Goal: Task Accomplishment & Management: Manage account settings

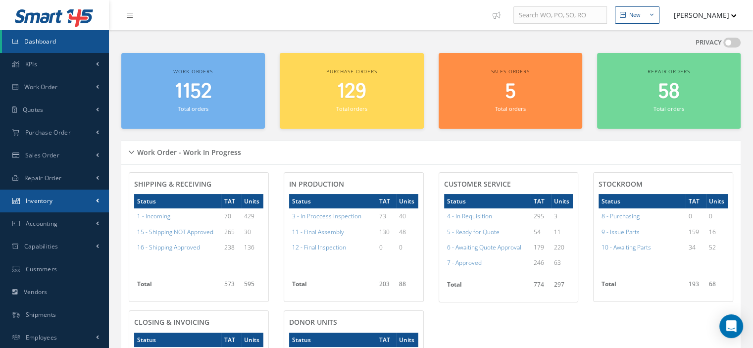
click at [50, 202] on span "Inventory" at bounding box center [39, 201] width 27 height 8
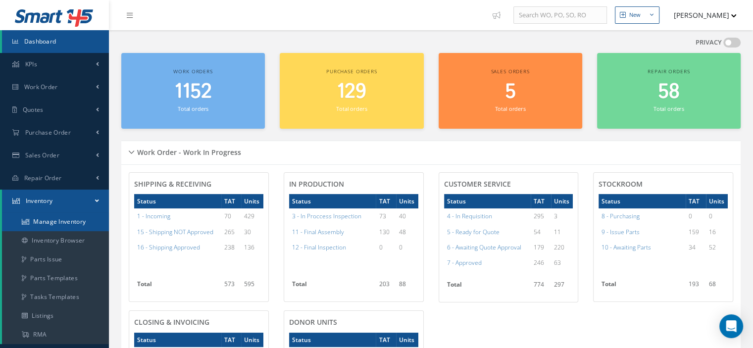
click at [54, 220] on link "Manage Inventory" at bounding box center [55, 221] width 107 height 19
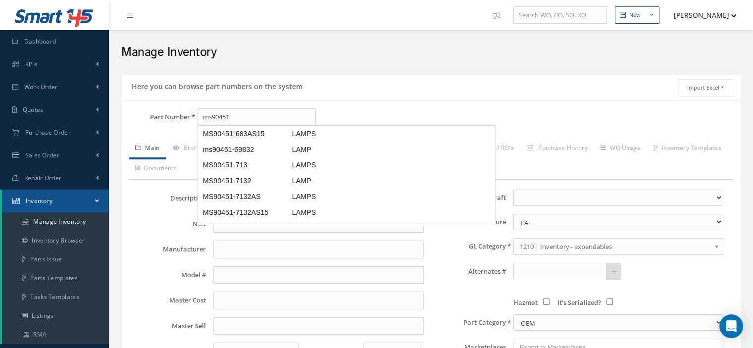
scroll to position [198, 0]
click at [269, 192] on span "MS90451-7132AS" at bounding box center [245, 197] width 89 height 10
type input "MS90451-7132AS"
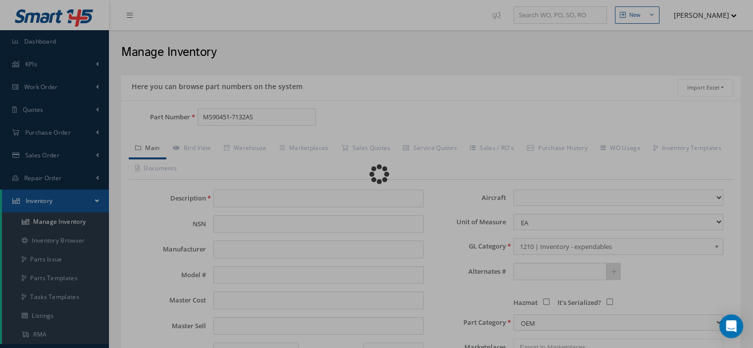
type input "LAMPS"
type input "0.00"
select select
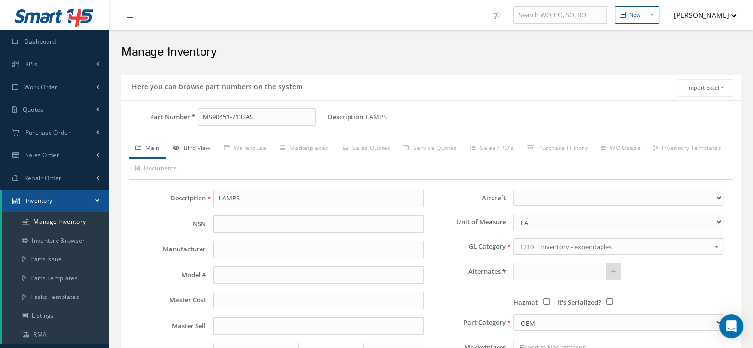
click at [206, 146] on link "Bird View" at bounding box center [191, 149] width 51 height 21
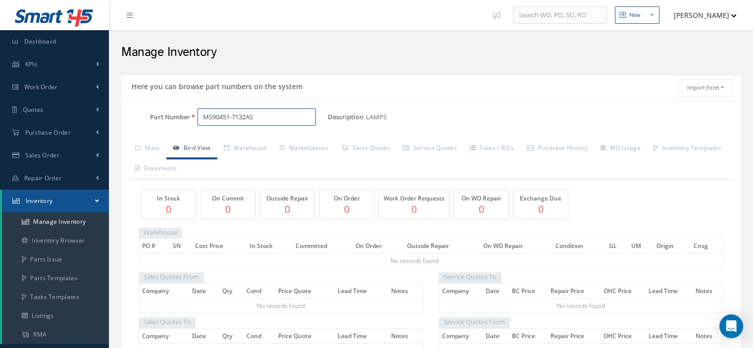
click at [255, 115] on input "MS90451-7132AS" at bounding box center [257, 117] width 118 height 18
drag, startPoint x: 276, startPoint y: 114, endPoint x: 198, endPoint y: 126, distance: 79.6
click at [198, 126] on div "Part Number MS90451-7132AS" at bounding box center [224, 121] width 206 height 26
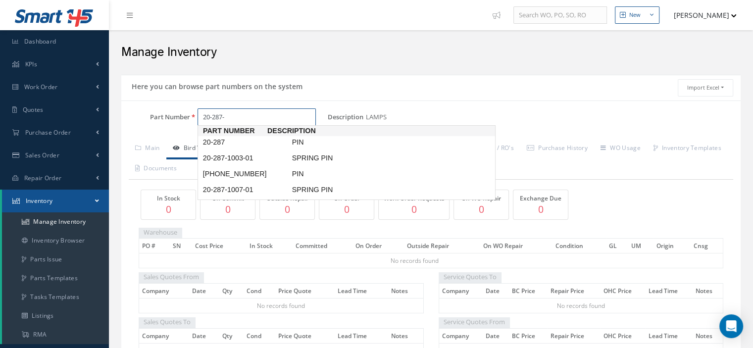
scroll to position [0, 0]
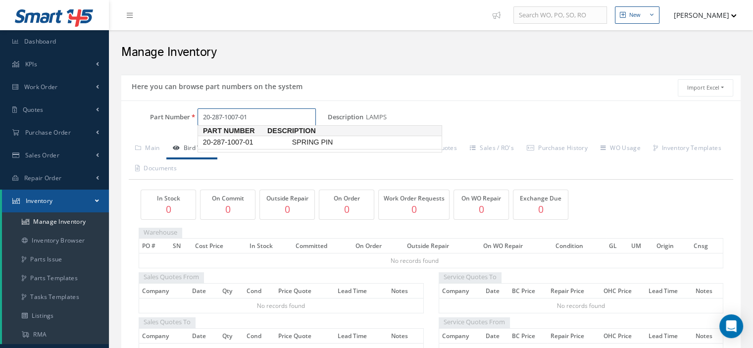
click at [220, 141] on span "20-287-1007-01" at bounding box center [245, 142] width 89 height 10
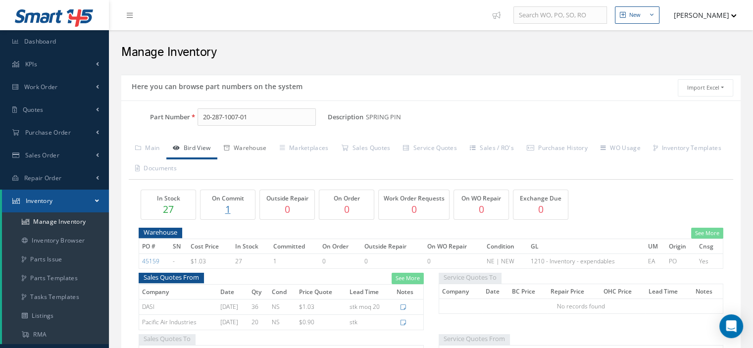
click at [247, 147] on link "Warehouse" at bounding box center [245, 149] width 56 height 21
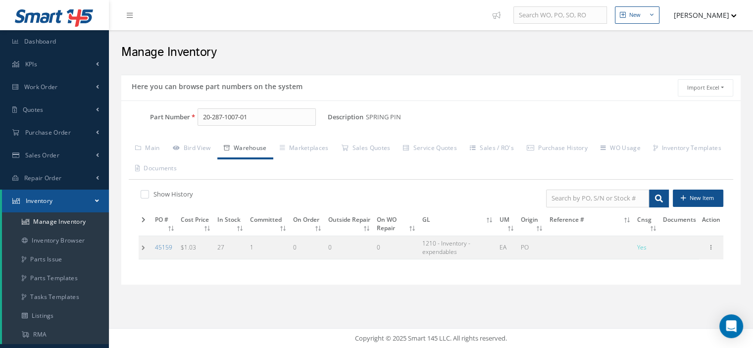
click at [140, 251] on td at bounding box center [145, 247] width 13 height 23
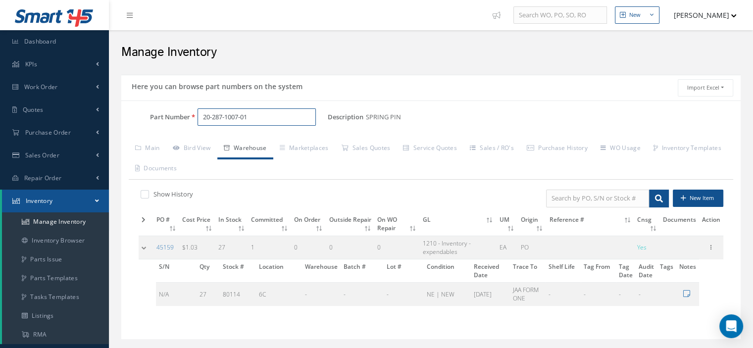
drag, startPoint x: 261, startPoint y: 124, endPoint x: 175, endPoint y: 120, distance: 86.2
click at [176, 120] on div "Part Number 20-287-1007-01" at bounding box center [224, 117] width 206 height 18
click at [223, 140] on span "0312-0700" at bounding box center [245, 142] width 89 height 10
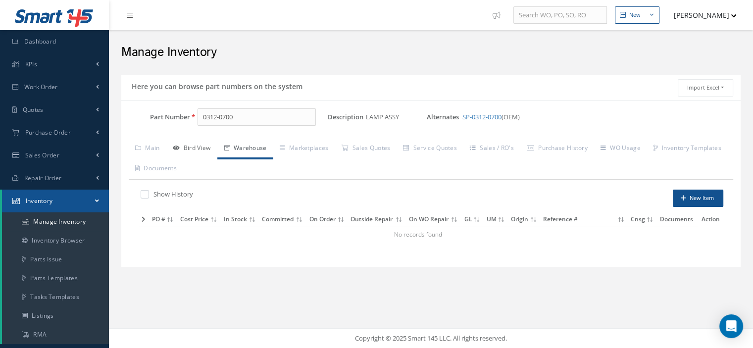
click at [200, 146] on link "Bird View" at bounding box center [191, 149] width 51 height 21
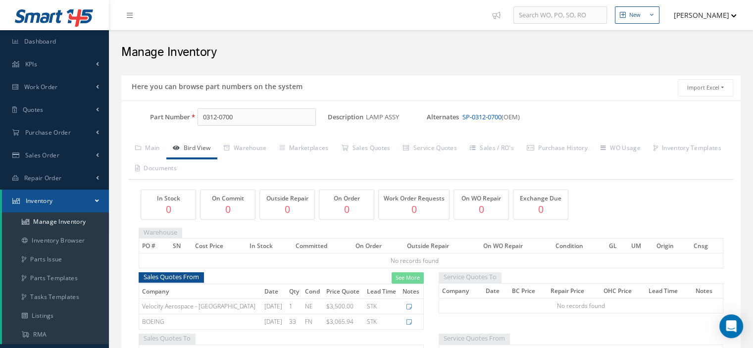
click at [471, 117] on link "SP-0312-0700" at bounding box center [481, 116] width 39 height 9
click at [570, 149] on link "Purchase History" at bounding box center [557, 149] width 74 height 21
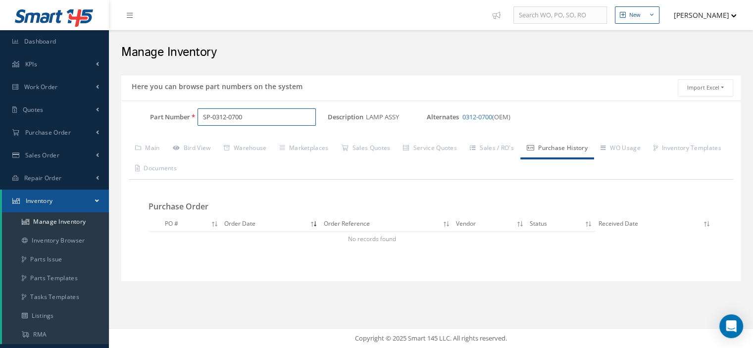
drag, startPoint x: 259, startPoint y: 120, endPoint x: 186, endPoint y: 124, distance: 72.9
click at [186, 124] on div "Part Number SP-0312-0700" at bounding box center [224, 117] width 206 height 18
click at [256, 138] on span "0312-0469" at bounding box center [245, 142] width 89 height 10
drag, startPoint x: 242, startPoint y: 110, endPoint x: 171, endPoint y: 112, distance: 70.3
click at [171, 112] on div "Part Number 0312-0469" at bounding box center [224, 117] width 206 height 18
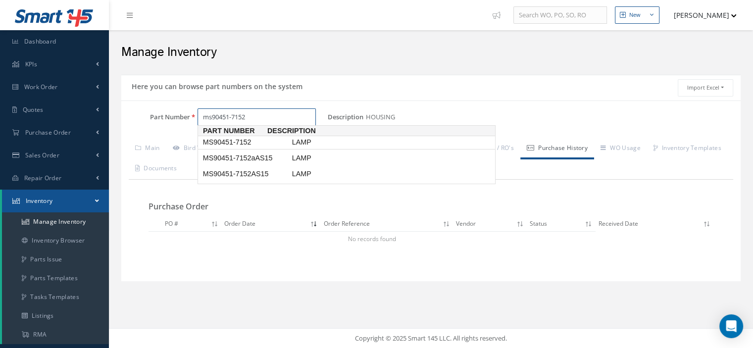
click at [240, 146] on span "MS90451-7152" at bounding box center [245, 142] width 89 height 10
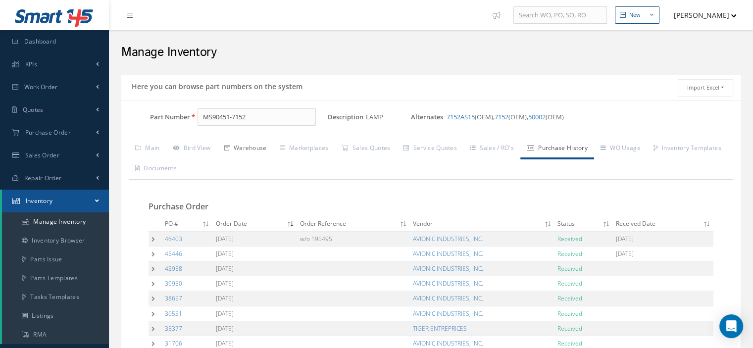
click at [227, 150] on icon at bounding box center [227, 148] width 6 height 6
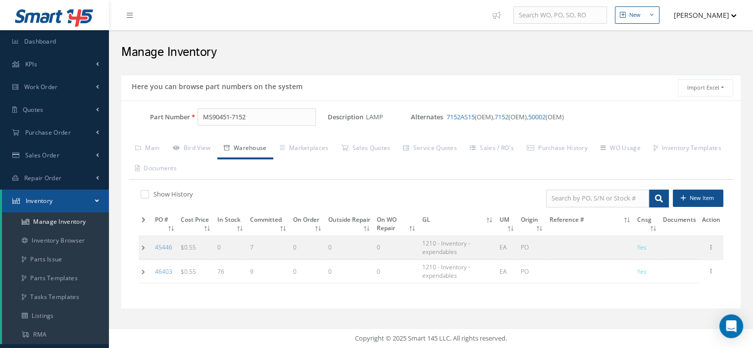
click at [141, 273] on td at bounding box center [145, 271] width 13 height 23
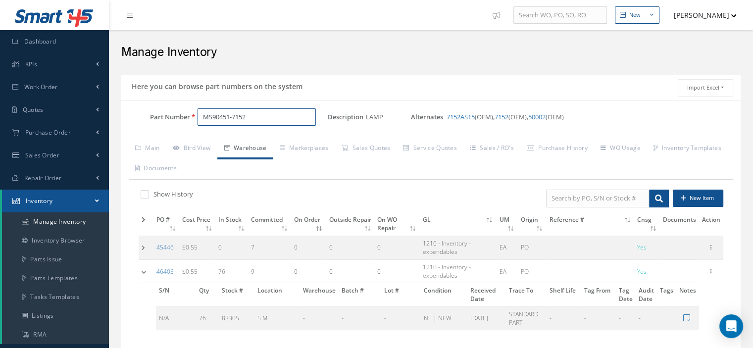
drag, startPoint x: 261, startPoint y: 120, endPoint x: 188, endPoint y: 118, distance: 72.8
click at [189, 118] on div "Part Number MS90451-7152" at bounding box center [224, 117] width 206 height 18
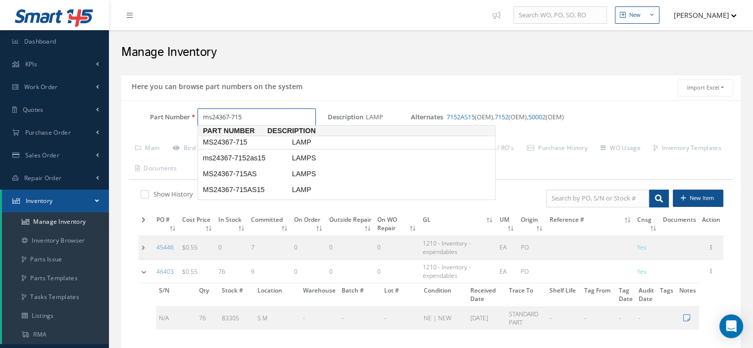
click at [246, 140] on span "MS24367-715" at bounding box center [245, 142] width 89 height 10
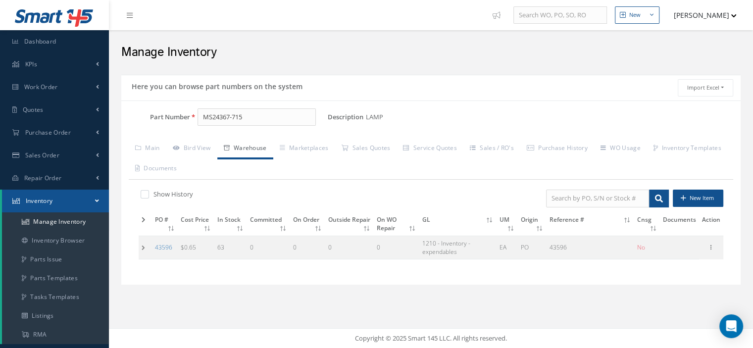
click at [143, 247] on td at bounding box center [145, 247] width 13 height 23
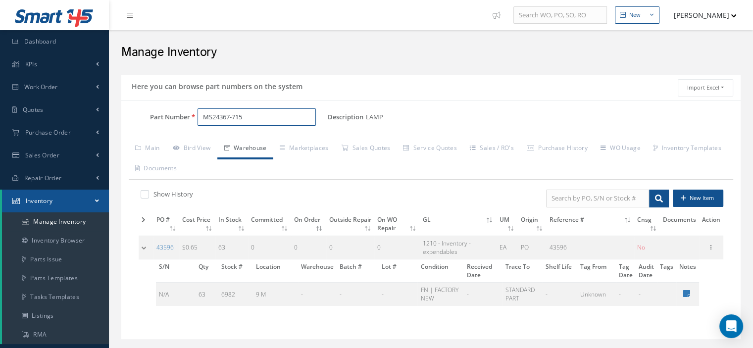
drag, startPoint x: 262, startPoint y: 114, endPoint x: 159, endPoint y: 122, distance: 103.8
click at [159, 122] on div "Part Number MS24367-715" at bounding box center [224, 117] width 206 height 18
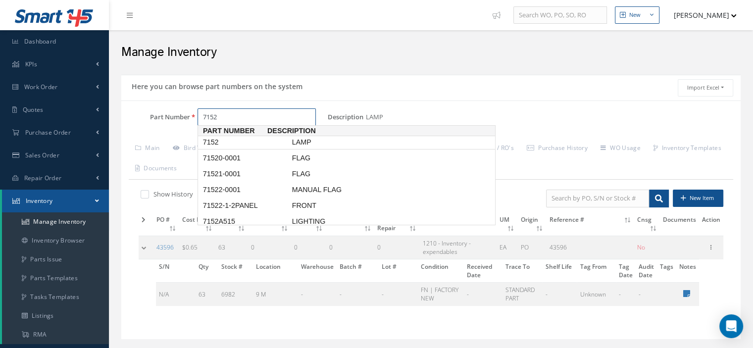
click at [216, 138] on span "7152" at bounding box center [245, 142] width 89 height 10
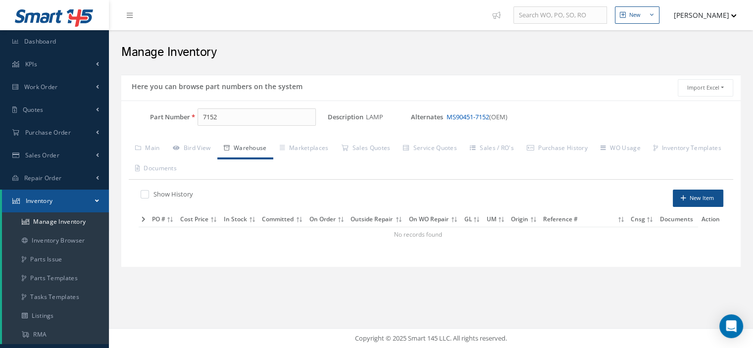
click at [460, 120] on link "MS90451-7152" at bounding box center [468, 116] width 43 height 9
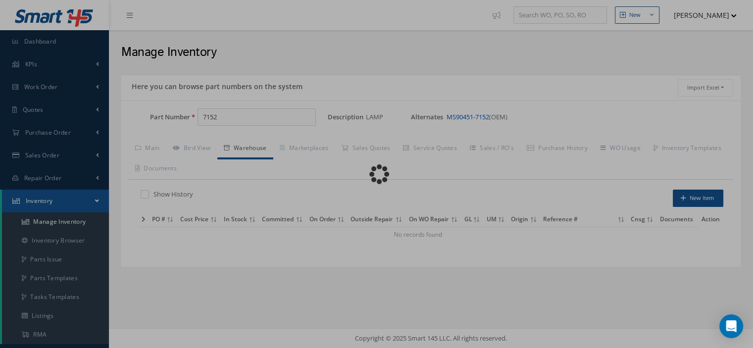
type input "MS90451-7152"
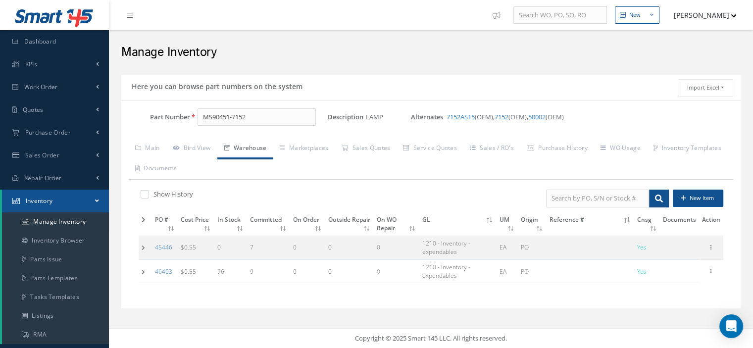
click at [147, 271] on td at bounding box center [145, 271] width 13 height 23
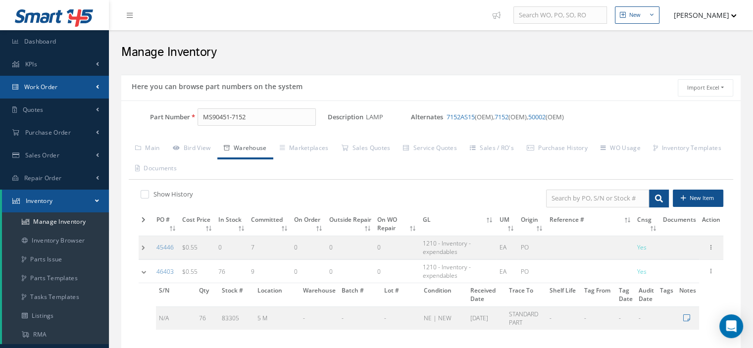
click at [47, 87] on span "Work Order" at bounding box center [41, 87] width 34 height 8
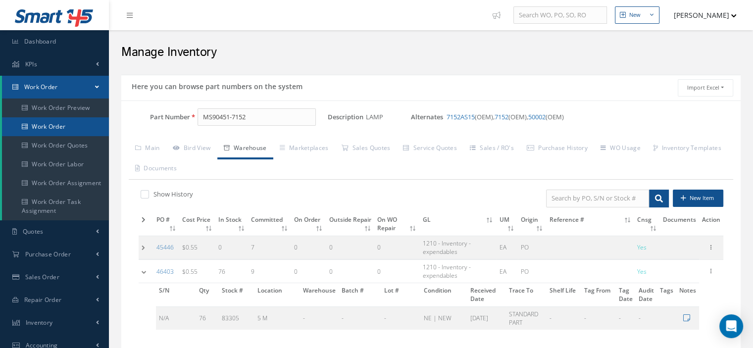
click at [53, 125] on link "Work Order" at bounding box center [55, 126] width 107 height 19
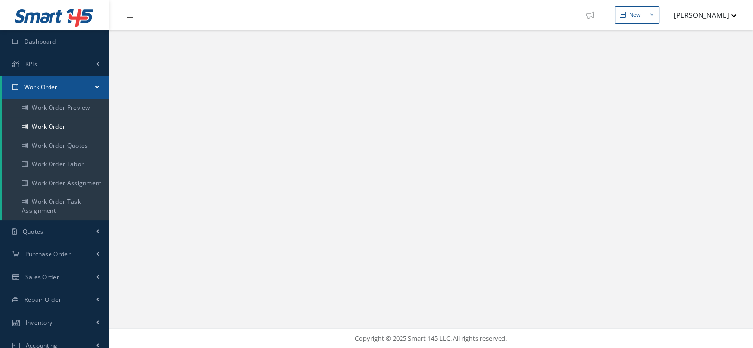
select select "25"
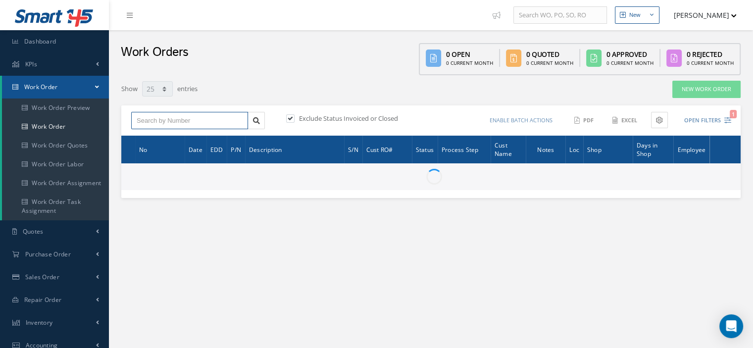
click at [148, 120] on input "text" at bounding box center [189, 121] width 117 height 18
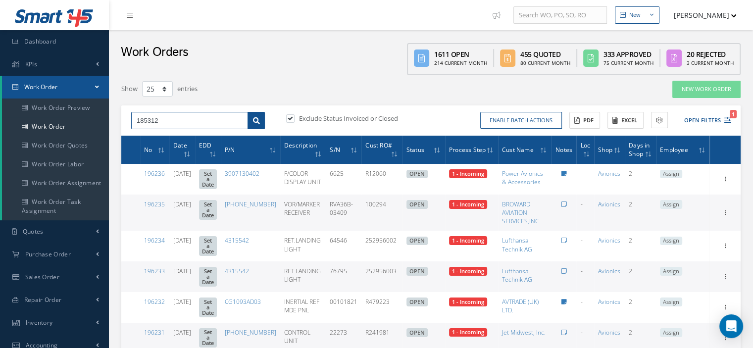
type input "185312"
click at [254, 122] on icon at bounding box center [256, 120] width 7 height 7
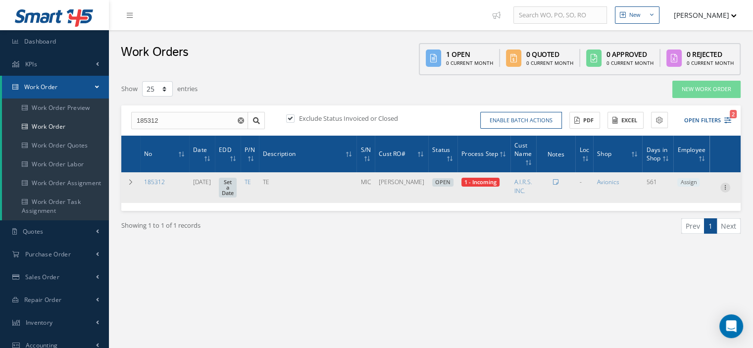
click at [723, 189] on icon at bounding box center [725, 187] width 10 height 8
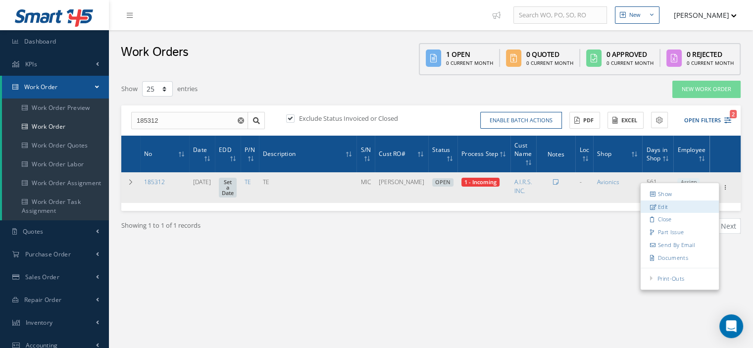
click at [684, 204] on link "Edit" at bounding box center [680, 207] width 78 height 13
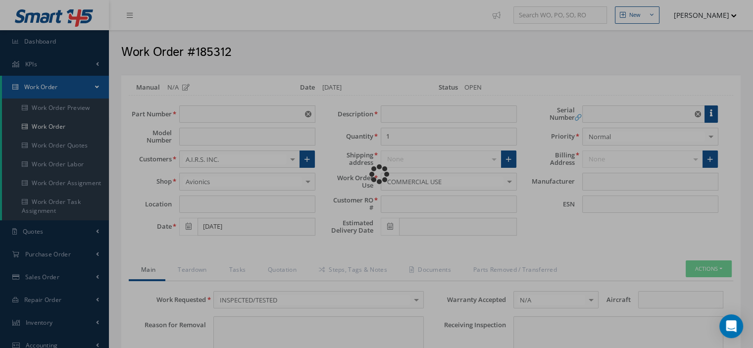
type input "TE"
type input "02/01/2024"
type input "TE"
type input "[PERSON_NAME]"
type input "MIC"
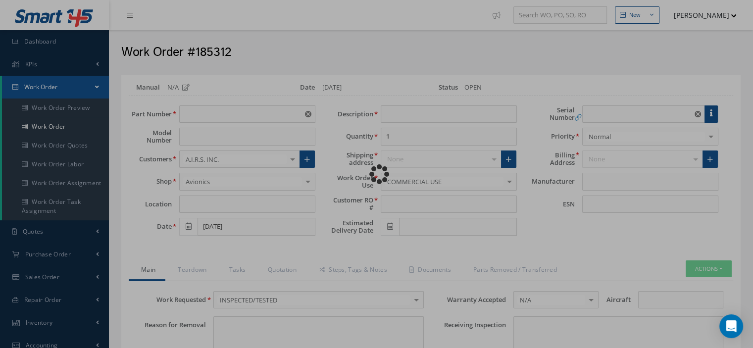
type textarea "NONE"
type input "NONE"
type textarea "NONE"
type input "NONE"
type input "N/A"
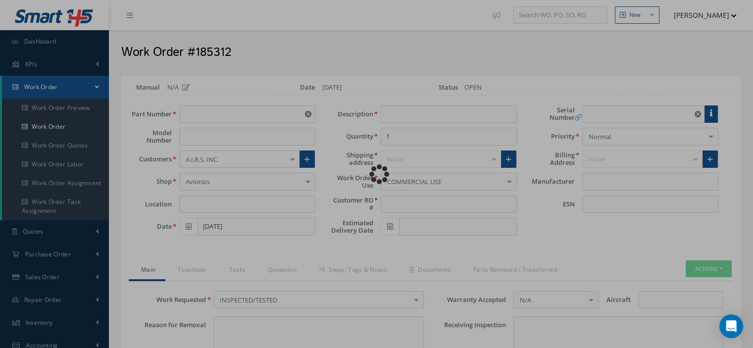
checkbox input "true"
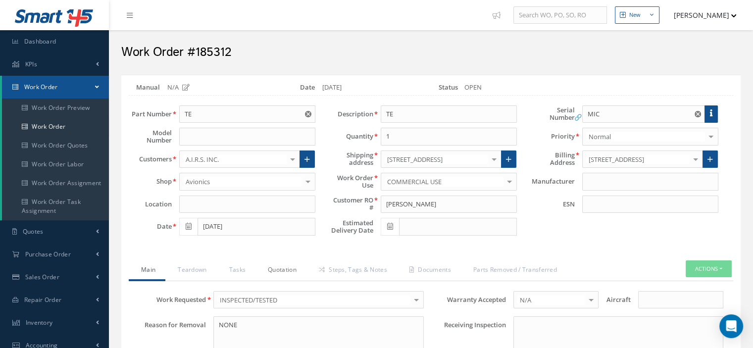
click at [284, 273] on link "Quotation" at bounding box center [281, 270] width 51 height 21
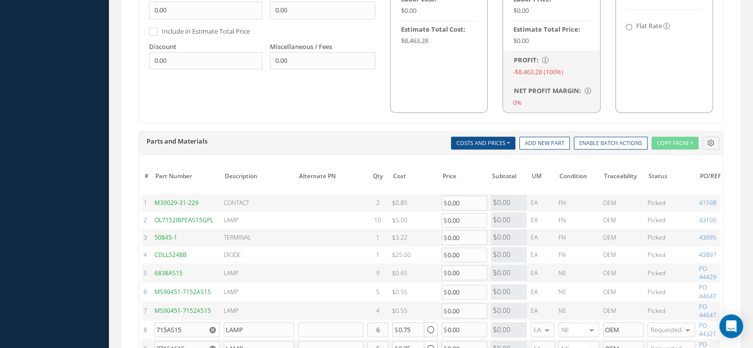
scroll to position [921, 0]
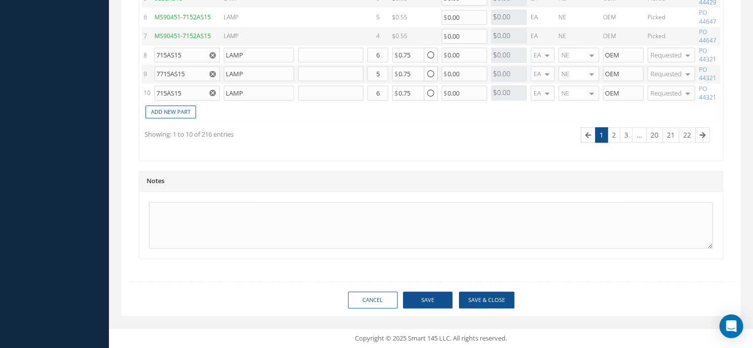
click at [156, 112] on td "Add New Part" at bounding box center [455, 110] width 627 height 17
click at [159, 109] on link "Add New Part" at bounding box center [171, 111] width 51 height 13
type input "0"
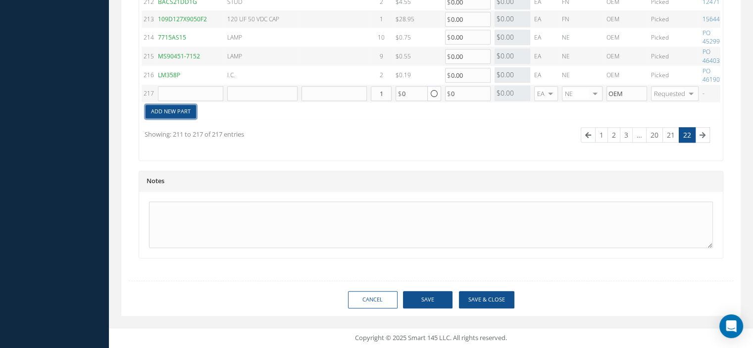
scroll to position [864, 0]
click at [175, 93] on input "text" at bounding box center [190, 93] width 65 height 15
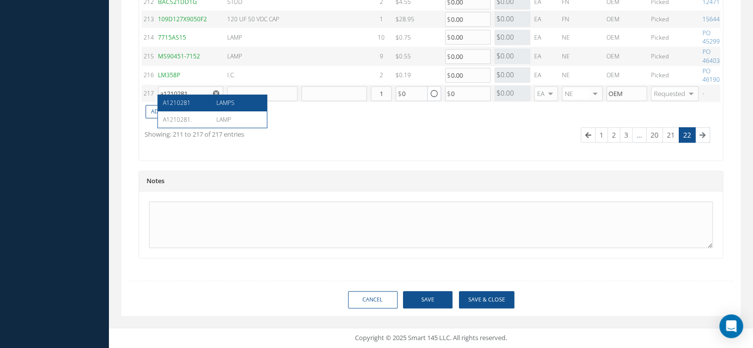
click at [198, 101] on div "A1210281" at bounding box center [186, 103] width 46 height 8
type input "A1210281"
type input "LAMPS"
type input "15.00"
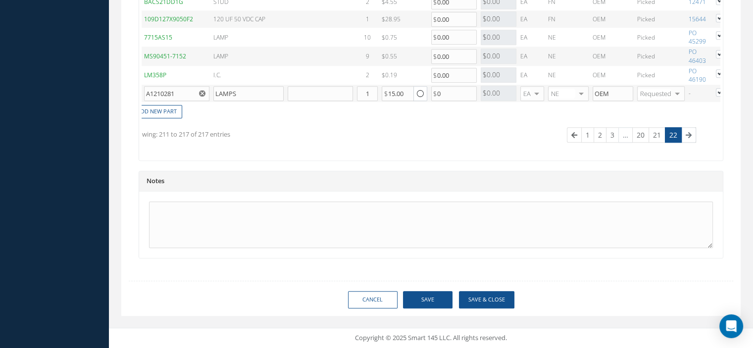
scroll to position [0, 0]
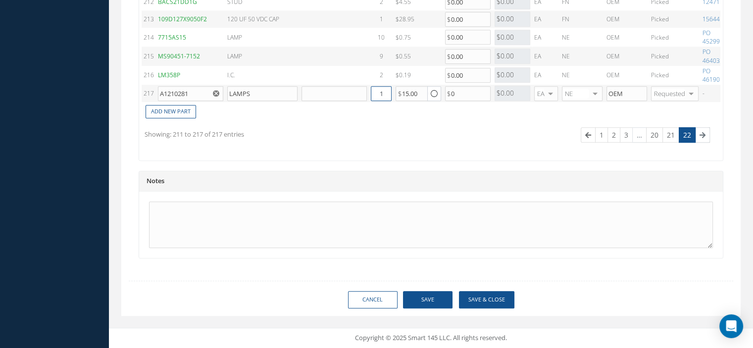
click at [382, 86] on input "1" at bounding box center [381, 93] width 21 height 15
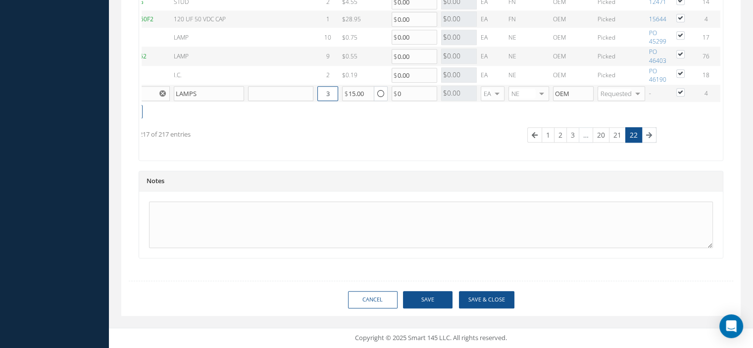
scroll to position [0, 98]
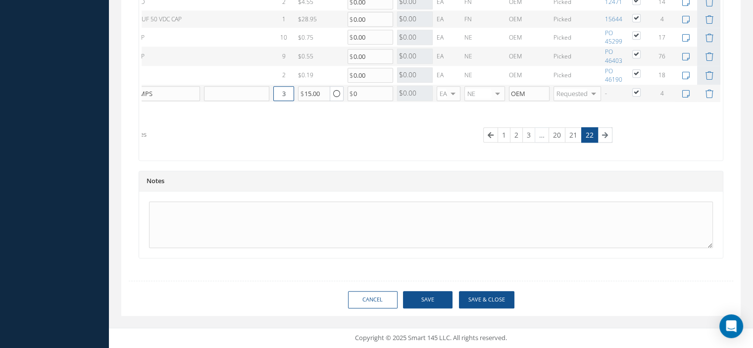
type input "3"
click at [438, 302] on button "Save" at bounding box center [428, 299] width 50 height 17
type input "0.00"
checkbox input "true"
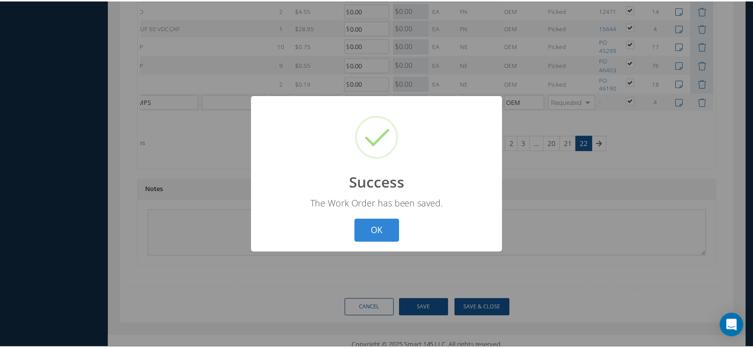
scroll to position [0, 90]
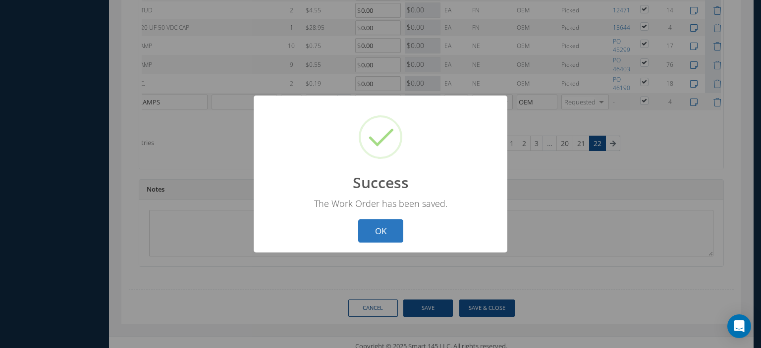
click at [384, 239] on button "OK" at bounding box center [380, 230] width 45 height 23
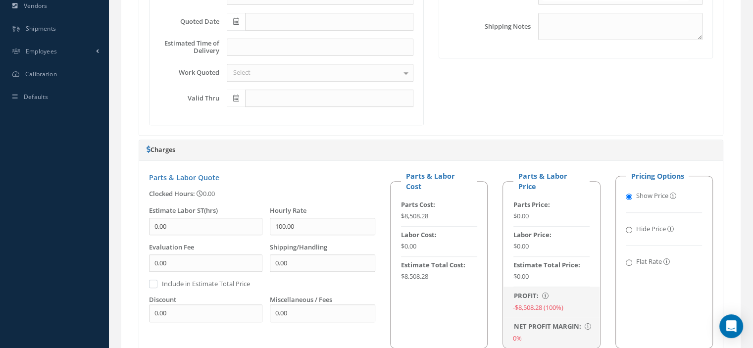
scroll to position [210, 0]
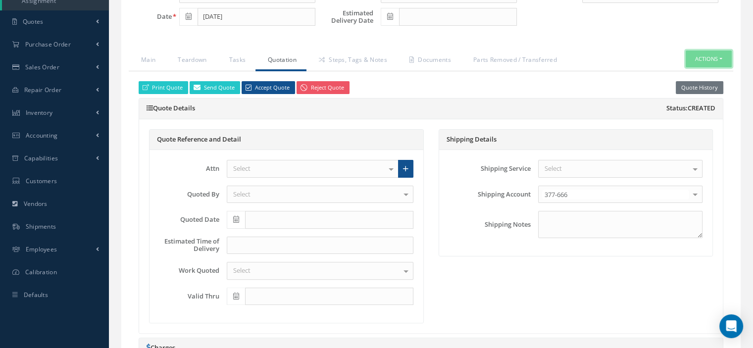
click at [719, 54] on button "Actions" at bounding box center [709, 59] width 46 height 17
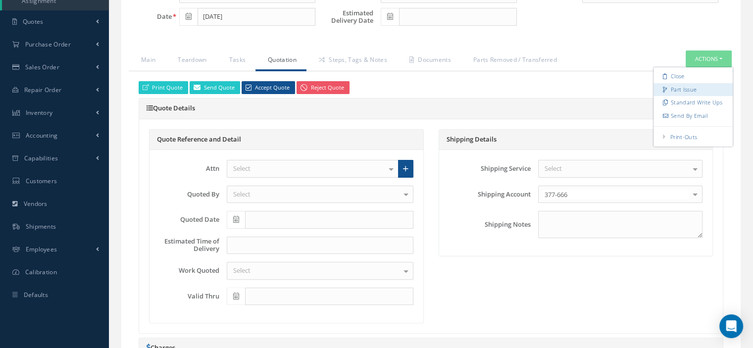
click at [691, 85] on link "Part Issue" at bounding box center [693, 89] width 79 height 13
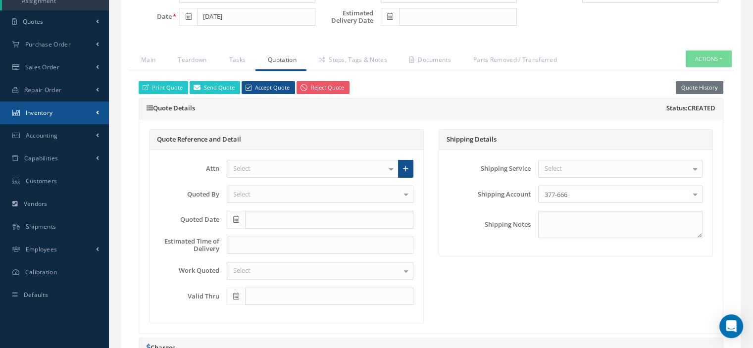
click at [51, 115] on span "Inventory" at bounding box center [39, 112] width 27 height 8
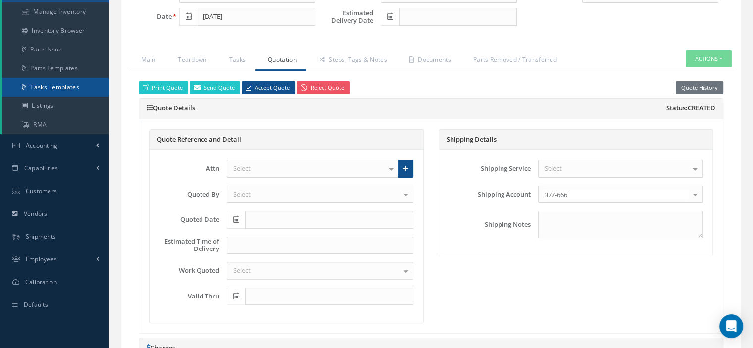
scroll to position [111, 0]
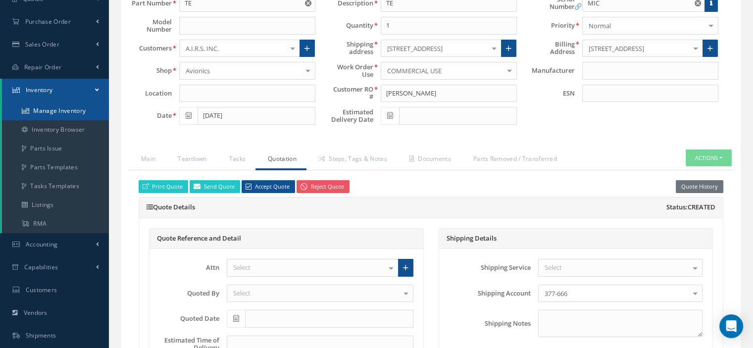
click at [65, 113] on link "Manage Inventory" at bounding box center [55, 111] width 107 height 19
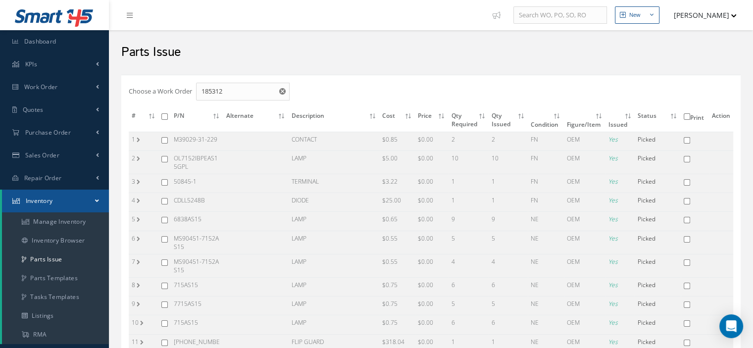
checkbox input "false"
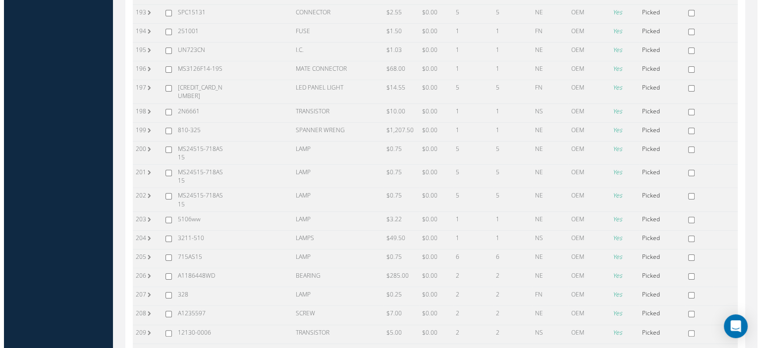
scroll to position [4060, 0]
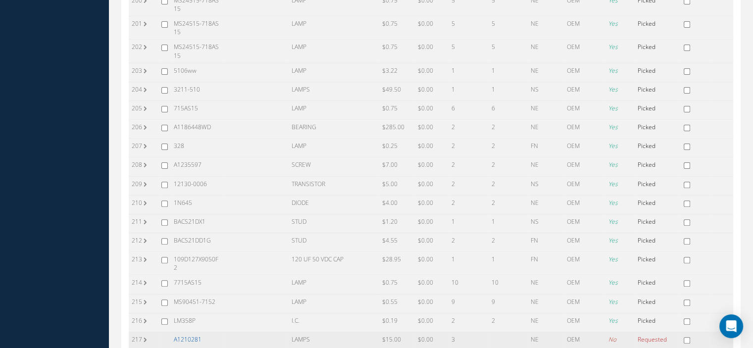
click at [184, 335] on link "A1210281" at bounding box center [188, 339] width 28 height 8
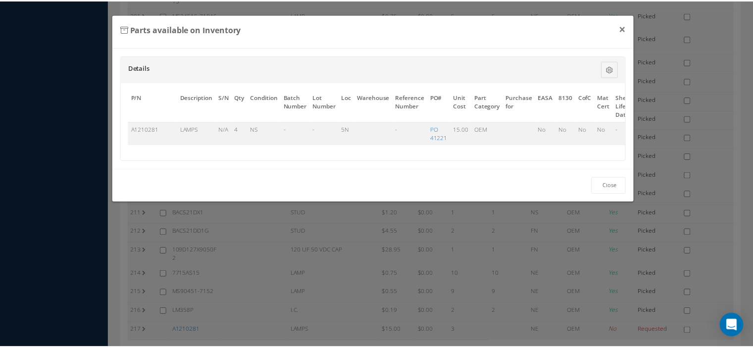
scroll to position [0, 60]
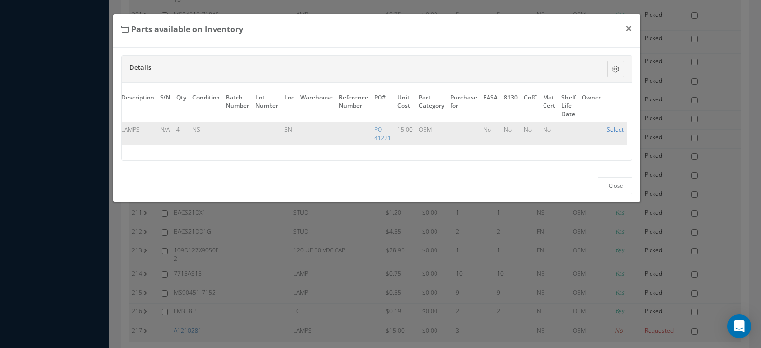
click at [607, 128] on link "Select" at bounding box center [615, 129] width 17 height 8
checkbox input "true"
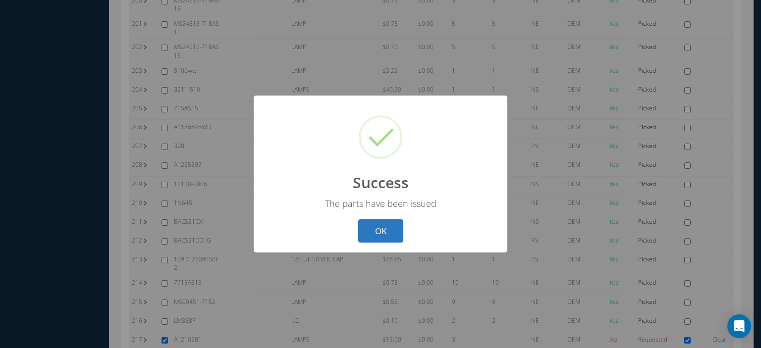
click at [370, 240] on button "OK" at bounding box center [380, 230] width 45 height 23
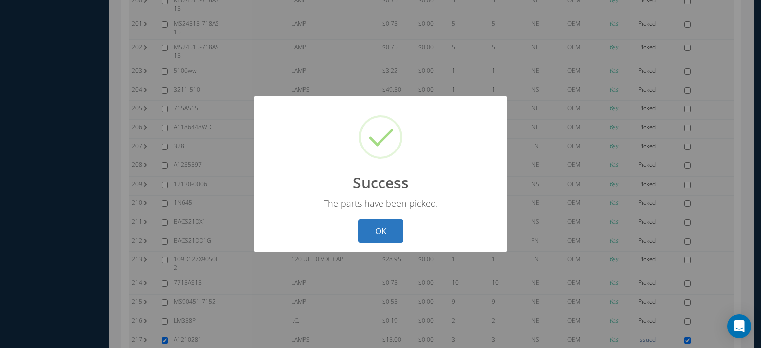
click at [388, 237] on button "OK" at bounding box center [380, 230] width 45 height 23
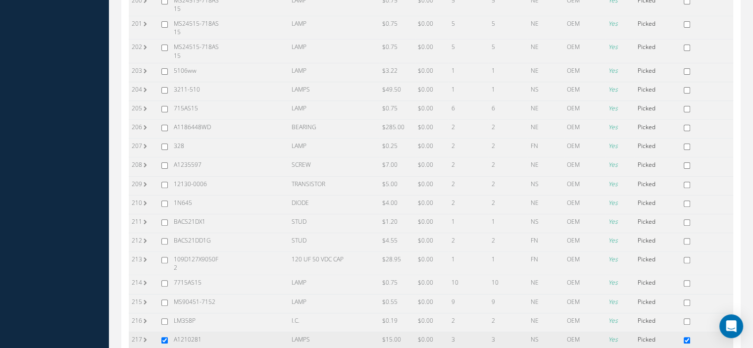
click at [142, 335] on label "217" at bounding box center [138, 339] width 12 height 8
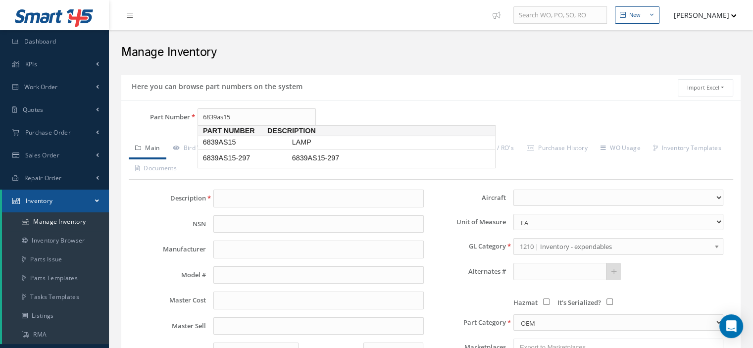
click at [228, 143] on span "6839AS15" at bounding box center [245, 142] width 89 height 10
type input "6839AS15"
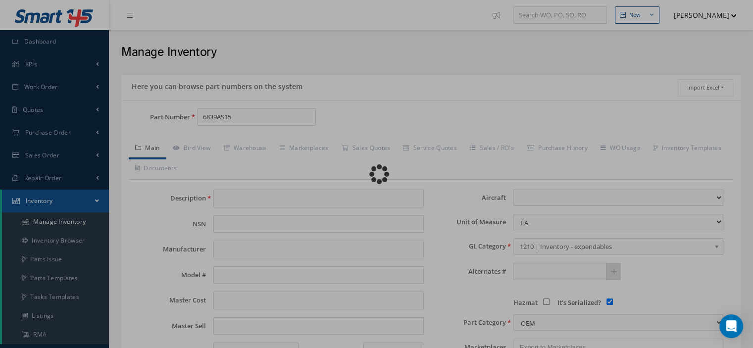
type input "LAMP"
type input "G.E."
type input "6839AS15"
type input "0.65"
type input "0.00"
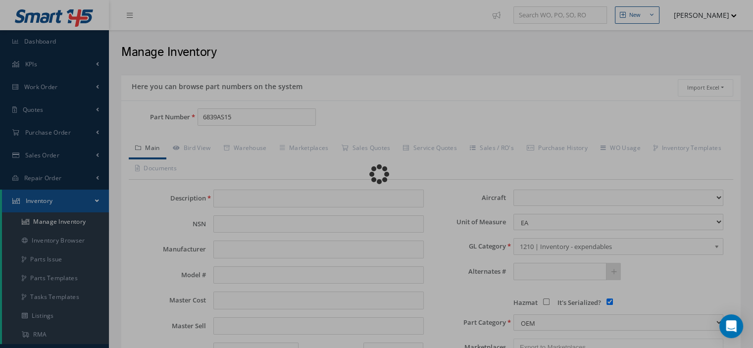
select select
checkbox input "true"
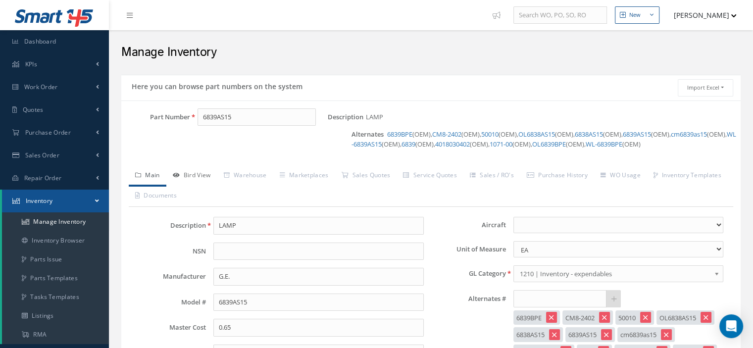
type input "6839AS15"
click at [206, 170] on link "Bird View" at bounding box center [191, 176] width 51 height 21
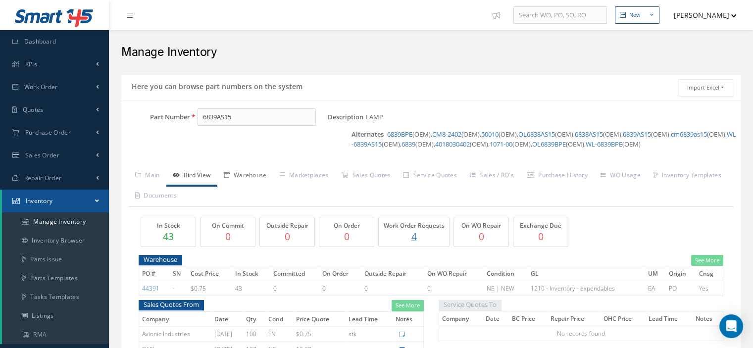
click at [251, 176] on link "Warehouse" at bounding box center [245, 176] width 56 height 21
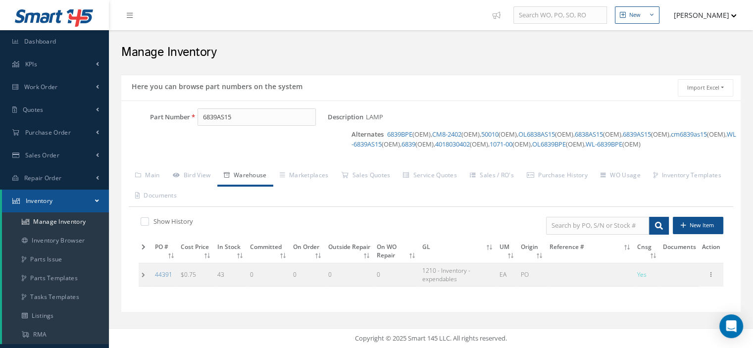
click at [145, 277] on td at bounding box center [145, 274] width 13 height 23
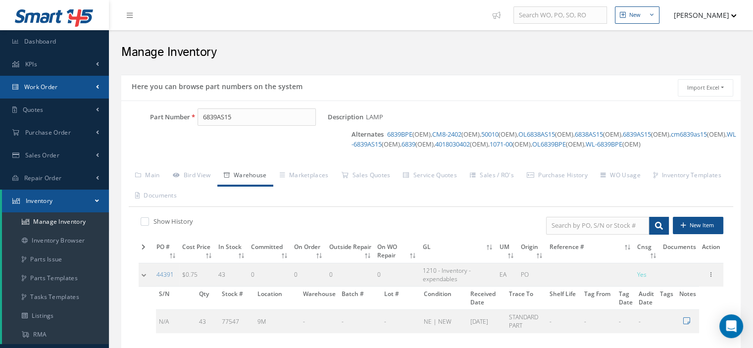
click at [52, 89] on span "Work Order" at bounding box center [41, 87] width 34 height 8
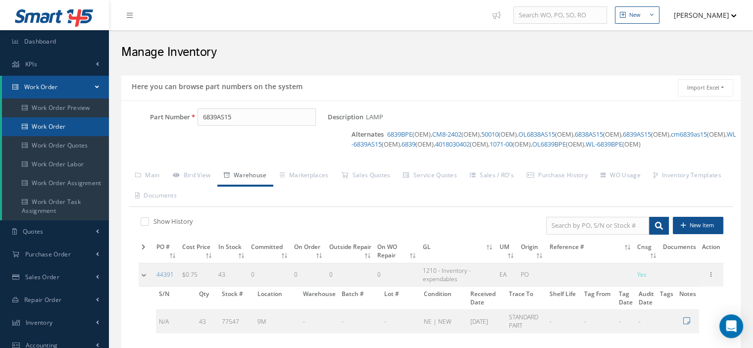
click at [54, 121] on link "Work Order" at bounding box center [55, 126] width 107 height 19
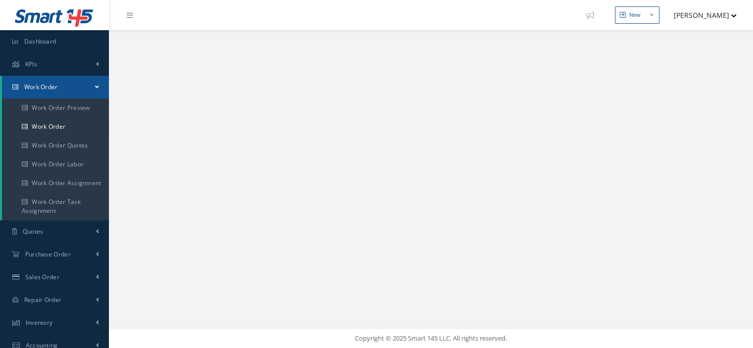
select select "25"
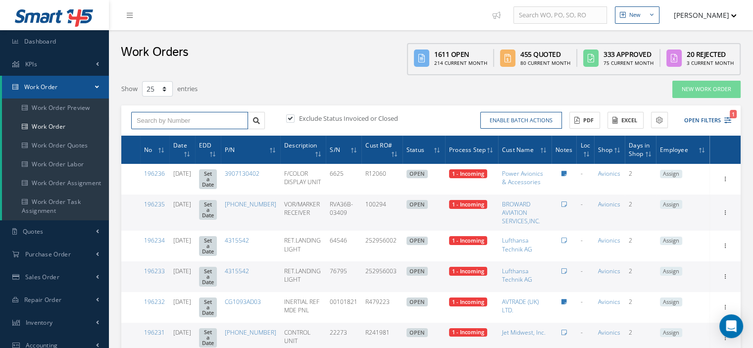
click at [161, 117] on input "text" at bounding box center [189, 121] width 117 height 18
type input "185312"
click at [255, 120] on icon at bounding box center [256, 120] width 7 height 7
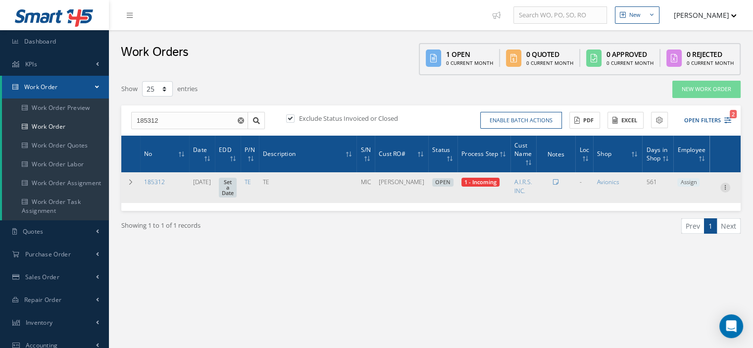
click at [723, 187] on icon at bounding box center [725, 187] width 10 height 8
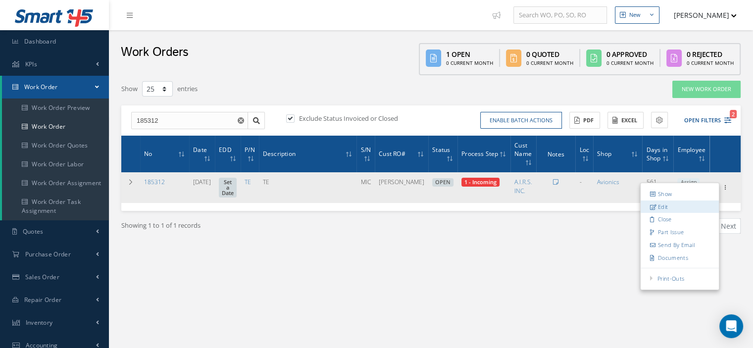
click at [669, 205] on link "Edit" at bounding box center [680, 207] width 78 height 13
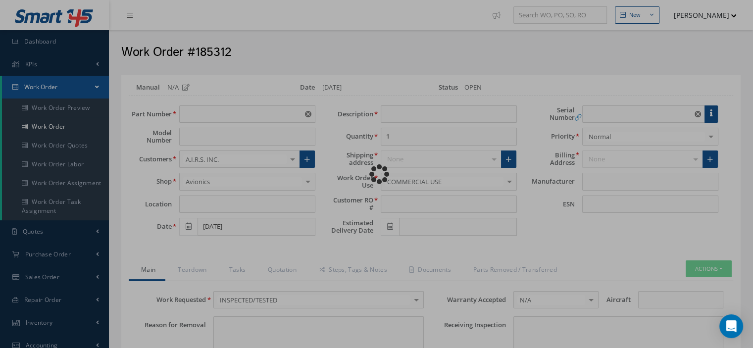
type input "TE"
type input "02/01/2024"
type input "TE"
type input "ELIO"
type input "MIC"
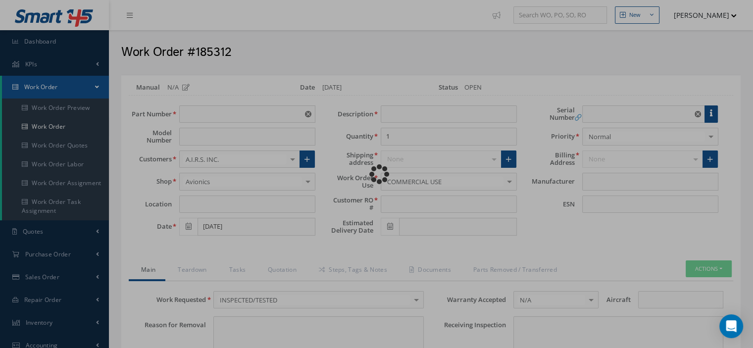
type textarea "NONE"
type input "NONE"
type textarea "NONE"
type input "NONE"
type input "N/A"
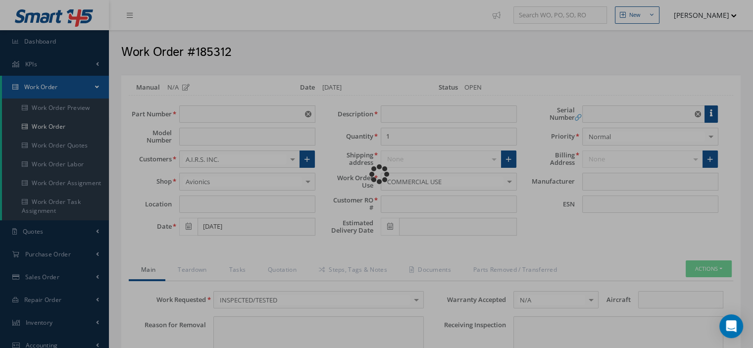
checkbox input "true"
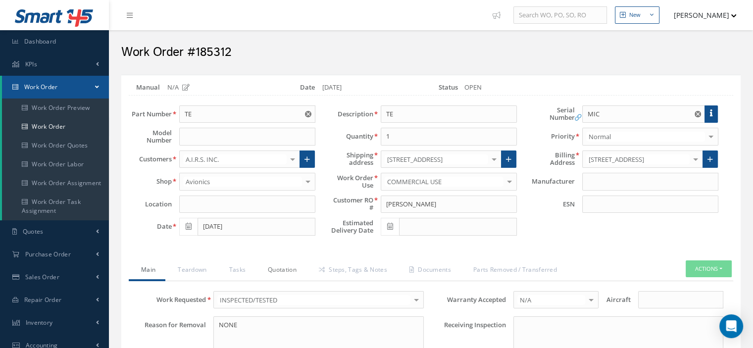
click at [286, 270] on link "Quotation" at bounding box center [281, 270] width 51 height 21
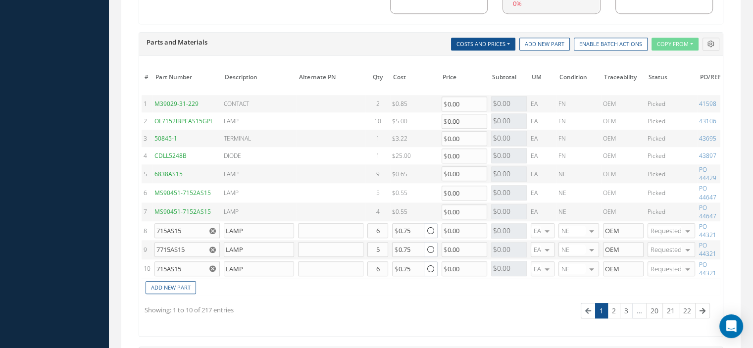
scroll to position [792, 0]
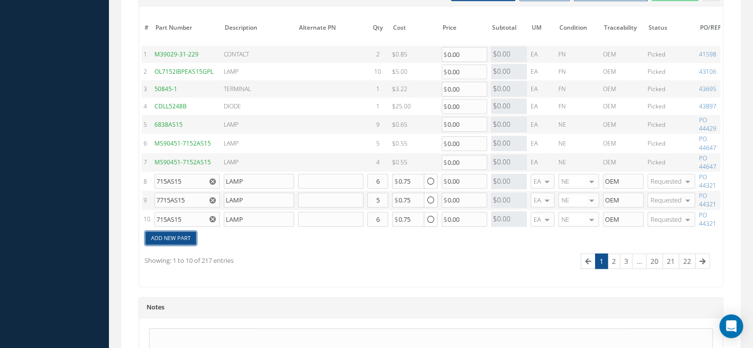
click at [182, 234] on link "Add New Part" at bounding box center [171, 238] width 51 height 13
type input "1"
type input "0"
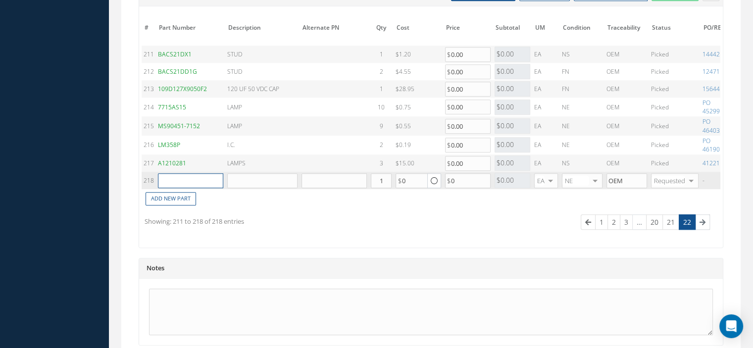
click at [182, 178] on input "text" at bounding box center [190, 180] width 65 height 15
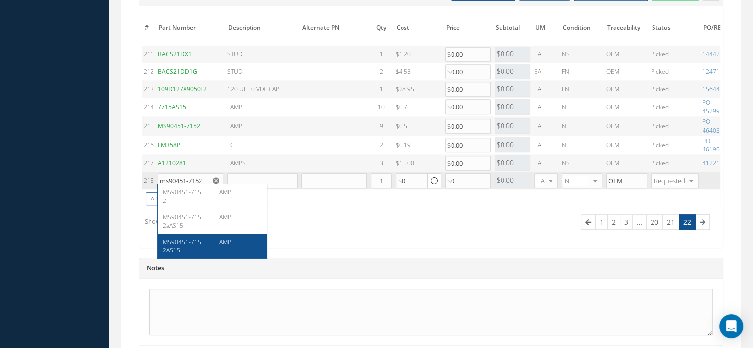
click at [192, 246] on div "MS90451-7152AS15" at bounding box center [186, 246] width 46 height 17
type input "MS90451-7152AS15"
type input "LAMP"
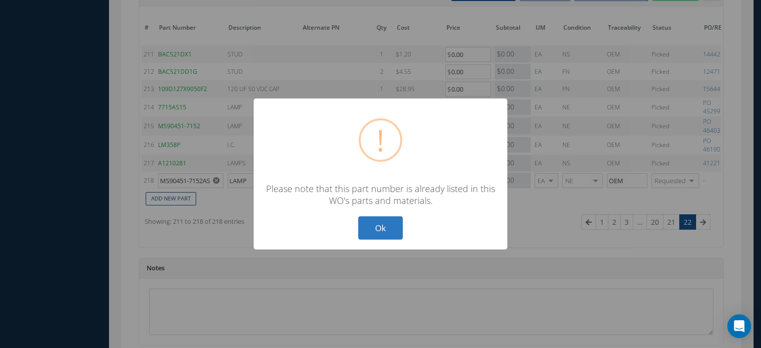
click at [365, 231] on button "Ok" at bounding box center [380, 227] width 45 height 23
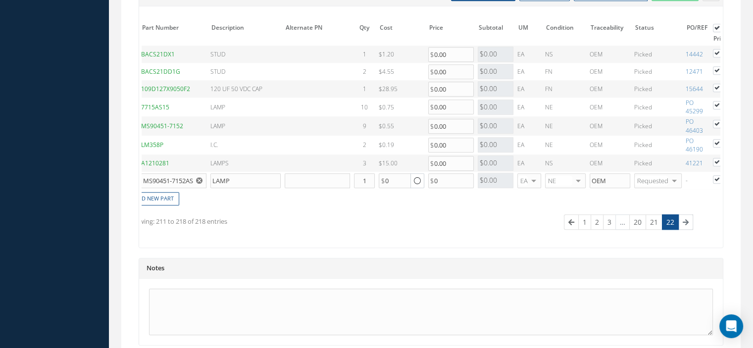
scroll to position [0, 0]
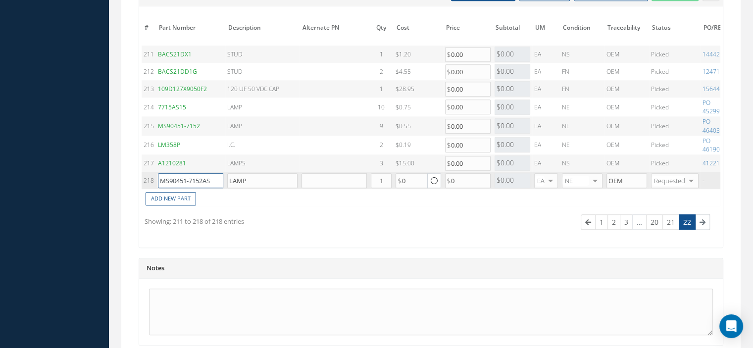
click at [207, 175] on input "MS90451-7152AS15" at bounding box center [190, 180] width 65 height 15
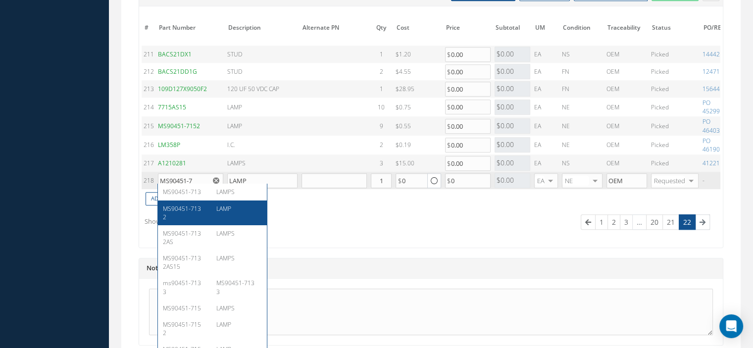
click at [205, 210] on div "MS90451-7132 LAMP" at bounding box center [212, 213] width 109 height 25
type input "MS90451-7132"
type input "0.65"
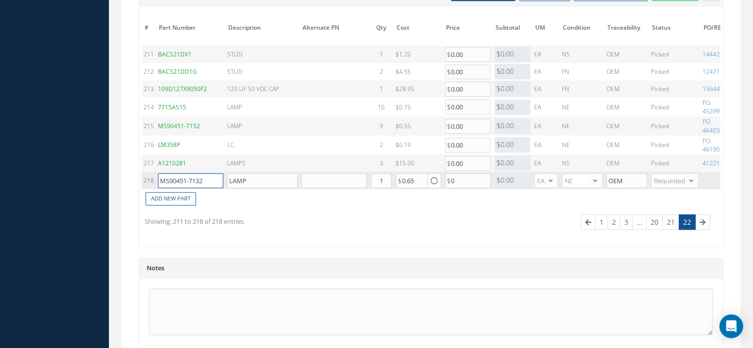
click at [204, 175] on input "MS90451-7132" at bounding box center [190, 180] width 65 height 15
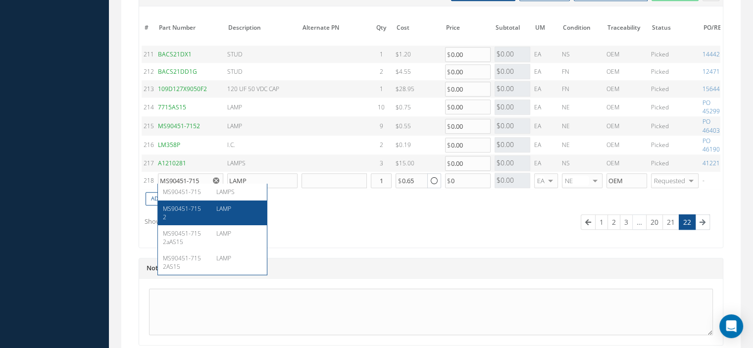
click at [200, 206] on span "MS90451-7152" at bounding box center [182, 213] width 38 height 17
type input "MS90451-7152"
type input "0.75"
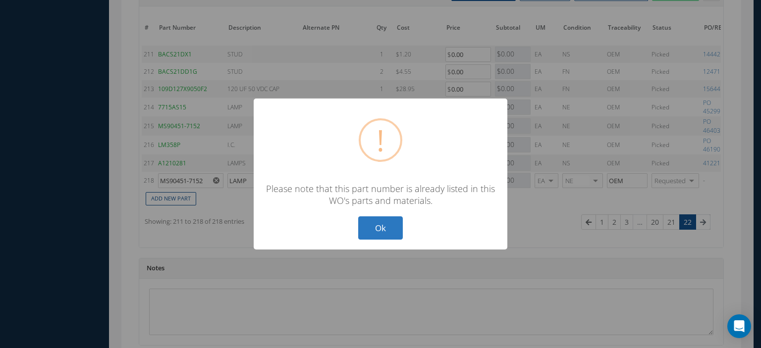
click at [374, 231] on button "Ok" at bounding box center [380, 227] width 45 height 23
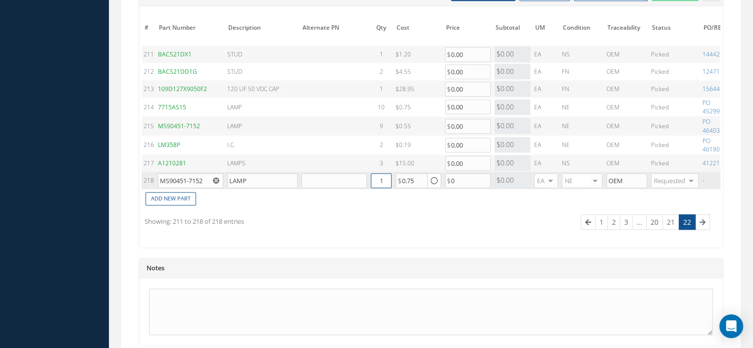
drag, startPoint x: 380, startPoint y: 180, endPoint x: 385, endPoint y: 178, distance: 5.6
click at [385, 178] on input "1" at bounding box center [381, 180] width 21 height 15
type input "4"
click at [183, 198] on link "Add New Part" at bounding box center [171, 198] width 51 height 13
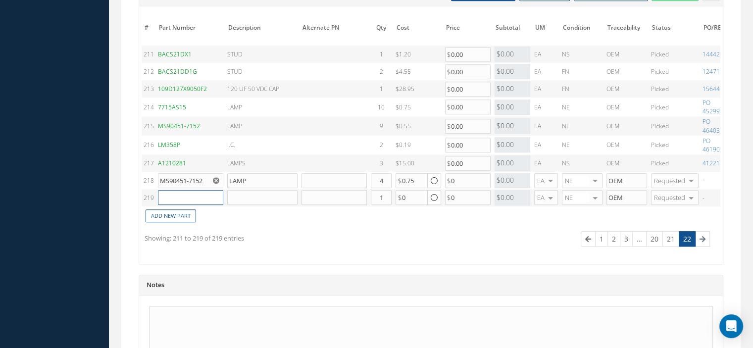
click at [176, 194] on input "text" at bounding box center [190, 197] width 65 height 15
click at [189, 205] on span "7715AS15" at bounding box center [177, 209] width 28 height 8
type input "7715AS15"
type input "LAMP"
type input "0.75"
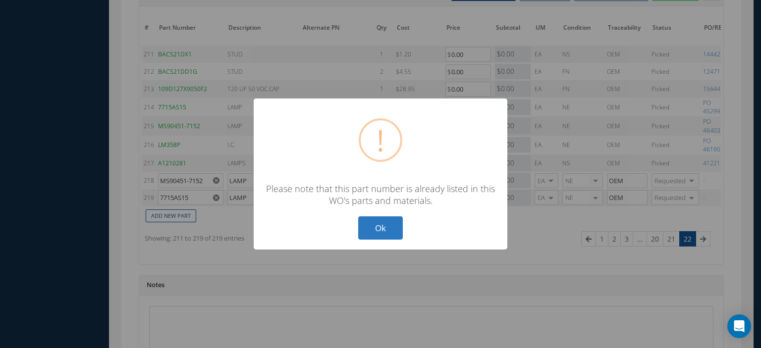
click at [386, 232] on button "Ok" at bounding box center [380, 227] width 45 height 23
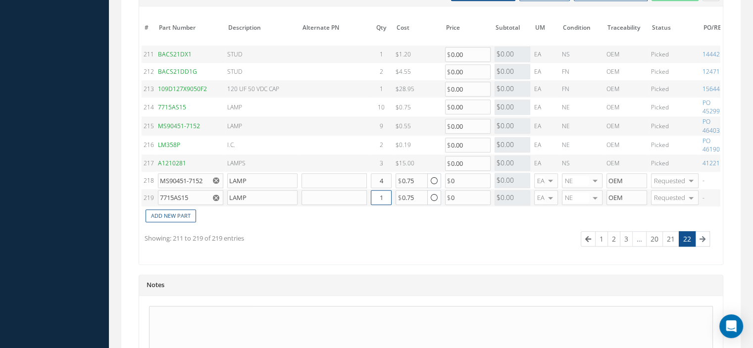
drag, startPoint x: 384, startPoint y: 196, endPoint x: 366, endPoint y: 194, distance: 17.4
click at [366, 194] on tr "219 7715AS15 77-109 CMM 79-32-02 77-109-10 757/767 TRNSMTR ENG 77-109-103 TURBO…" at bounding box center [480, 197] width 677 height 17
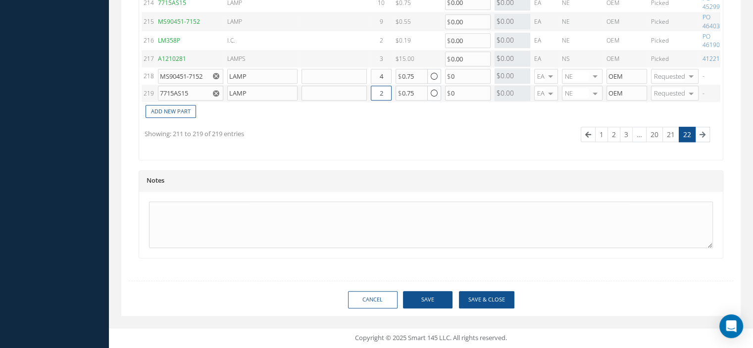
type input "2"
click at [433, 294] on button "Save" at bounding box center [428, 299] width 50 height 17
type input "0.00"
checkbox input "true"
type input "0.00"
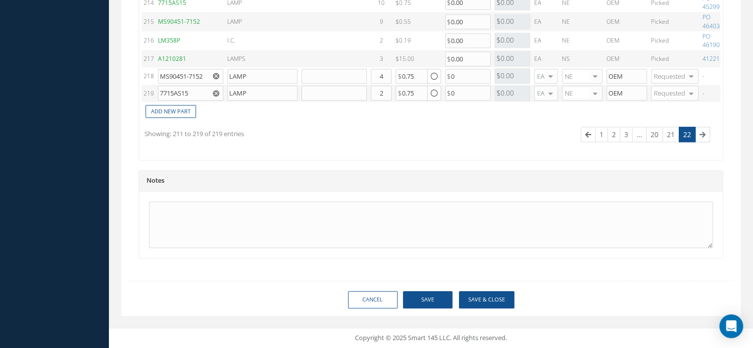
checkbox input "true"
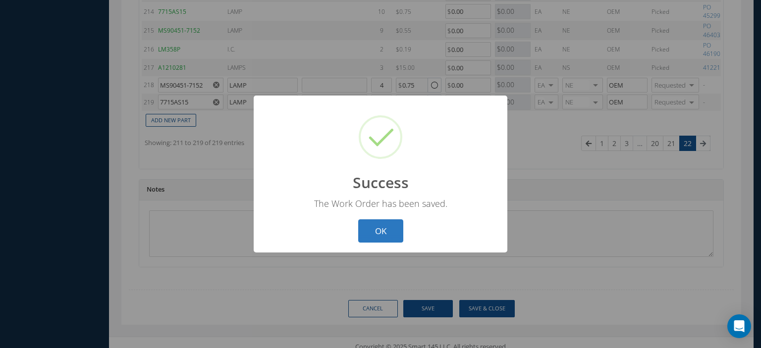
click at [374, 235] on button "OK" at bounding box center [380, 230] width 45 height 23
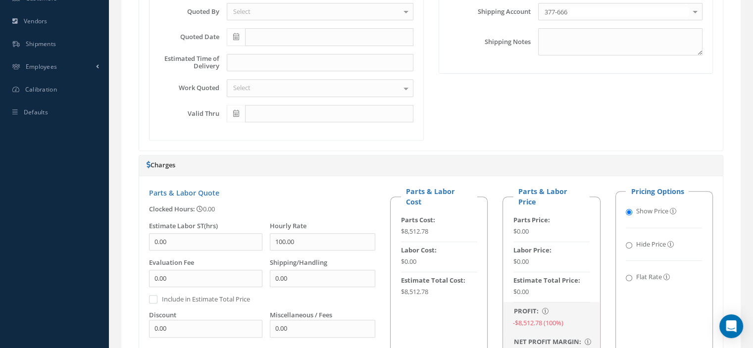
scroll to position [96, 0]
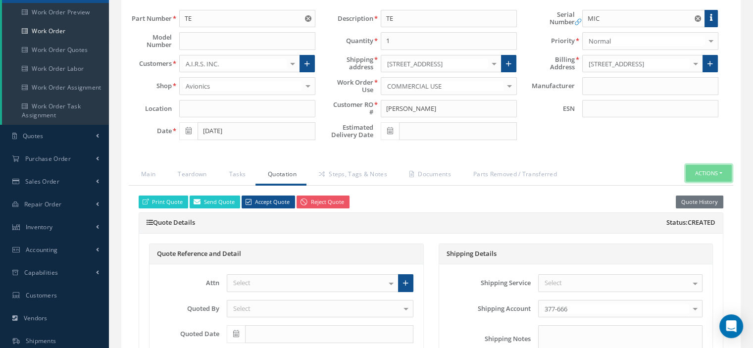
click at [718, 170] on button "Actions" at bounding box center [709, 173] width 46 height 17
click at [688, 198] on link "Part Issue" at bounding box center [693, 203] width 79 height 13
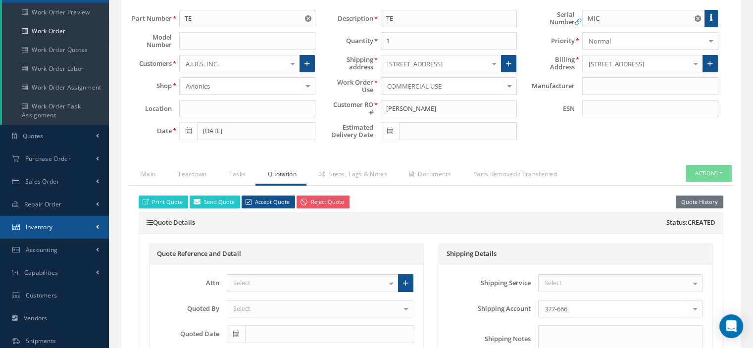
click at [62, 222] on link "Inventory" at bounding box center [54, 227] width 109 height 23
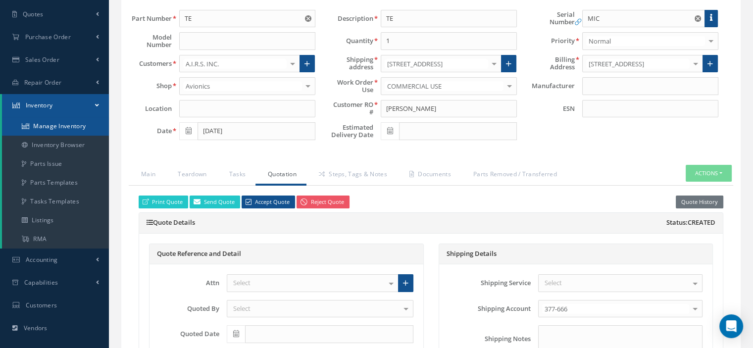
click at [55, 127] on link "Manage Inventory" at bounding box center [55, 126] width 107 height 19
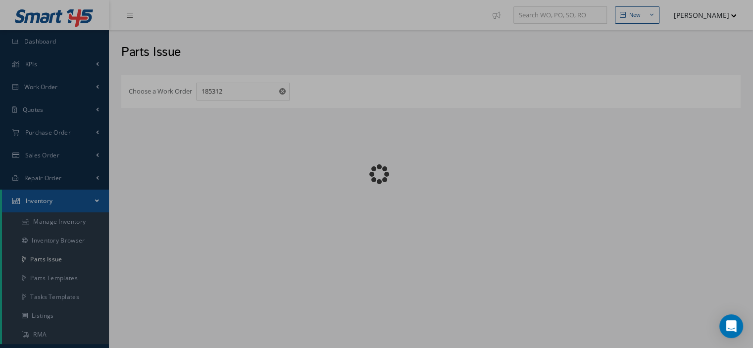
checkbox input "false"
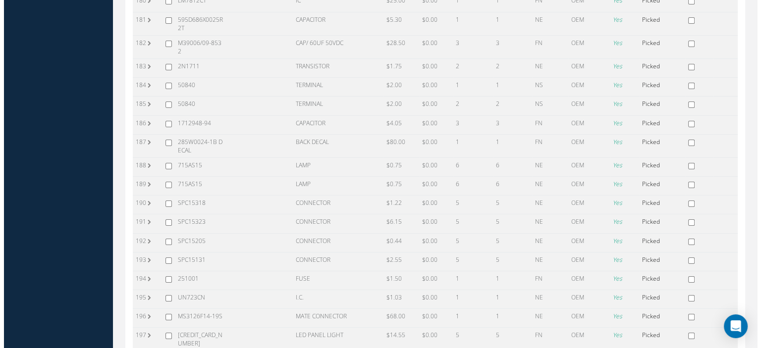
scroll to position [4098, 0]
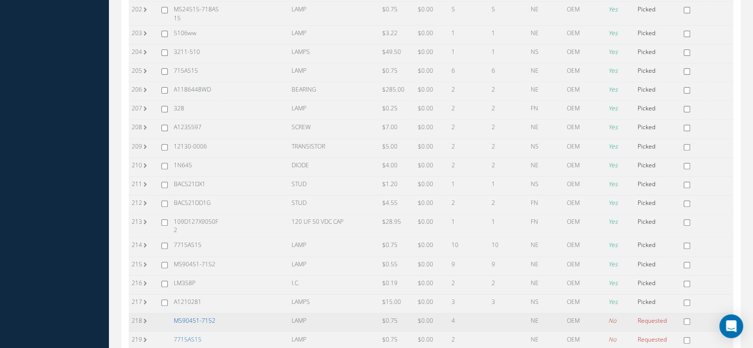
click at [191, 316] on link "MS90451-7152" at bounding box center [195, 320] width 42 height 8
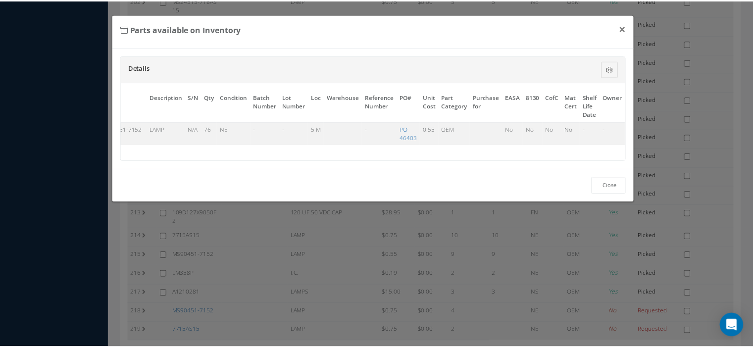
scroll to position [0, 58]
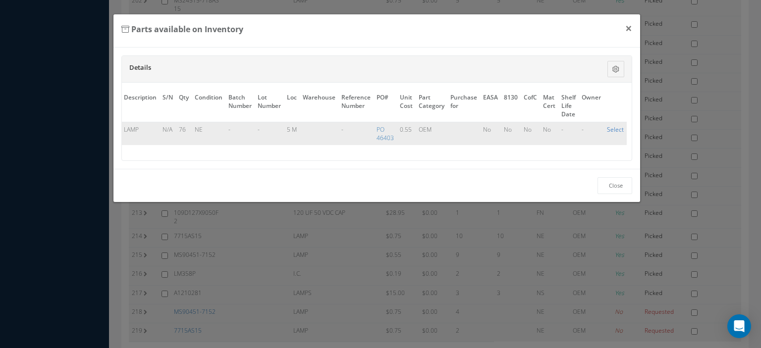
click at [609, 126] on link "Select" at bounding box center [615, 129] width 17 height 8
checkbox input "true"
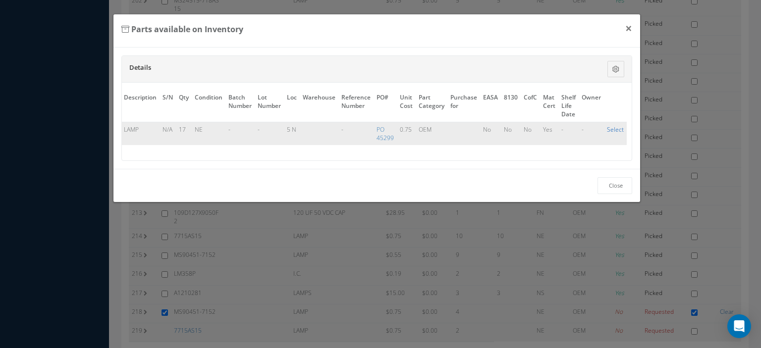
click at [608, 132] on link "Select" at bounding box center [615, 129] width 17 height 8
checkbox input "true"
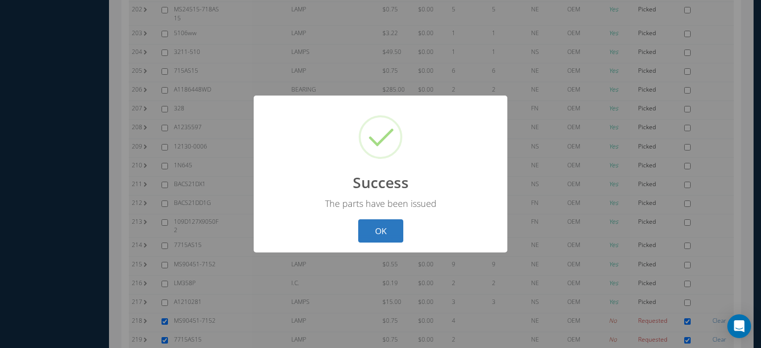
click at [392, 240] on button "OK" at bounding box center [380, 230] width 45 height 23
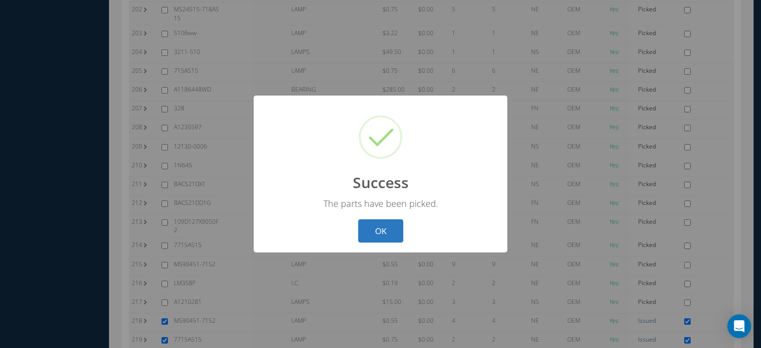
click at [374, 231] on button "OK" at bounding box center [380, 230] width 45 height 23
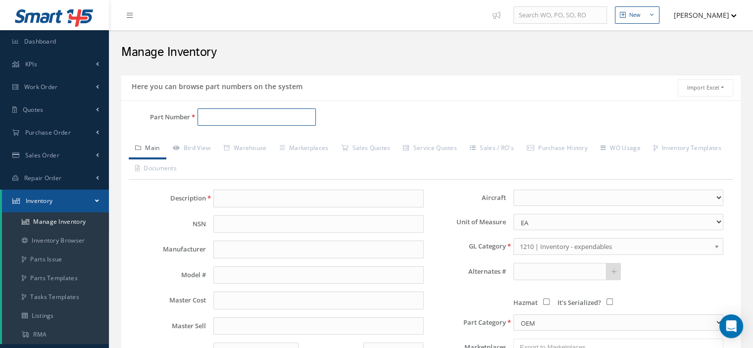
click at [207, 117] on input "Part Number" at bounding box center [257, 117] width 118 height 18
paste input "2156-55 S"
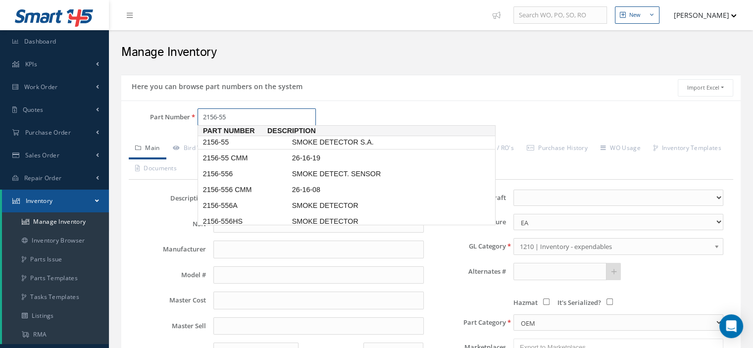
click at [224, 145] on span "2156-55" at bounding box center [245, 142] width 89 height 10
type input "2156-55"
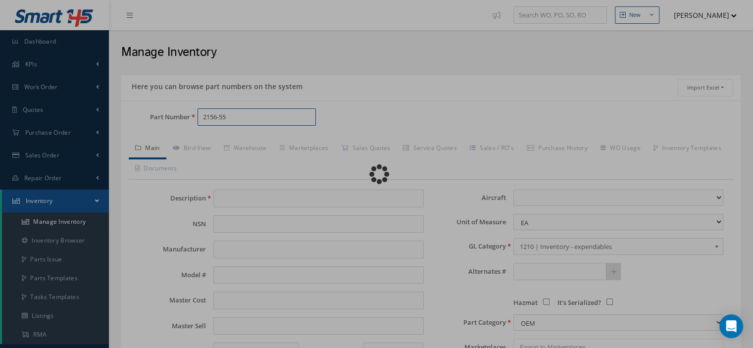
type input "SMOKE DETECTOR S.A."
type input "[PERSON_NAME]"
type input "2156-55"
type input "0.00"
select select
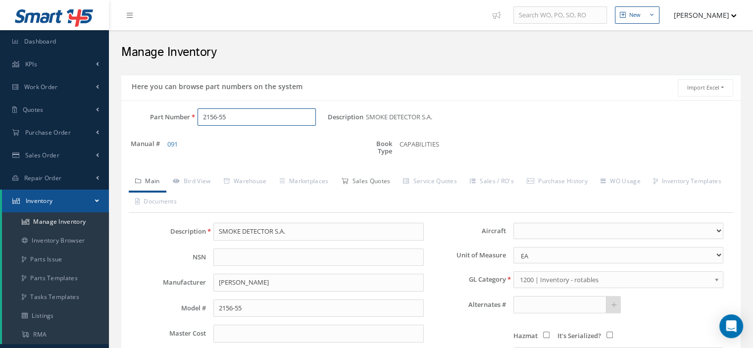
type input "2156-55"
click at [385, 178] on link "Sales Quotes" at bounding box center [366, 182] width 62 height 21
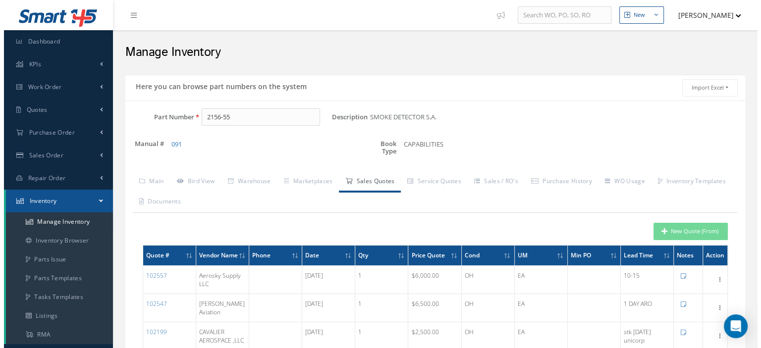
scroll to position [99, 0]
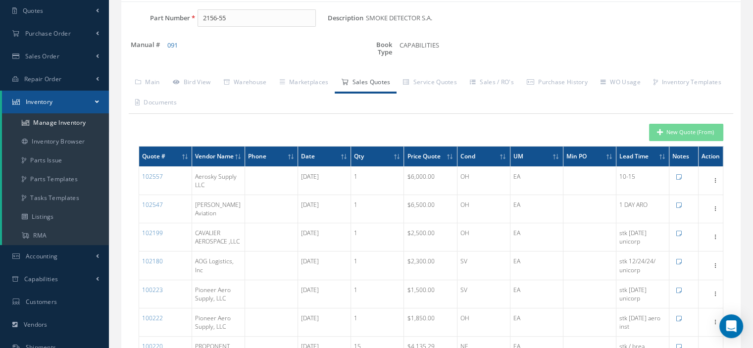
click at [647, 129] on div "New Quote (From)" at bounding box center [431, 132] width 600 height 17
drag, startPoint x: 663, startPoint y: 124, endPoint x: 667, endPoint y: 128, distance: 5.6
click at [667, 128] on button "New Quote (From)" at bounding box center [686, 132] width 74 height 17
type input "SMOKE DETECTOR S.A."
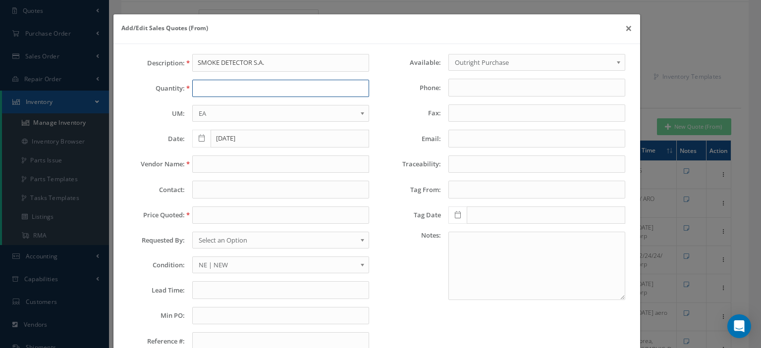
click at [210, 92] on input "text" at bounding box center [280, 89] width 177 height 18
type input "1"
click at [205, 209] on input "text" at bounding box center [280, 215] width 177 height 18
paste input "$3,500.00"
click at [206, 215] on input "$3,500.00" at bounding box center [280, 215] width 177 height 18
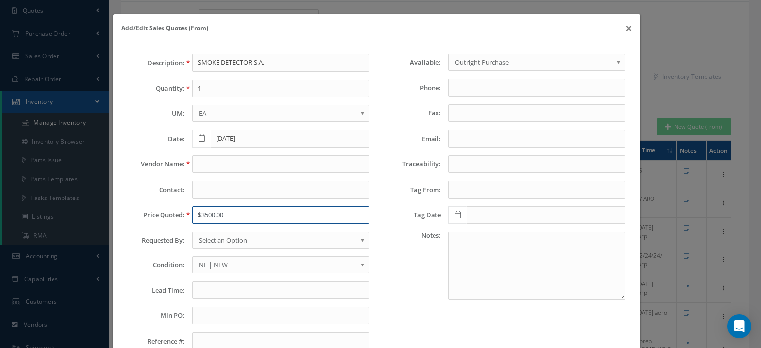
type input "$3500.00"
click at [212, 238] on span "Select an Option" at bounding box center [277, 240] width 157 height 12
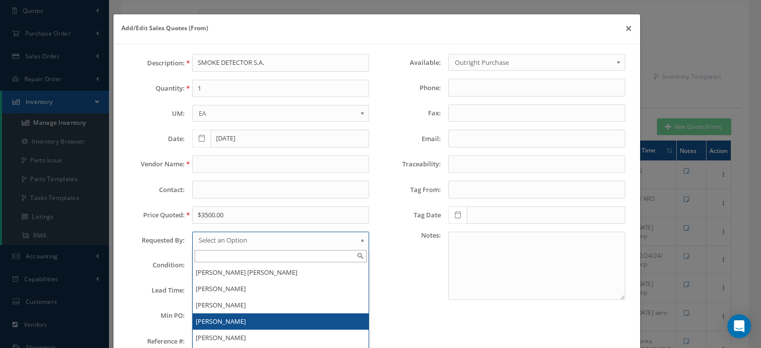
click at [217, 315] on li "[PERSON_NAME]" at bounding box center [281, 321] width 176 height 16
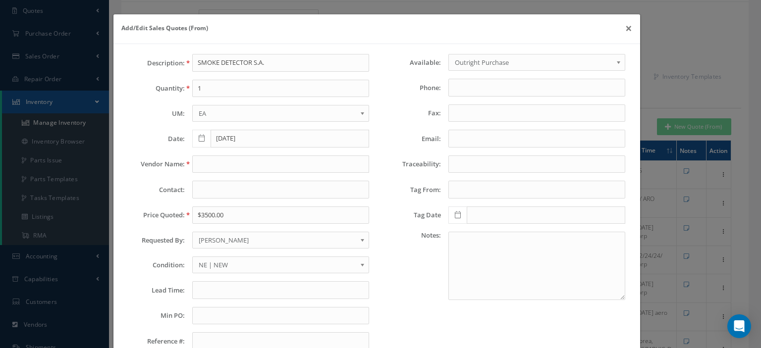
click at [228, 263] on span "NE | NEW" at bounding box center [277, 265] width 157 height 12
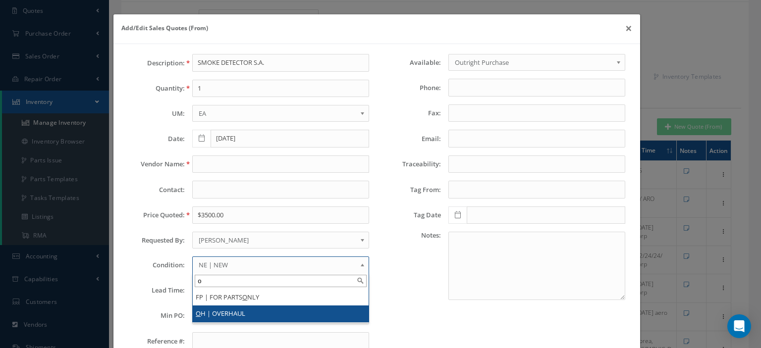
type input "o"
click at [227, 309] on li "O H | OVERHAUL" at bounding box center [281, 314] width 176 height 16
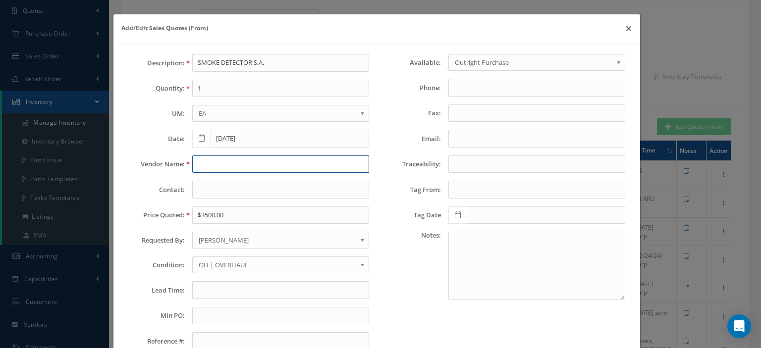
click at [196, 165] on input "text" at bounding box center [280, 164] width 177 height 18
paste input "Cavalier Aerospace, LLC"
type input "Cavalier Aerospace, LLC"
click at [200, 293] on input "text" at bounding box center [280, 290] width 177 height 18
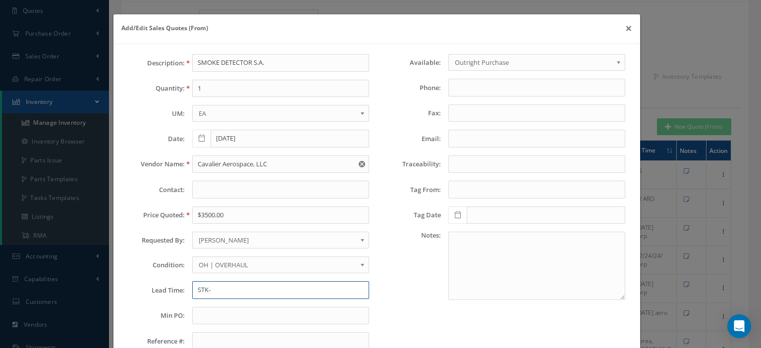
click at [222, 289] on input "STK-" at bounding box center [280, 290] width 177 height 18
paste input "Tag Src: UNICORP SYSTEMS INC/EASA-8130 Tag Date:6/9/2025"
type input "STK-Tag Src: UNICORP SYSTEMS INC/EASA-8130 Tag Date:6/9/2025"
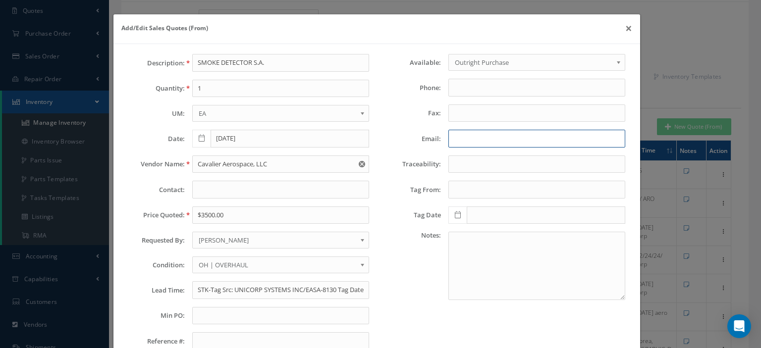
click at [480, 139] on input "Email:" at bounding box center [536, 139] width 177 height 18
paste input "<lee@cavalieraero.com>"
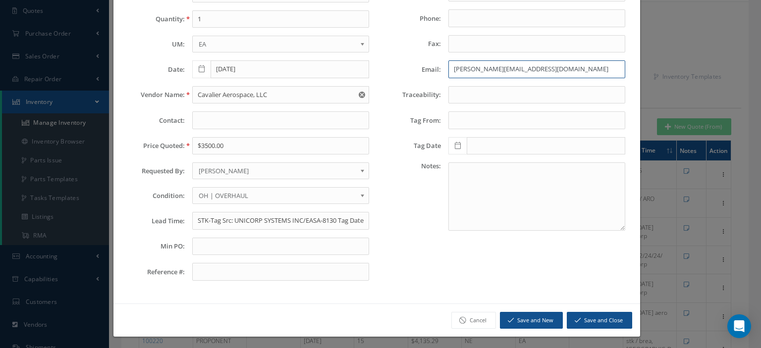
type input "lee@cavalieraero.com"
click at [578, 312] on button "Save and Close" at bounding box center [598, 320] width 65 height 17
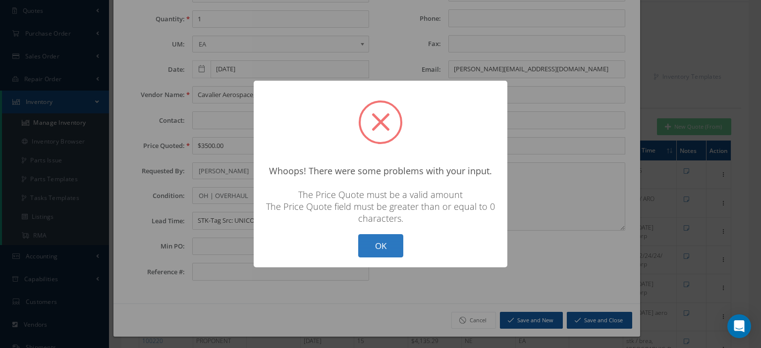
click at [385, 253] on button "OK" at bounding box center [380, 245] width 45 height 23
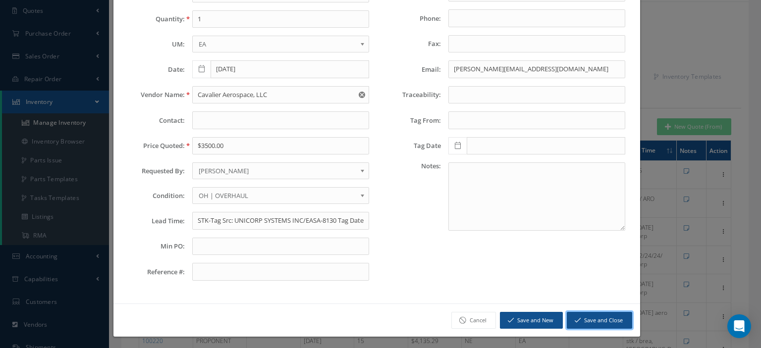
click at [599, 313] on button "Save and Close" at bounding box center [598, 320] width 65 height 17
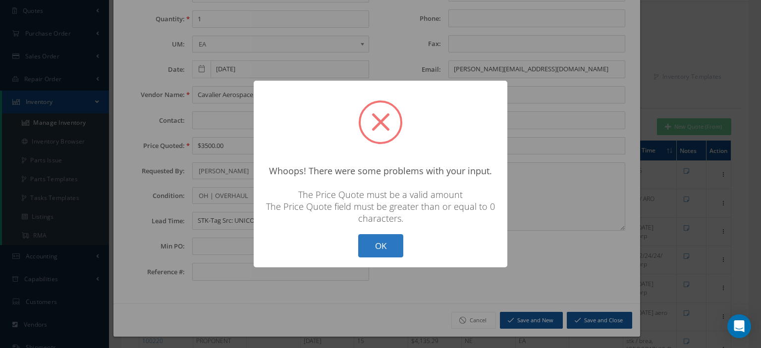
click at [387, 247] on button "OK" at bounding box center [380, 245] width 45 height 23
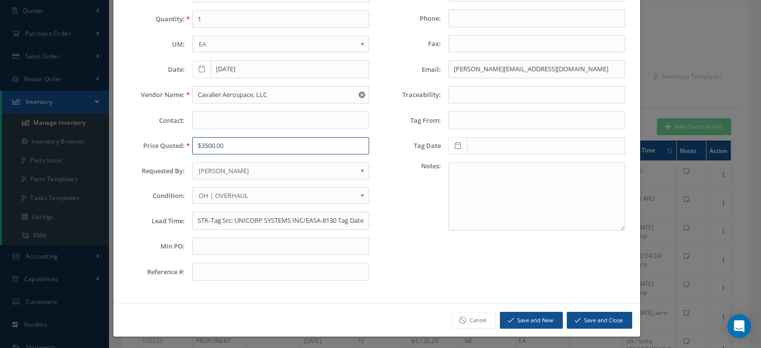
click at [200, 147] on input "$3500.00" at bounding box center [280, 146] width 177 height 18
type input "3500.00"
click at [591, 313] on button "Save and Close" at bounding box center [598, 320] width 65 height 17
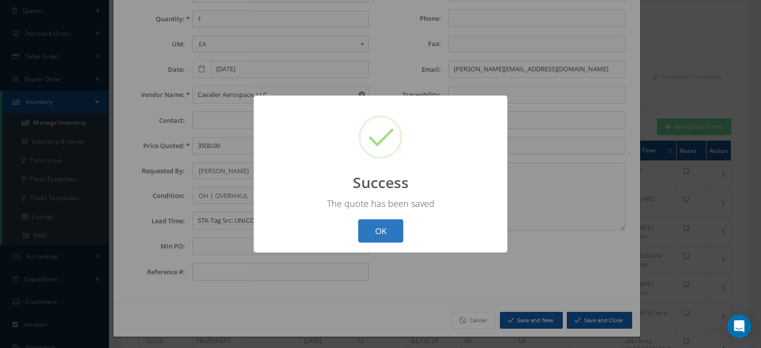
click at [370, 227] on button "OK" at bounding box center [380, 230] width 45 height 23
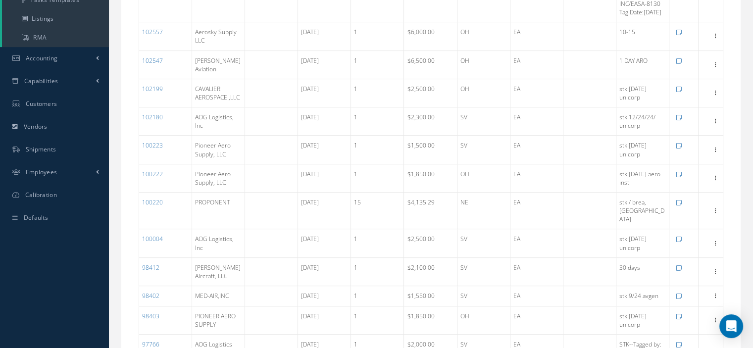
scroll to position [0, 0]
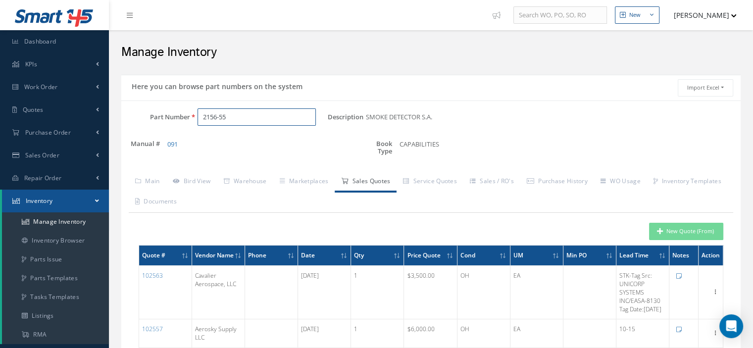
drag, startPoint x: 236, startPoint y: 117, endPoint x: 120, endPoint y: 116, distance: 115.9
click at [124, 115] on div "Part Number 2156-55" at bounding box center [224, 117] width 206 height 18
click at [204, 111] on input "Part Number" at bounding box center [257, 117] width 118 height 18
paste input "822-1044-004"
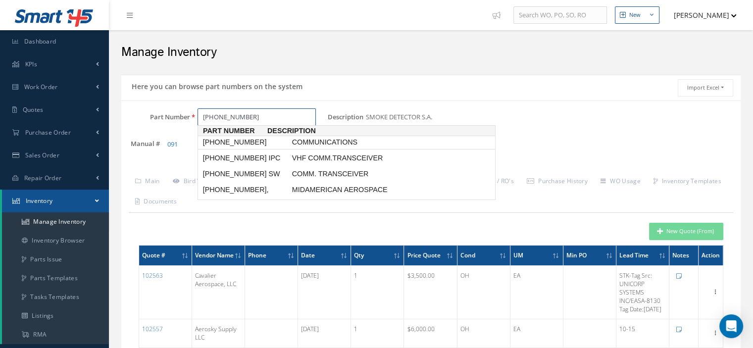
click at [234, 145] on span "822-1044-004" at bounding box center [245, 142] width 89 height 10
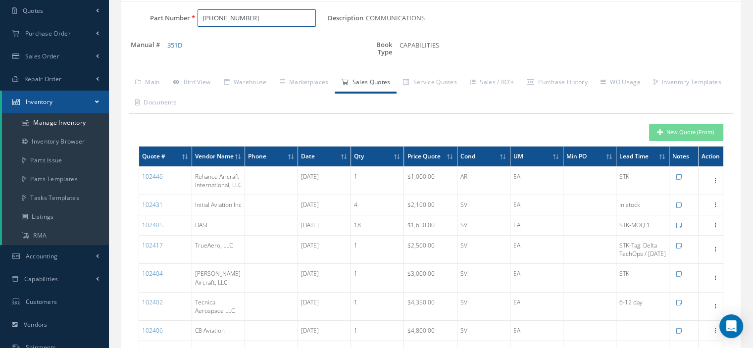
scroll to position [149, 0]
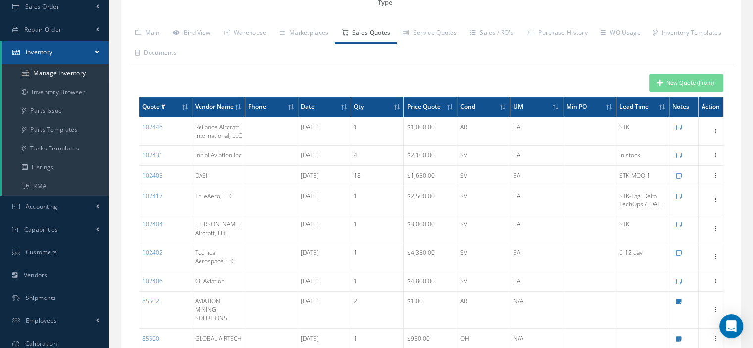
type input "822-1044-004"
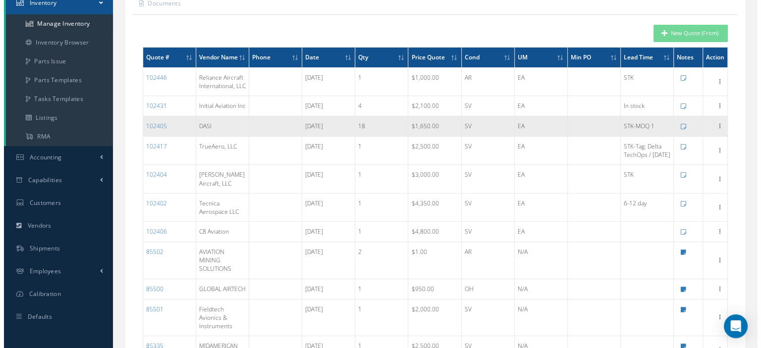
scroll to position [0, 0]
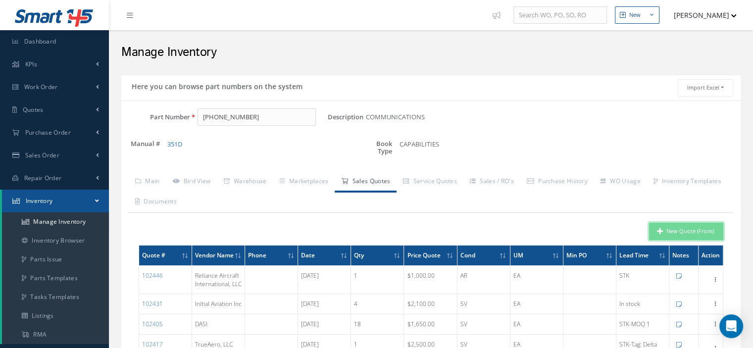
click at [687, 233] on button "New Quote (From)" at bounding box center [686, 231] width 74 height 17
type input "COMMUNICATIONS"
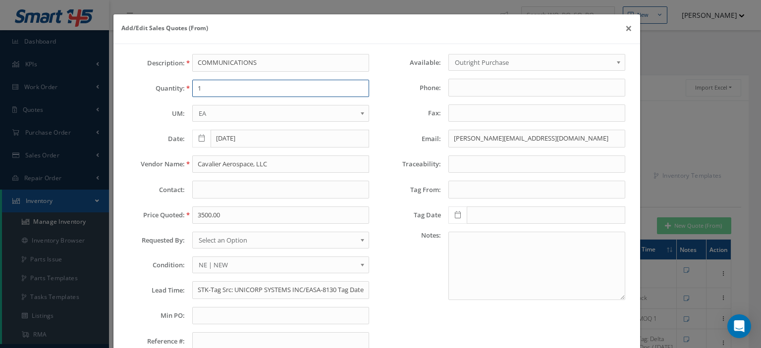
click at [225, 87] on input "1" at bounding box center [280, 89] width 177 height 18
type input "1"
click at [221, 161] on input "Cavalier Aerospace, LLC" at bounding box center [280, 164] width 177 height 18
click at [211, 156] on input "Cavalier Aerospace, LLC" at bounding box center [280, 164] width 177 height 18
paste input "TrueAero"
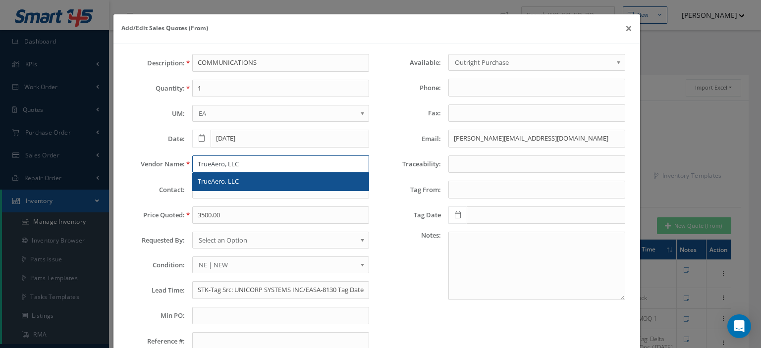
type input "TrueAero, LLC"
click at [229, 181] on span "TrueAero, LLC" at bounding box center [218, 181] width 41 height 9
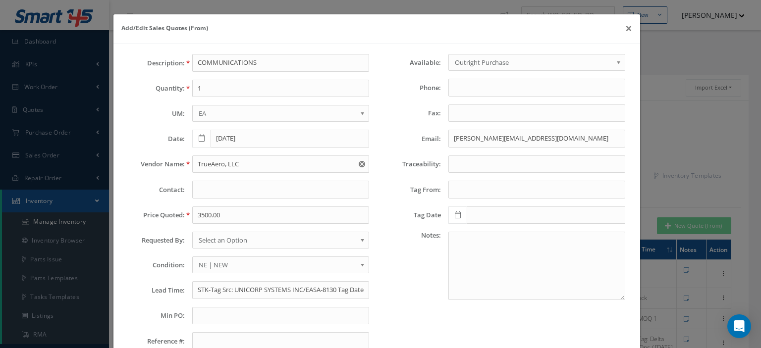
click at [216, 223] on div "Description: COMMUNICATIONS Quantity: 1 UM: EA FT IN LB EA Date: 08/15/2025 Ven…" at bounding box center [249, 206] width 256 height 304
click at [213, 216] on input "3500.00" at bounding box center [280, 215] width 177 height 18
click at [222, 217] on input "3500.00" at bounding box center [280, 215] width 177 height 18
paste input "2,"
click at [201, 214] on input "2,500.00" at bounding box center [280, 215] width 177 height 18
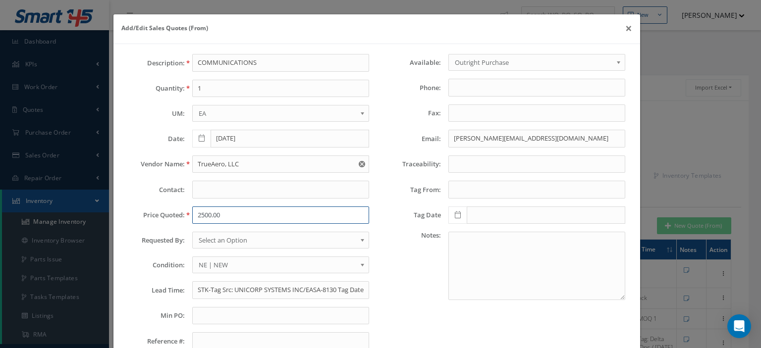
type input "2500.00"
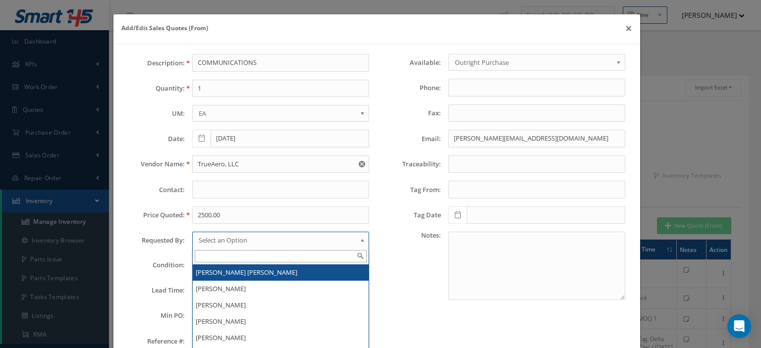
click at [220, 236] on span "Select an Option" at bounding box center [277, 240] width 157 height 12
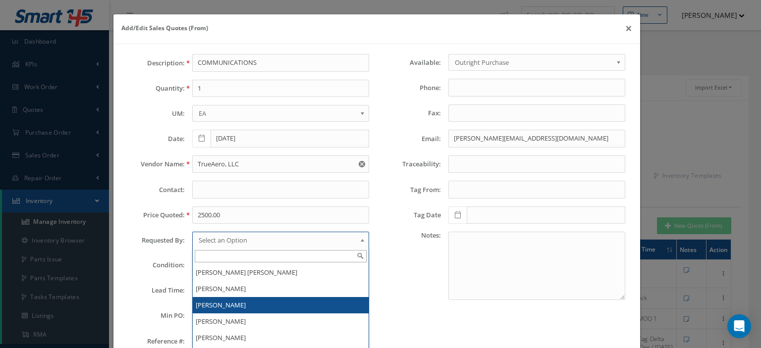
click at [219, 310] on li "[PERSON_NAME]" at bounding box center [281, 305] width 176 height 16
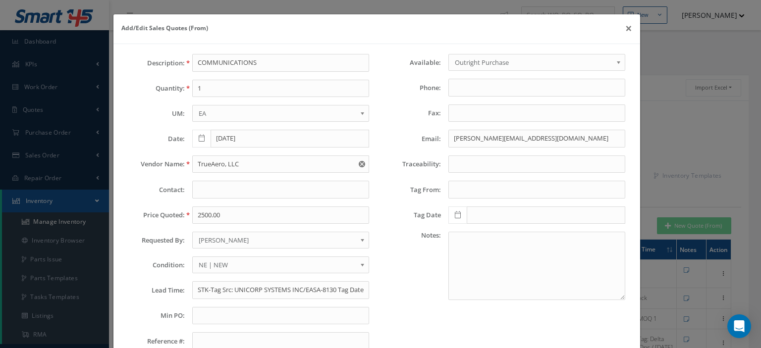
click at [202, 260] on span "NE | NEW" at bounding box center [277, 265] width 157 height 12
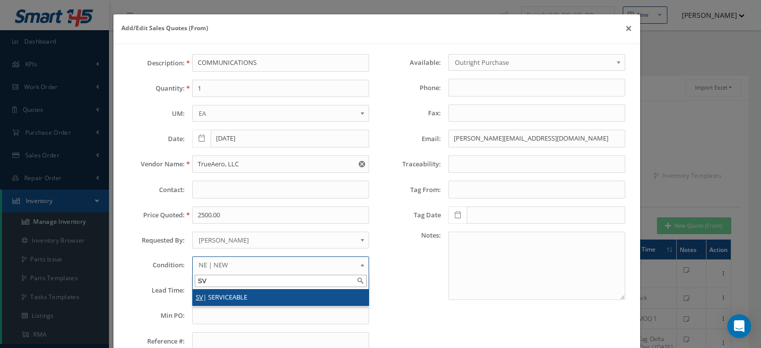
type input "SV"
click at [221, 297] on li "SV | SERVICEABLE" at bounding box center [281, 297] width 176 height 16
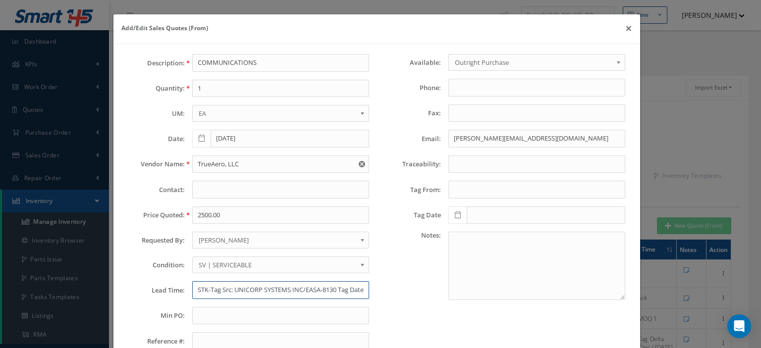
click at [207, 290] on input "STK-Tag Src: UNICORP SYSTEMS INC/EASA-8130 Tag Date:6/9/2025" at bounding box center [280, 290] width 177 height 18
paste input "Tag: Delta TechOps / 02 Apr 2020"
click at [242, 291] on input "Tag: Delta TechOps / 02 Apr 2020" at bounding box center [280, 290] width 177 height 18
type input "Tag: Delta Tech Ops / 02 Apr 2020"
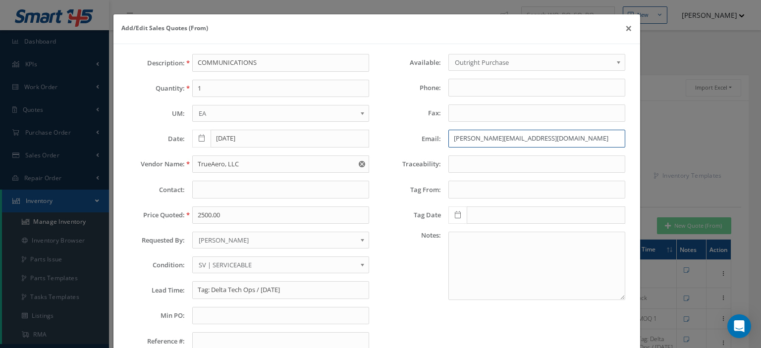
click at [450, 137] on input "lee@cavalieraero.com" at bounding box center [536, 139] width 177 height 18
drag, startPoint x: 454, startPoint y: 128, endPoint x: 450, endPoint y: 134, distance: 6.9
click at [450, 134] on input "lee@cavalieraero.com" at bounding box center [536, 139] width 177 height 18
paste input "arguello@true"
type input "larguello@trueaero.com"
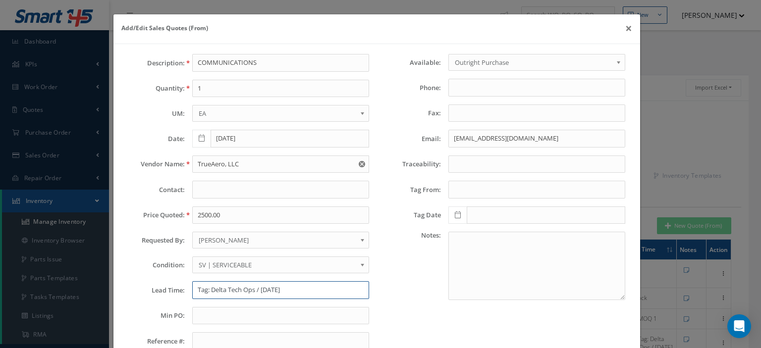
click at [195, 285] on input "Tag: Delta Tech Ops / 02 Apr 2020" at bounding box center [280, 290] width 177 height 18
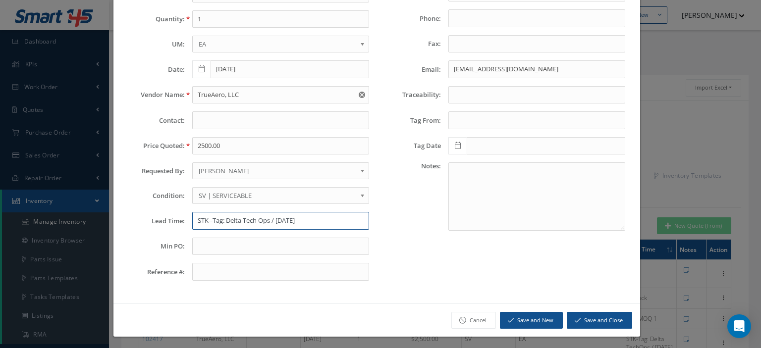
type input "STK--Tag: Delta Tech Ops / 02 Apr 2020"
click at [578, 321] on button "Save and Close" at bounding box center [598, 320] width 65 height 17
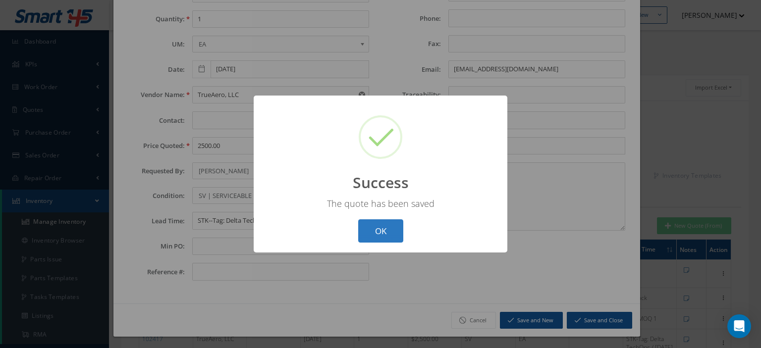
click at [388, 237] on button "OK" at bounding box center [380, 230] width 45 height 23
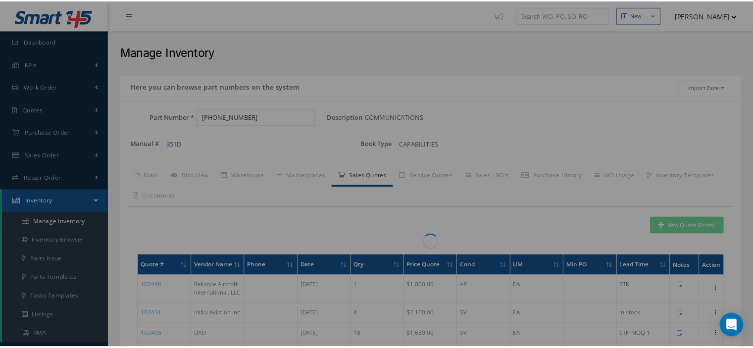
scroll to position [0, 0]
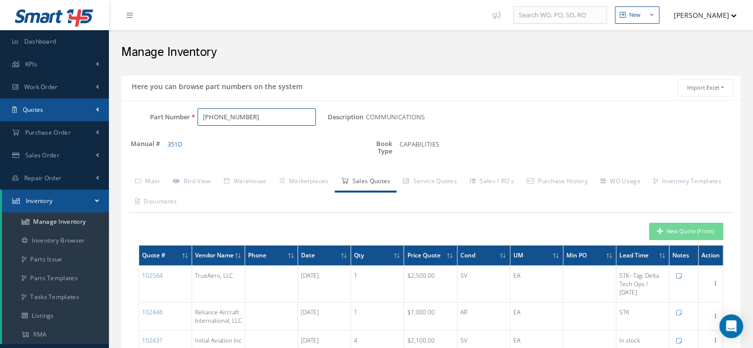
drag, startPoint x: 269, startPoint y: 113, endPoint x: 61, endPoint y: 115, distance: 208.0
click at [121, 113] on div "Part Number 822-1044-004" at bounding box center [224, 117] width 206 height 18
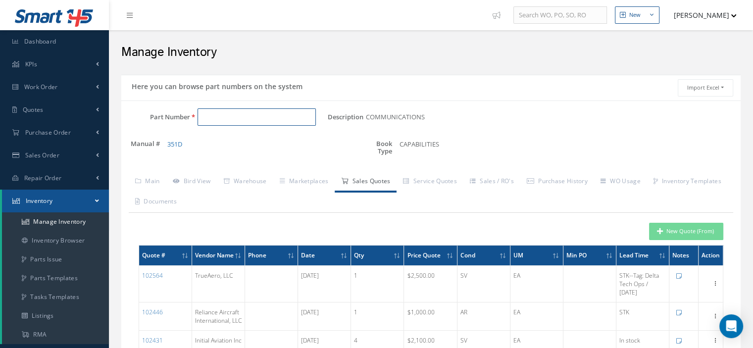
paste input "262-3511-050"
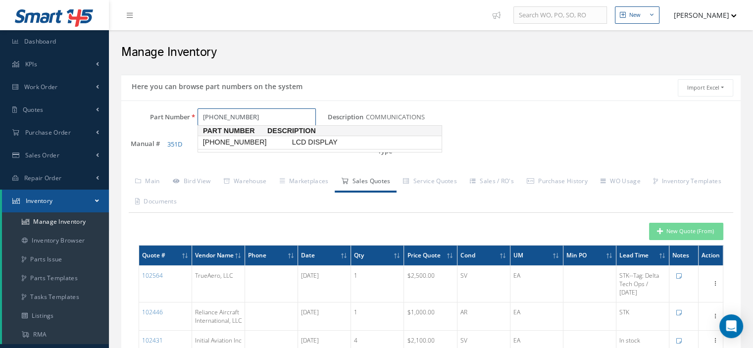
click at [230, 139] on span "262-3511-050" at bounding box center [245, 142] width 89 height 10
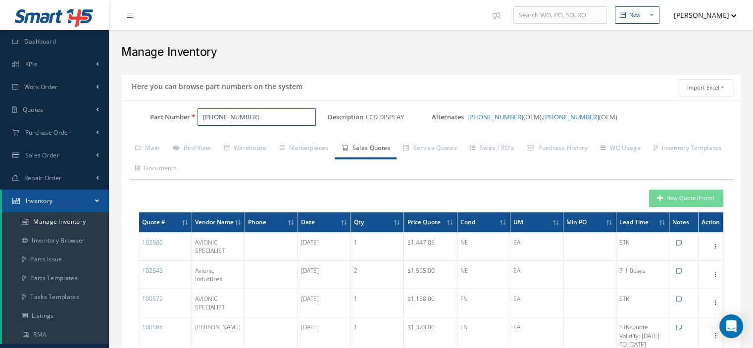
type input "262-3511-050"
click at [670, 203] on button "New Quote (From)" at bounding box center [686, 198] width 74 height 17
type input "LCD DISPLAY"
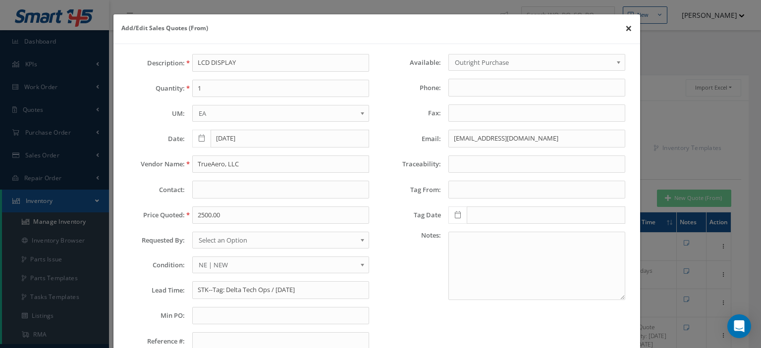
click at [628, 29] on button "×" at bounding box center [628, 28] width 23 height 28
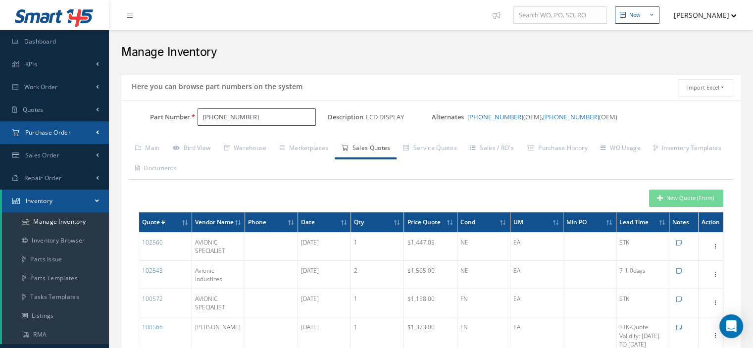
drag, startPoint x: 281, startPoint y: 116, endPoint x: 91, endPoint y: 131, distance: 191.2
click at [166, 123] on div "Part Number 262-3511-050" at bounding box center [224, 117] width 206 height 18
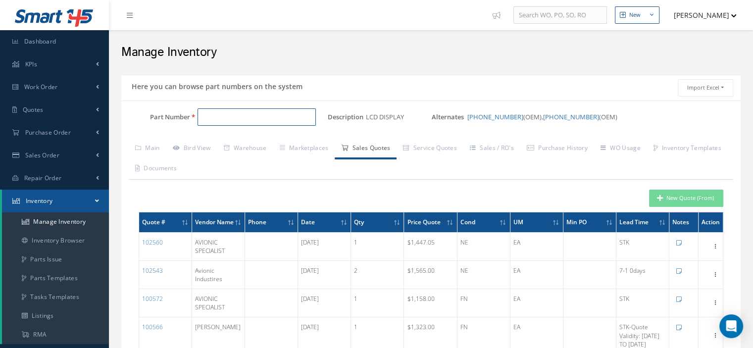
click at [209, 120] on input "Part Number" at bounding box center [257, 117] width 118 height 18
paste input "622-7999-003"
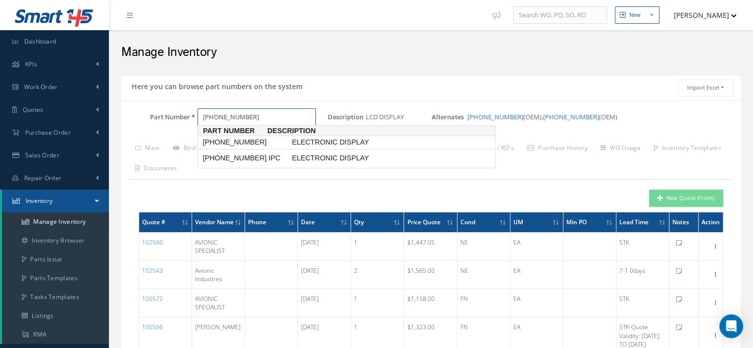
click at [246, 140] on span "622-7999-003" at bounding box center [245, 142] width 89 height 10
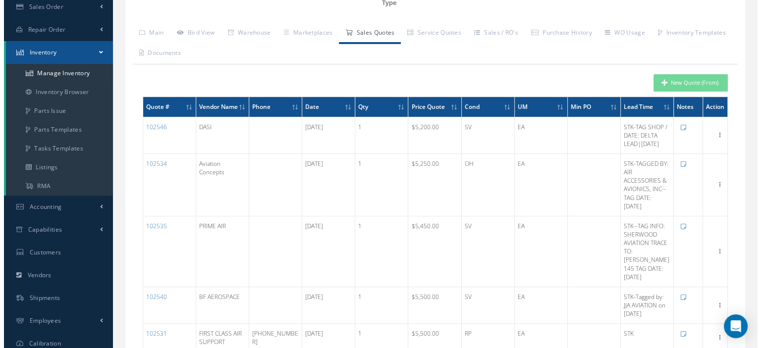
scroll to position [99, 0]
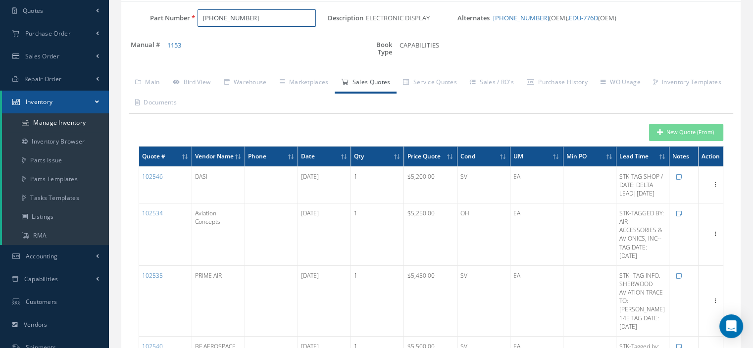
type input "622-7999-003"
click at [685, 135] on button "New Quote (From)" at bounding box center [686, 132] width 74 height 17
type input "ELECTRONIC DISPLAY"
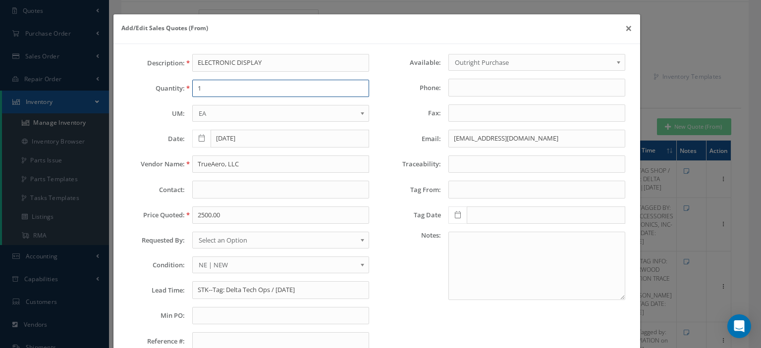
click at [261, 86] on input "1" at bounding box center [280, 89] width 177 height 18
type input "1"
click at [200, 215] on input "2500.00" at bounding box center [280, 215] width 177 height 18
paste input "$7,000.00"
click at [204, 214] on input "$7,000.00" at bounding box center [280, 215] width 177 height 18
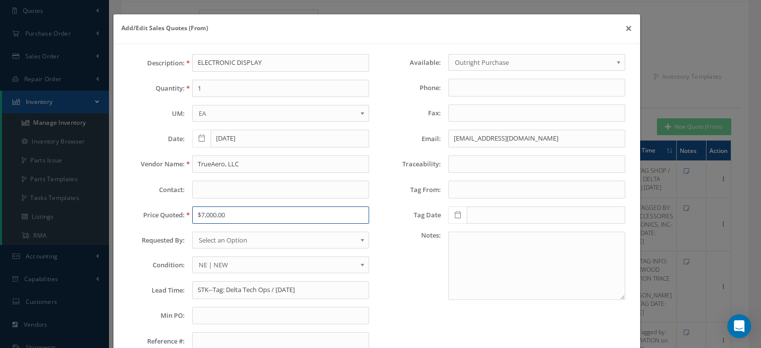
click at [204, 215] on input "$7,000.00" at bounding box center [280, 215] width 177 height 18
click at [198, 213] on input "$7000.00" at bounding box center [280, 215] width 177 height 18
type input "7000.00"
click at [215, 238] on span "Select an Option" at bounding box center [277, 240] width 157 height 12
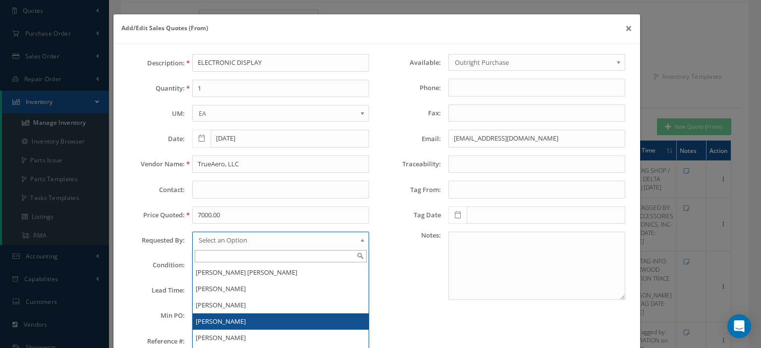
click at [225, 322] on li "[PERSON_NAME]" at bounding box center [281, 321] width 176 height 16
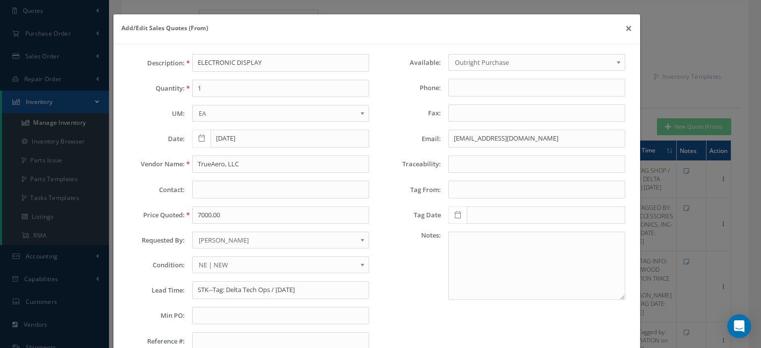
click at [245, 259] on span "NE | NEW" at bounding box center [277, 265] width 157 height 12
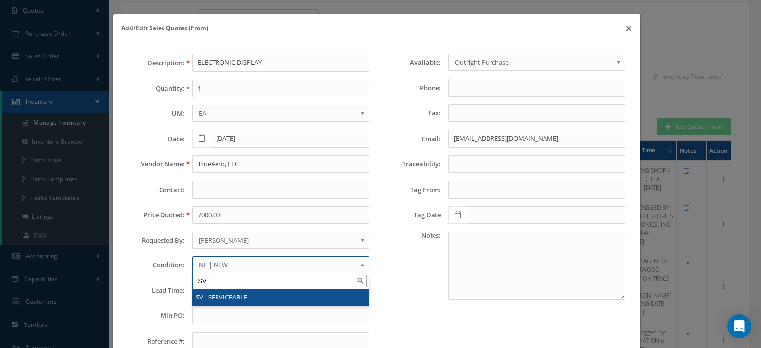
type input "SV"
click at [237, 295] on li "SV | SERVICEABLE" at bounding box center [281, 297] width 176 height 16
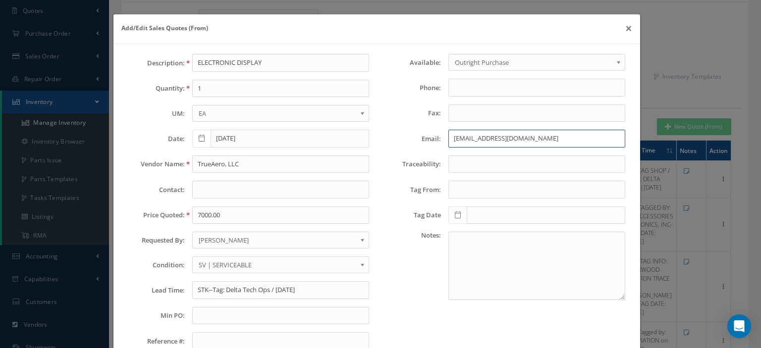
click at [457, 142] on input "larguello@trueaero.com" at bounding box center [536, 139] width 177 height 18
paste input "sandra@aoglogistics"
type input "sandra@aoglogistics.com"
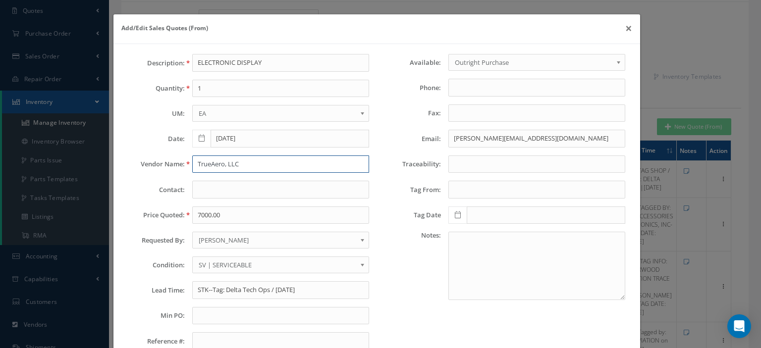
click at [259, 162] on input "TrueAero, LLC" at bounding box center [280, 164] width 177 height 18
click at [211, 152] on div "Description: ELECTRONIC DISPLAY Quantity: 1 UM: EA FT IN LB EA Date: 08/15/2025…" at bounding box center [249, 206] width 256 height 304
click at [217, 160] on input "TrueAero, LLC" at bounding box center [280, 164] width 177 height 18
paste input "AOG Logistics"
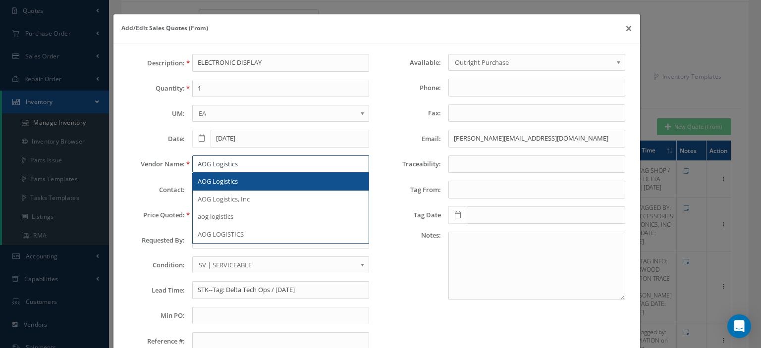
type input "AOG Logistics"
click at [243, 183] on div "AOG Logistics" at bounding box center [281, 182] width 166 height 10
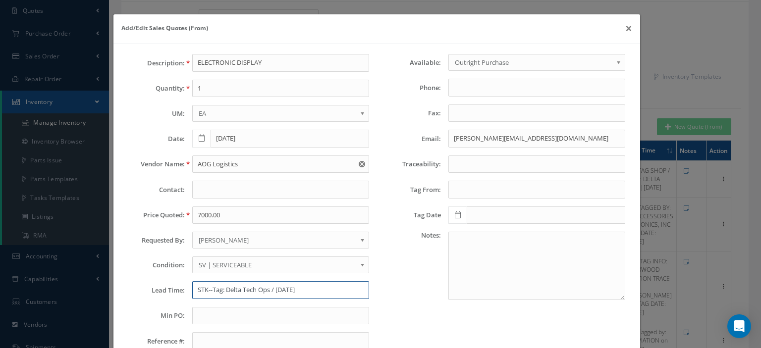
click at [265, 285] on input "STK--Tag: Delta Tech Ops / 02 Apr 2020" at bounding box center [280, 290] width 177 height 18
paste input "Tagged by: JJA AVIATION on Feb 21, 2025"
click at [195, 295] on input "Tagged by: JJA AVIATION on Feb 21, 2025" at bounding box center [280, 290] width 177 height 18
click at [247, 291] on input "STK--Tagged by: JJA AVIATION on Feb 21, 2025" at bounding box center [280, 290] width 177 height 18
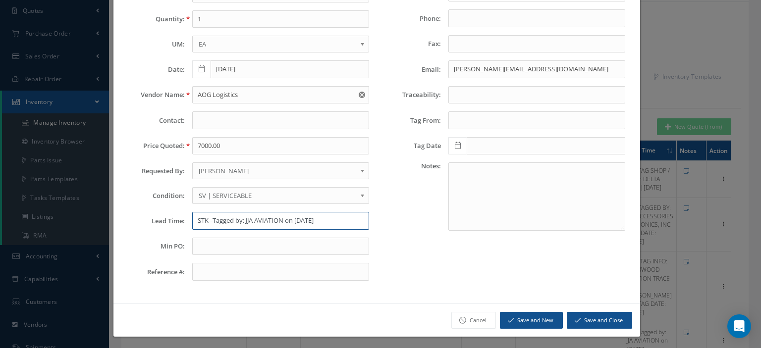
type input "STK--Tagged by: JJA AVIATION on Feb 21, 2025"
click at [574, 317] on icon "submit" at bounding box center [577, 320] width 6 height 7
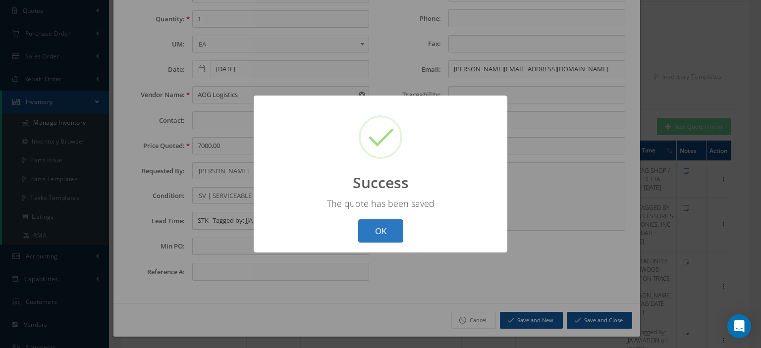
click at [392, 233] on button "OK" at bounding box center [380, 230] width 45 height 23
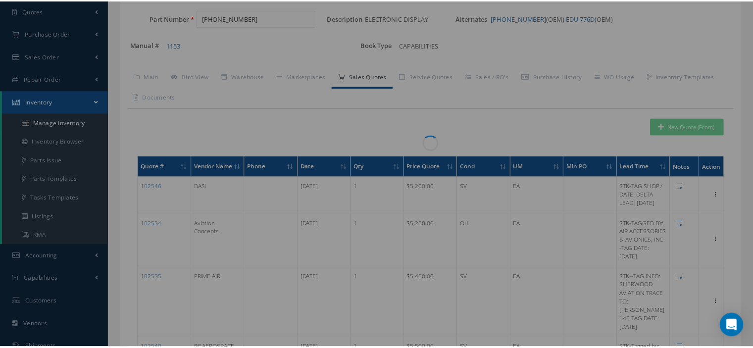
scroll to position [0, 0]
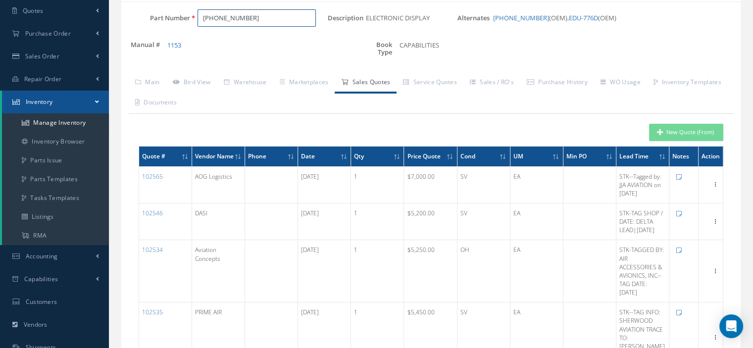
drag, startPoint x: 258, startPoint y: 22, endPoint x: 150, endPoint y: 20, distance: 108.5
click at [151, 19] on div "Part Number 622-7999-003" at bounding box center [224, 18] width 206 height 18
click at [221, 17] on input "Part Number" at bounding box center [257, 18] width 118 height 18
paste input "622-7999-003"
type input "622-7999-003"
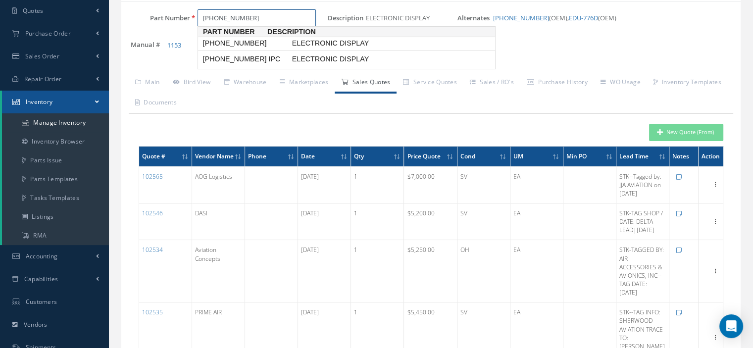
click at [245, 46] on span "622-7999-003" at bounding box center [245, 43] width 89 height 10
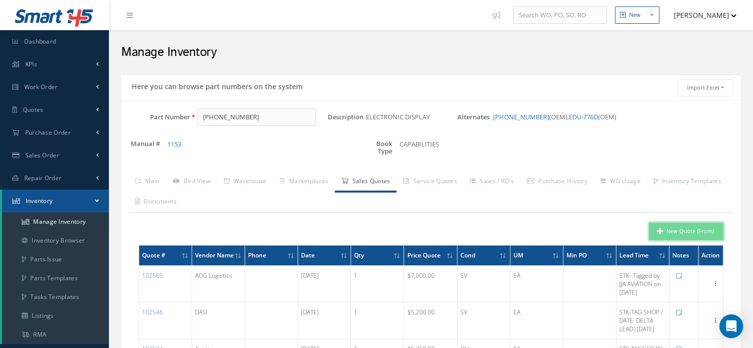
click at [673, 229] on button "New Quote (From)" at bounding box center [686, 231] width 74 height 17
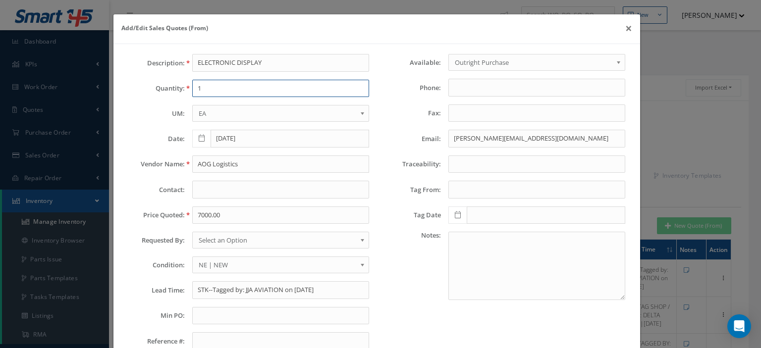
click at [231, 97] on input "1" at bounding box center [280, 89] width 177 height 18
type input "1"
click at [228, 158] on input "AOG Logistics" at bounding box center [280, 164] width 177 height 18
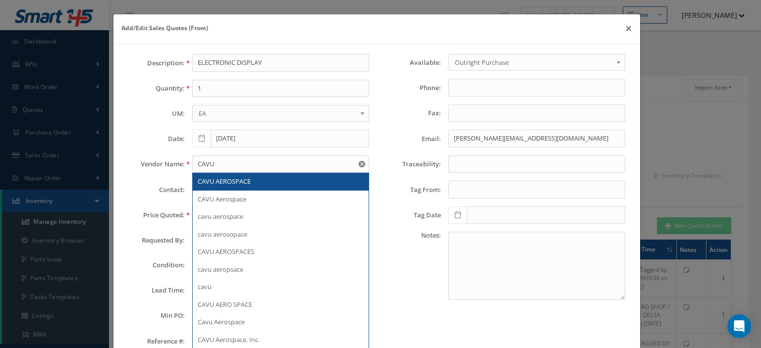
click at [231, 177] on span "CAVU AEROSPACE" at bounding box center [224, 181] width 53 height 9
type input "CAVU AEROSPACE"
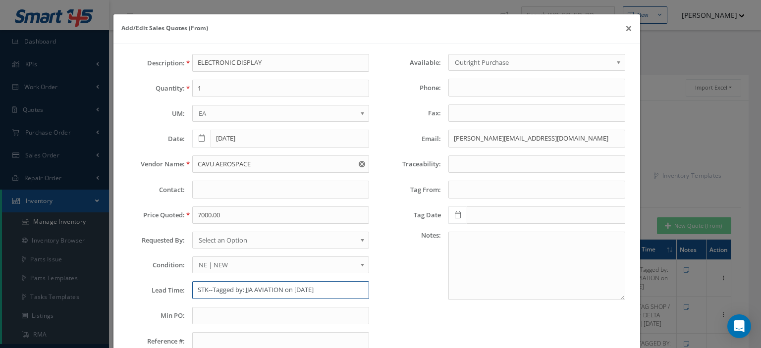
click at [256, 285] on input "STK--Tagged by: JJA AVIATION on Feb 21, 2025" at bounding box center [280, 290] width 177 height 18
paste input "21 Days"
type input "21 Days"
click at [250, 259] on span "NE | NEW" at bounding box center [277, 265] width 157 height 12
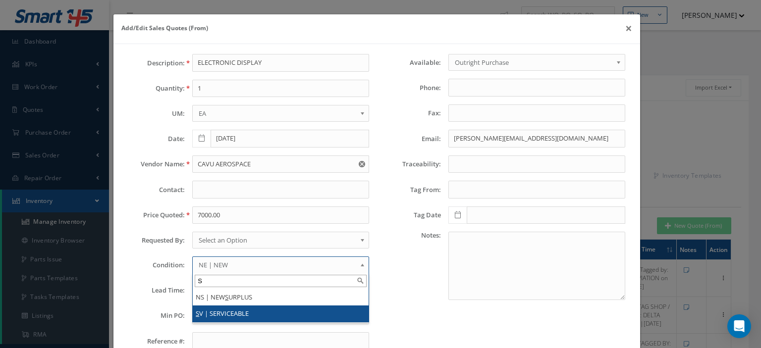
type input "S"
click at [244, 307] on li "S V | SERVICEABLE" at bounding box center [281, 314] width 176 height 16
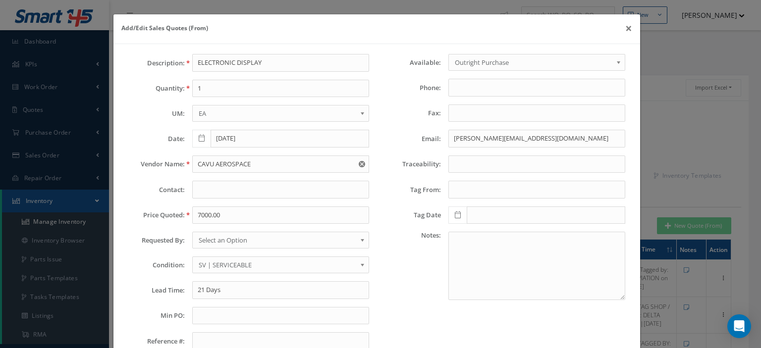
click at [236, 241] on span "Select an Option" at bounding box center [277, 240] width 157 height 12
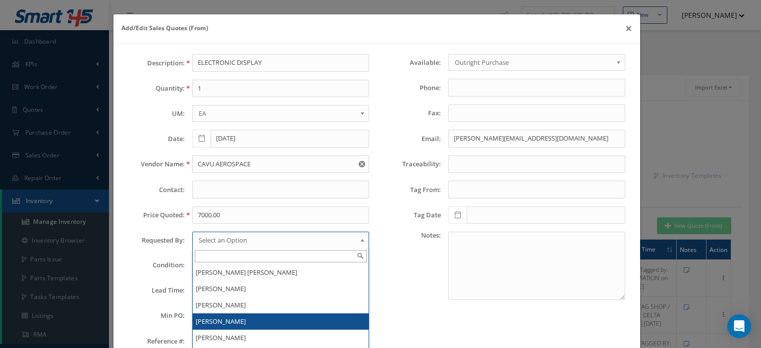
click at [231, 322] on li "[PERSON_NAME]" at bounding box center [281, 321] width 176 height 16
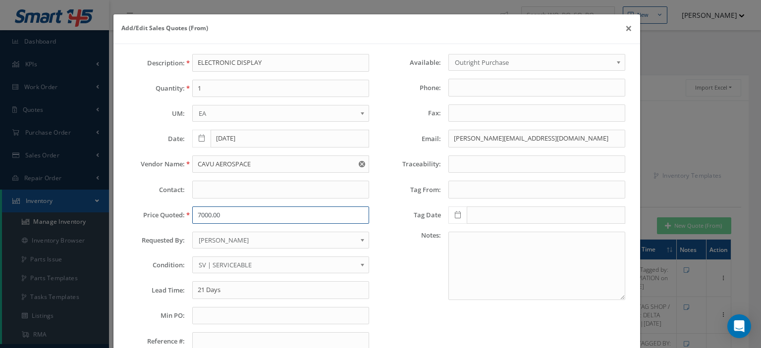
click at [202, 214] on input "7000.00" at bounding box center [280, 215] width 177 height 18
click at [202, 211] on input "7000.00" at bounding box center [280, 215] width 177 height 18
paste input "6,500.00"
click at [202, 217] on input "6,500.00" at bounding box center [280, 215] width 177 height 18
type input "6500.00"
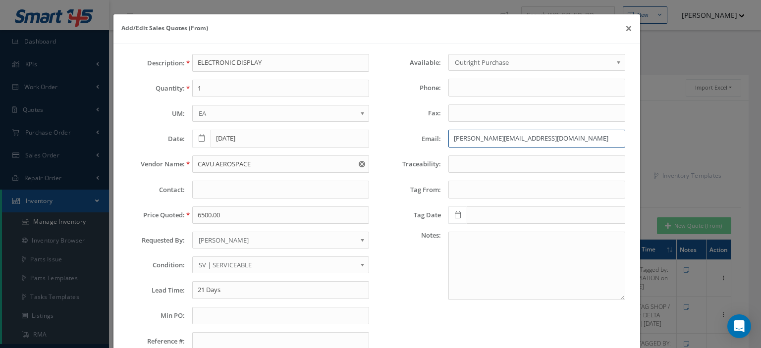
click at [452, 134] on input "sandra@aoglogistics.com" at bounding box center [536, 139] width 177 height 18
paste input "jlynch@cavuaerospace"
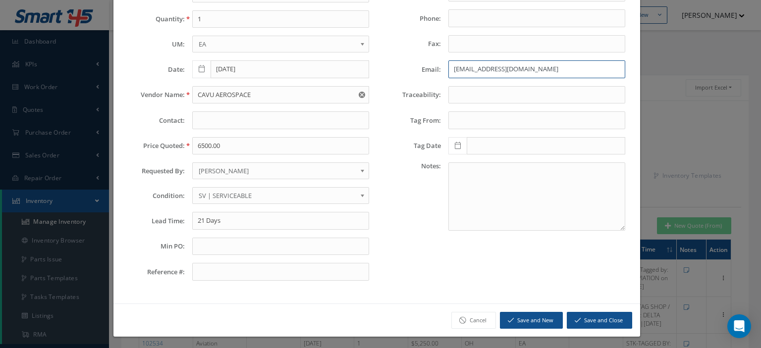
type input "jlynch@cavuaerospace.com"
click at [589, 314] on button "Save and Close" at bounding box center [598, 320] width 65 height 17
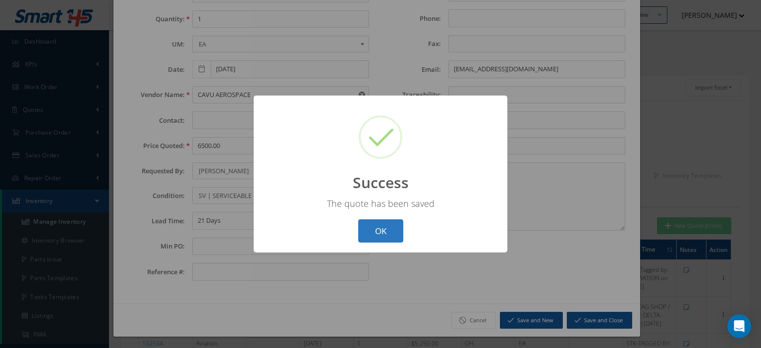
click at [388, 233] on button "OK" at bounding box center [380, 230] width 45 height 23
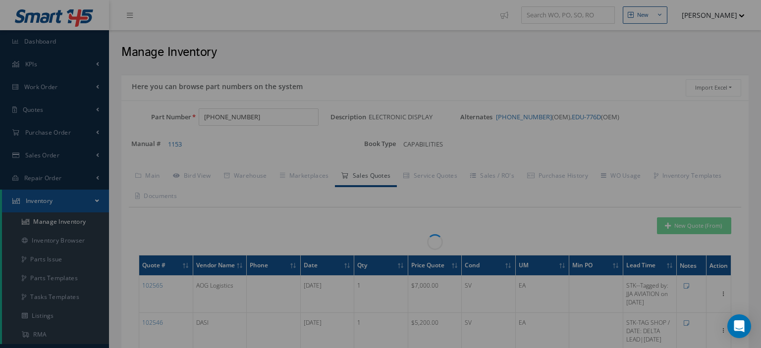
scroll to position [0, 0]
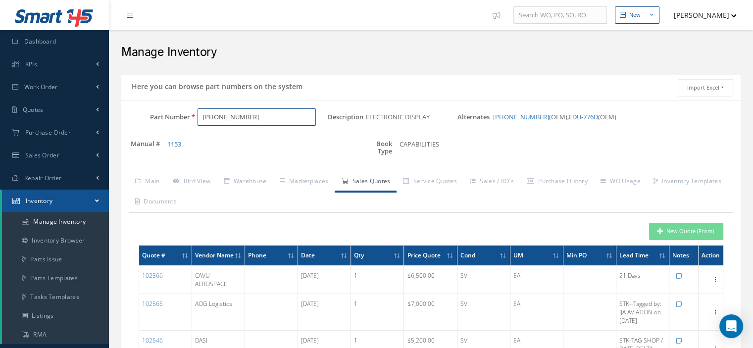
drag, startPoint x: 255, startPoint y: 118, endPoint x: 167, endPoint y: 126, distance: 88.0
click at [174, 125] on div "Part Number 622-7999-003" at bounding box center [224, 117] width 206 height 18
paste input "E12689AA"
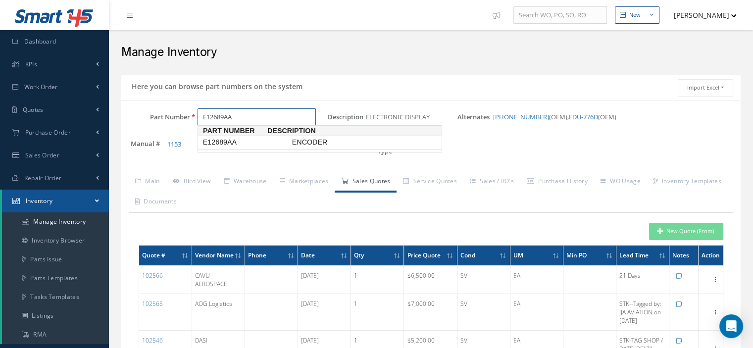
click at [227, 144] on span "E12689AA" at bounding box center [245, 142] width 89 height 10
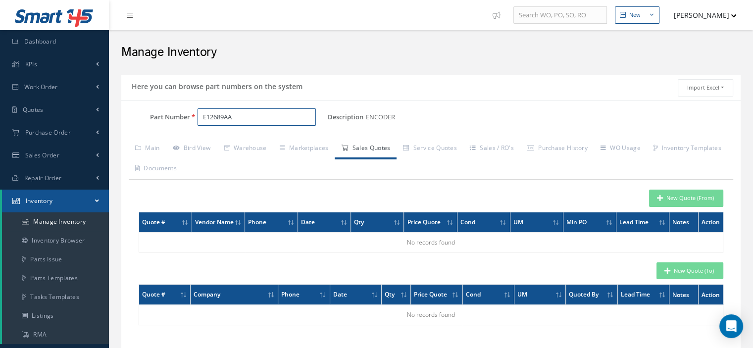
type input "E12689AA"
click at [669, 198] on button "New Quote (From)" at bounding box center [686, 198] width 74 height 17
type input "ENCODER"
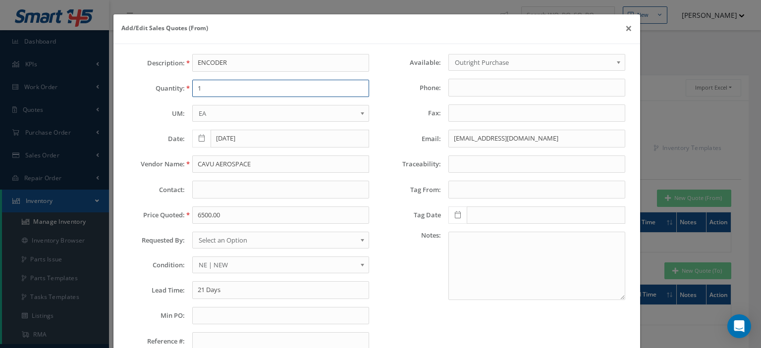
click at [198, 82] on input "1" at bounding box center [280, 89] width 177 height 18
type input "1"
click at [224, 160] on input "CAVU AEROSPACE" at bounding box center [280, 164] width 177 height 18
paste input "Khayal Al Hejaz Aviation"
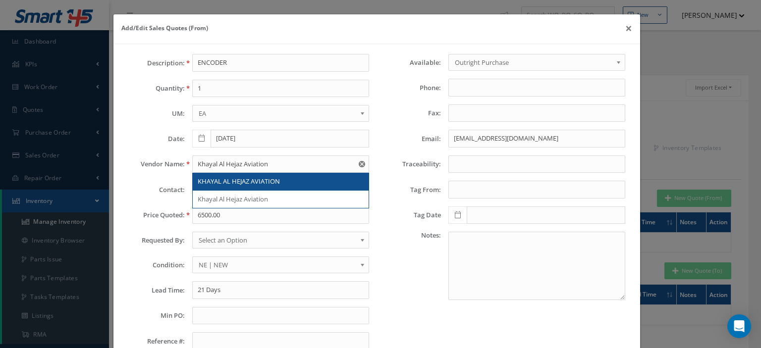
click at [234, 181] on span "KHAYAL AL HEJAZ AVIATION" at bounding box center [239, 181] width 82 height 9
type input "KHAYAL AL HEJAZ AVIATION"
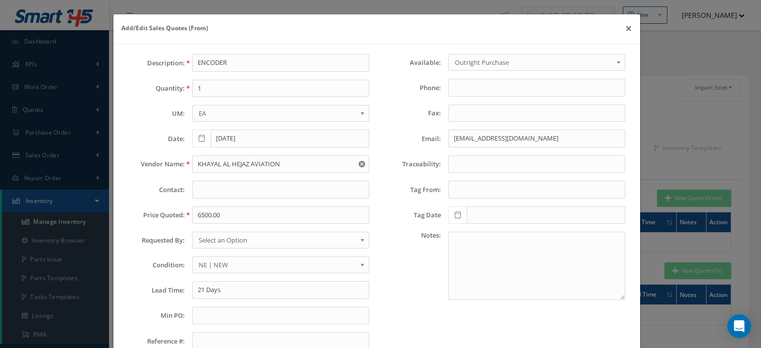
click at [227, 242] on span "Select an Option" at bounding box center [277, 240] width 157 height 12
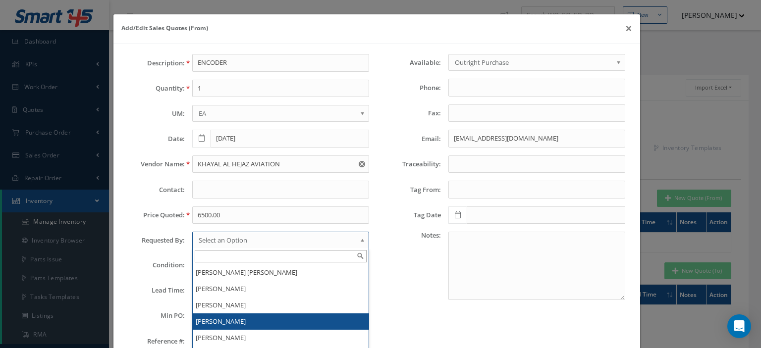
click at [224, 317] on li "[PERSON_NAME]" at bounding box center [281, 321] width 176 height 16
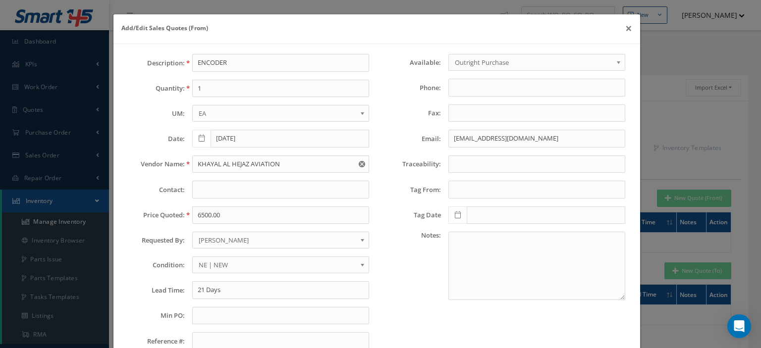
click at [220, 263] on span "NE | NEW" at bounding box center [277, 265] width 157 height 12
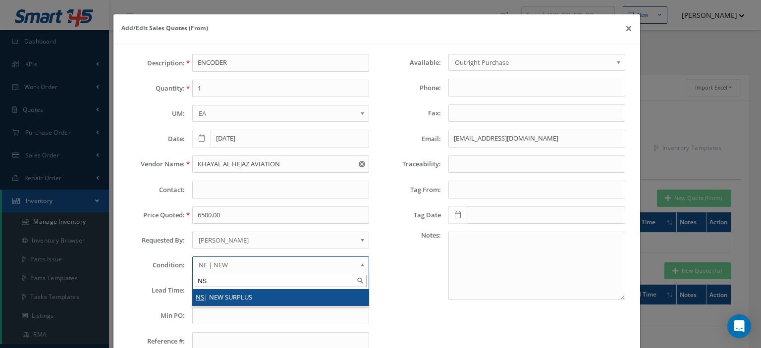
type input "NS"
click at [226, 289] on li "NS | NEW SURPLUS" at bounding box center [281, 297] width 176 height 16
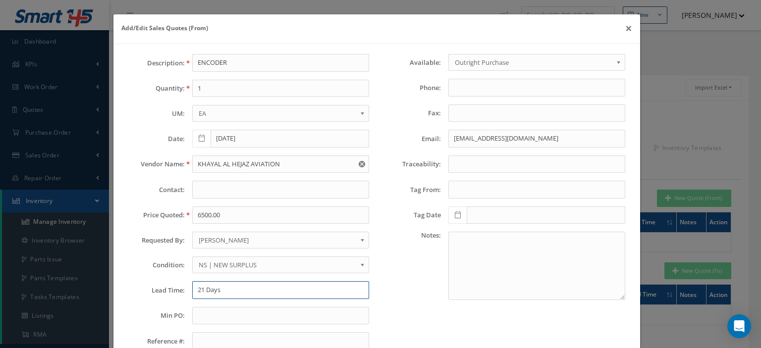
click at [208, 284] on input "21 Days" at bounding box center [280, 290] width 177 height 18
paste input "Ex-Stock, Saudi Arabia"
type input "Ex-Stock, Saudi Arabia"
click at [204, 217] on input "6500.00" at bounding box center [280, 215] width 177 height 18
paste input "3,0"
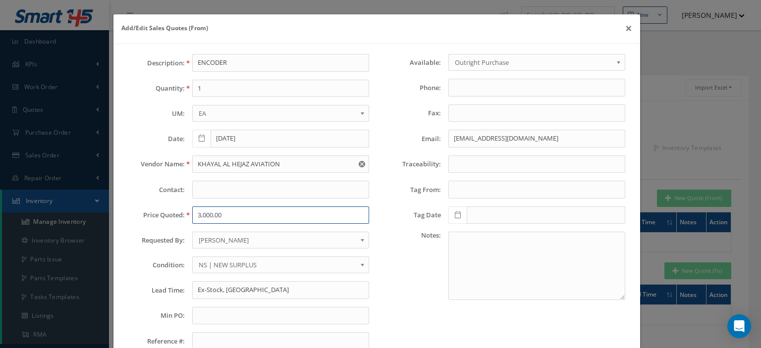
click at [201, 215] on input "3,000.00" at bounding box center [280, 215] width 177 height 18
type input "3000.00"
click at [454, 137] on input "jlynch@cavuaerospace.com" at bounding box center [536, 139] width 177 height 18
paste input ""sales@khaviation.com" <sales@khaviation.com>"
drag, startPoint x: 526, startPoint y: 136, endPoint x: 311, endPoint y: 136, distance: 215.4
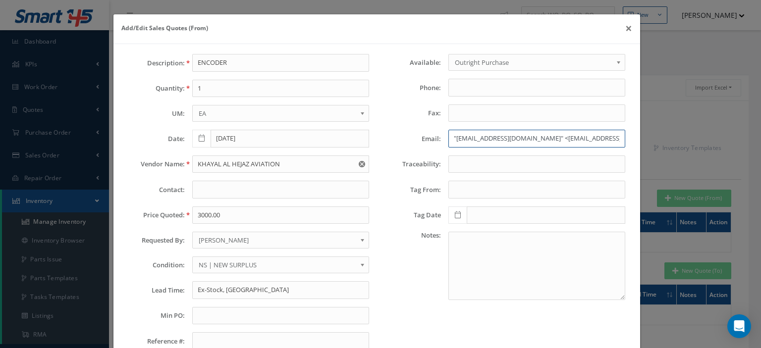
click at [338, 136] on div "Description: ENCODER Quantity: 1 UM: EA FT IN LB EA Date: 08/15/2025 Vendor Nam…" at bounding box center [377, 206] width 512 height 304
click at [524, 143] on input "sales@khaviation.com>" at bounding box center [536, 139] width 177 height 18
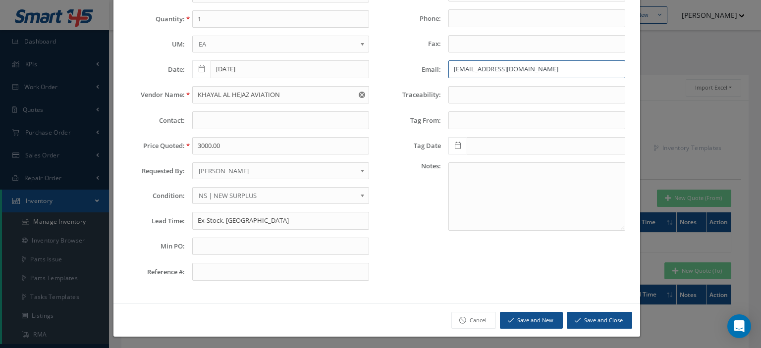
type input "sales@khaviation.com"
click at [605, 315] on button "Save and Close" at bounding box center [598, 320] width 65 height 17
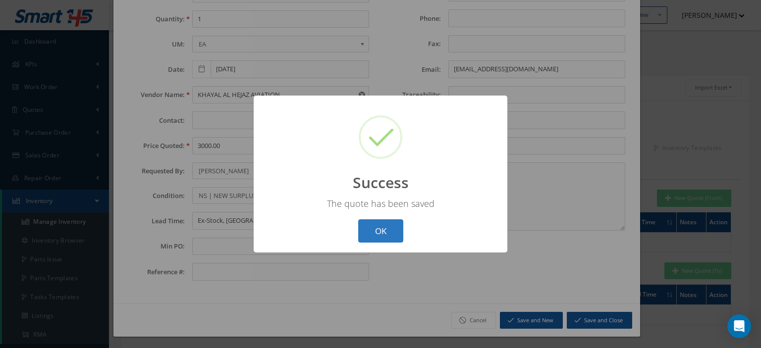
click at [391, 229] on button "OK" at bounding box center [380, 230] width 45 height 23
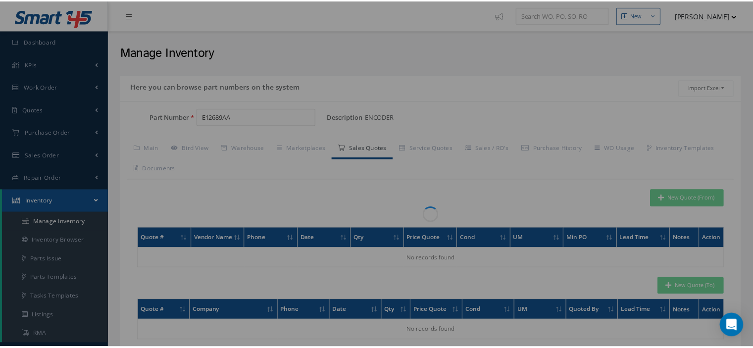
scroll to position [0, 0]
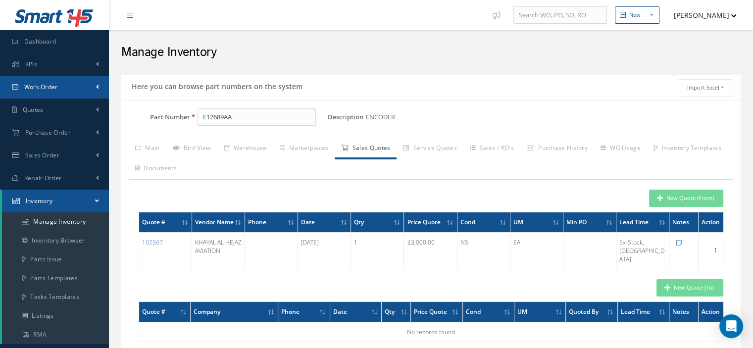
click at [73, 81] on link "Work Order" at bounding box center [54, 87] width 109 height 23
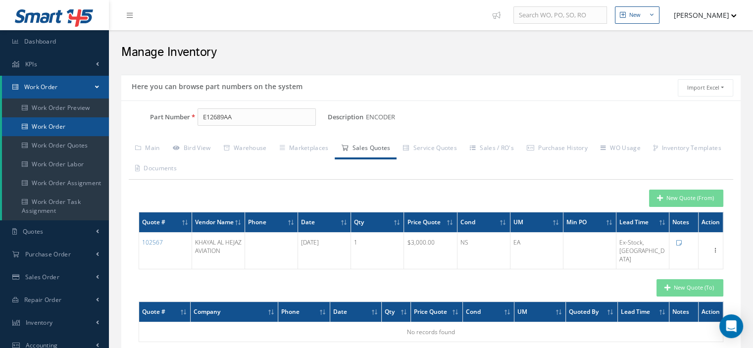
click at [67, 124] on link "Work Order" at bounding box center [55, 126] width 107 height 19
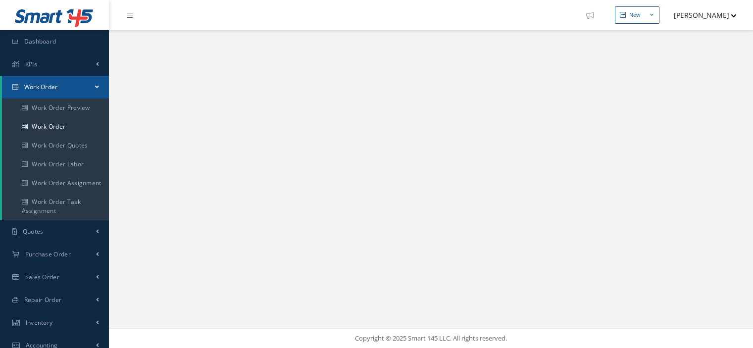
select select "25"
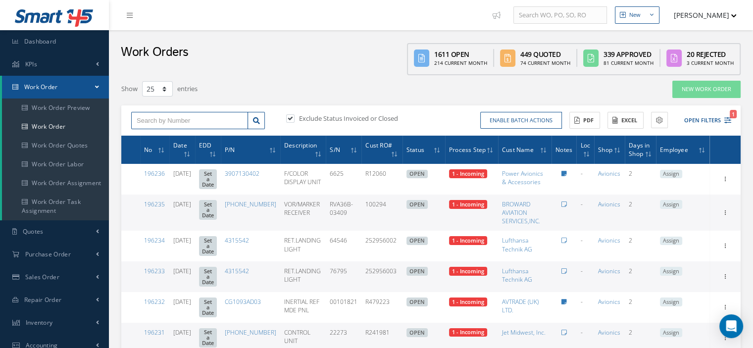
click at [183, 118] on input "text" at bounding box center [189, 121] width 117 height 18
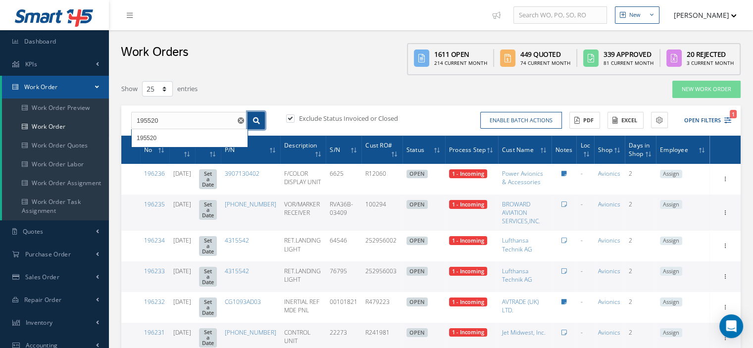
click at [259, 127] on link at bounding box center [256, 121] width 17 height 18
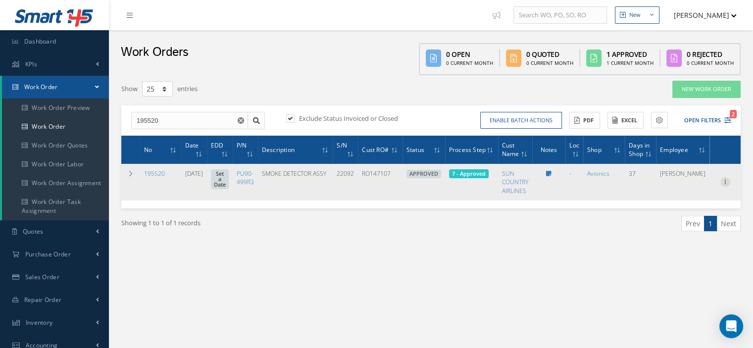
click at [723, 183] on icon at bounding box center [725, 181] width 10 height 8
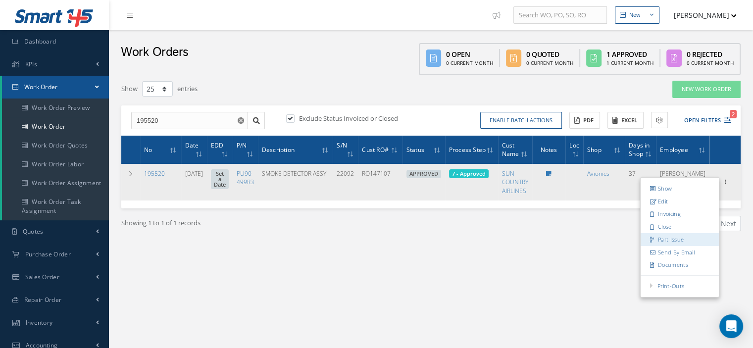
click at [669, 237] on link "Part Issue" at bounding box center [680, 239] width 78 height 13
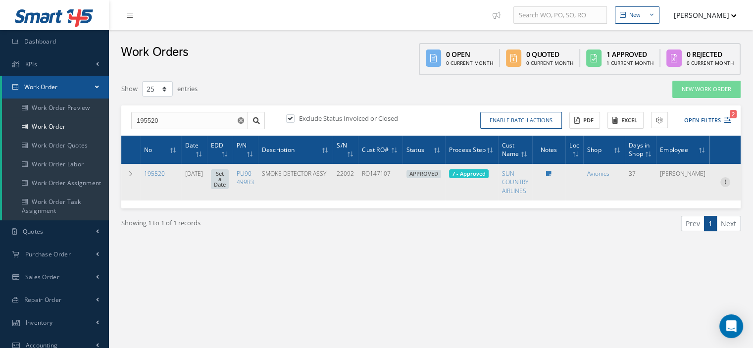
click at [725, 183] on icon at bounding box center [725, 181] width 10 height 8
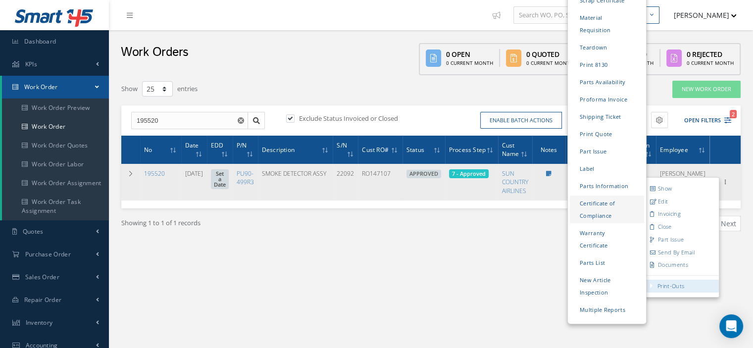
click at [595, 196] on link "Certificate of Compliance" at bounding box center [607, 210] width 74 height 28
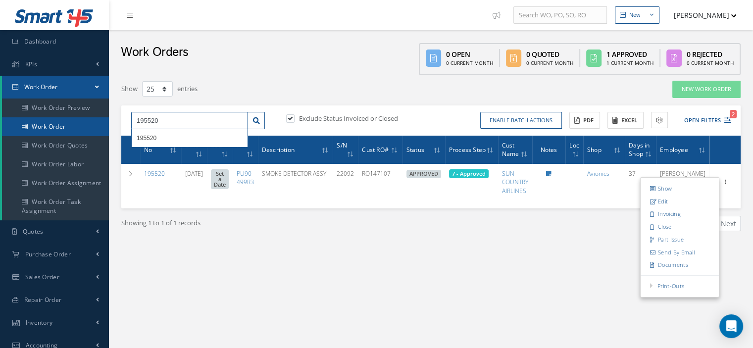
drag, startPoint x: 191, startPoint y: 126, endPoint x: 79, endPoint y: 131, distance: 112.0
click at [79, 131] on div "Smart 145 Dashboard KPIs Work Order Work Order Work Order Preview Work Order Wo…" at bounding box center [376, 258] width 753 height 516
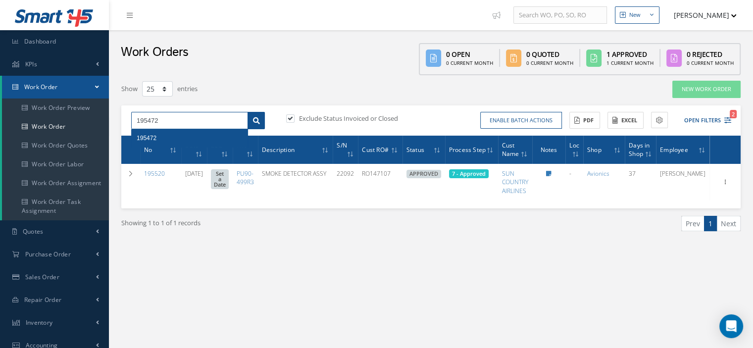
type input "195472"
click at [254, 122] on icon at bounding box center [256, 120] width 7 height 7
click at [241, 121] on use "Reset" at bounding box center [241, 120] width 6 height 6
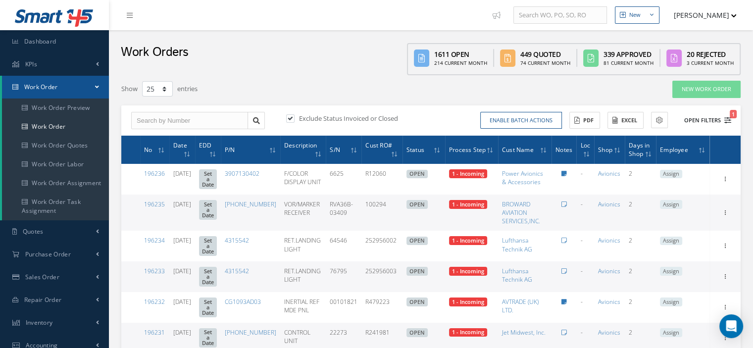
click at [728, 122] on icon "1" at bounding box center [727, 120] width 7 height 7
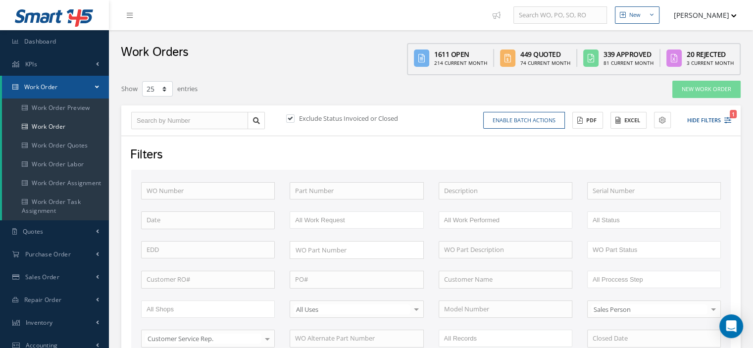
click at [291, 122] on div "Exclude Status Invoiced or Closed" at bounding box center [357, 119] width 147 height 11
click at [294, 119] on label at bounding box center [295, 118] width 2 height 9
click at [290, 119] on input "checkbox" at bounding box center [289, 119] width 6 height 6
checkbox input "false"
click at [323, 189] on input "text" at bounding box center [357, 191] width 134 height 18
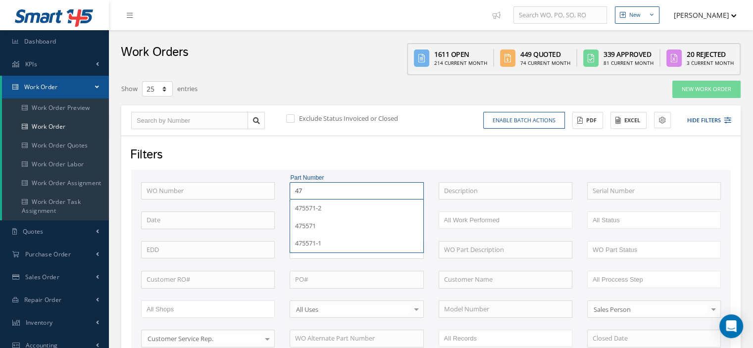
type input "4"
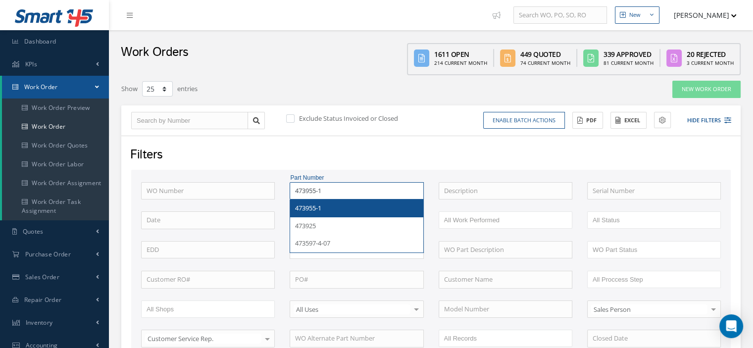
type input "473955-1"
click at [318, 205] on span "473955-1" at bounding box center [308, 208] width 26 height 9
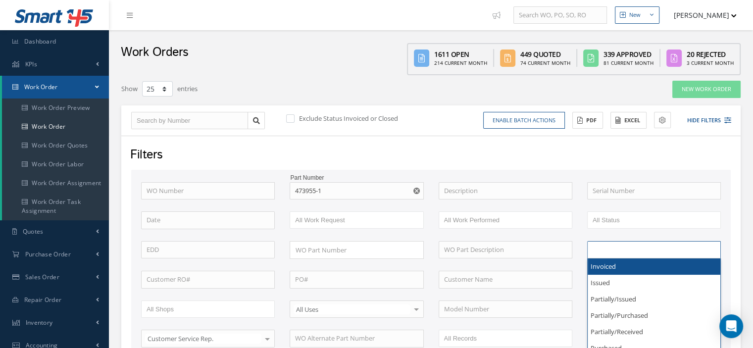
click at [611, 248] on input "text" at bounding box center [621, 250] width 57 height 12
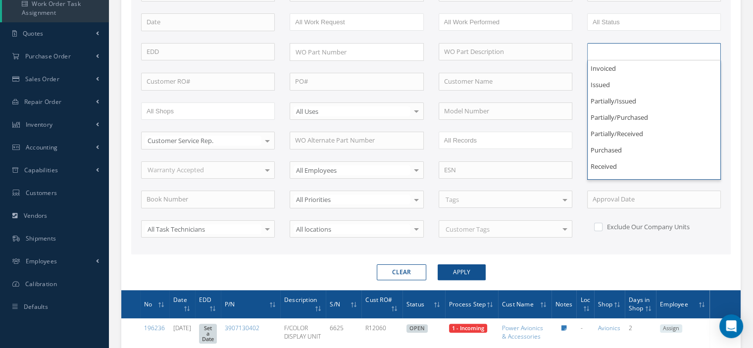
click at [576, 161] on div "ESN" at bounding box center [505, 170] width 149 height 18
type input "WO Part Status"
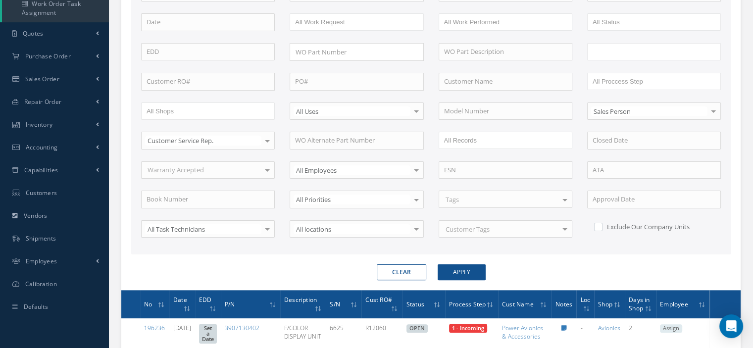
click at [613, 51] on input "text" at bounding box center [621, 52] width 57 height 12
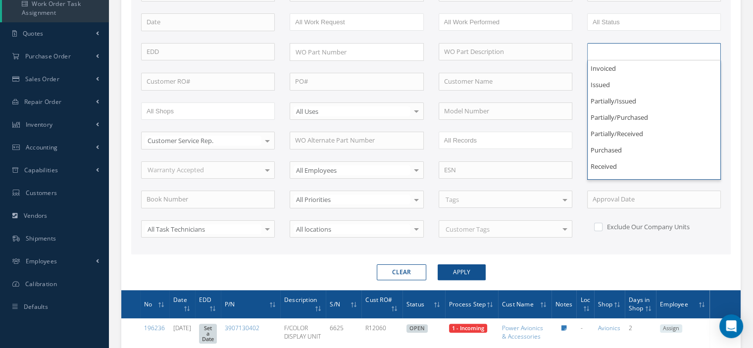
click at [581, 135] on div at bounding box center [654, 141] width 149 height 18
type input "WO Part Status"
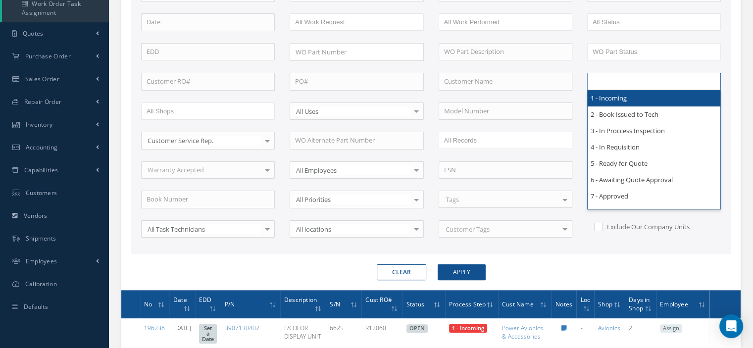
click at [612, 76] on input "text" at bounding box center [624, 81] width 63 height 12
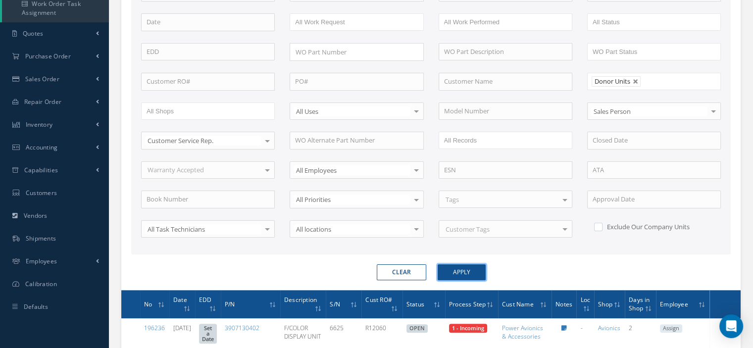
click at [480, 269] on button "Apply" at bounding box center [462, 272] width 48 height 16
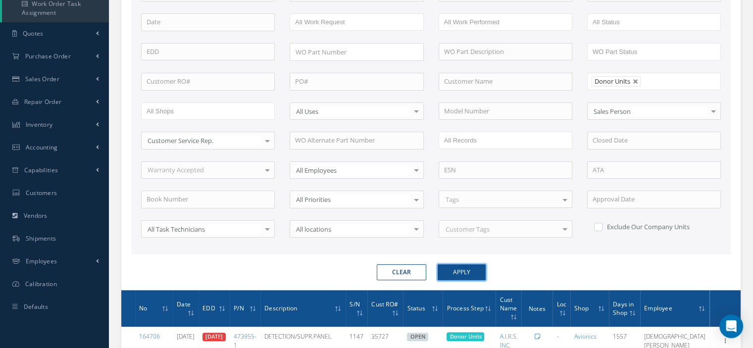
scroll to position [333, 0]
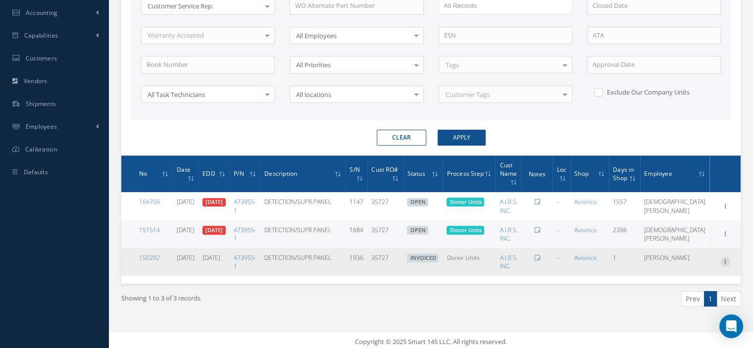
click at [722, 209] on icon at bounding box center [725, 206] width 10 height 8
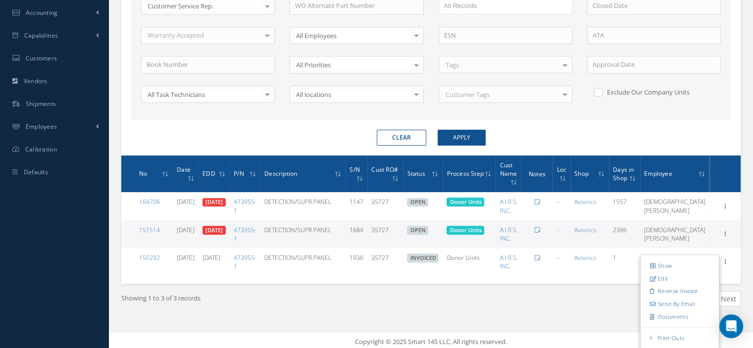
click at [219, 294] on div "Showing 1 to 3 of 3 records" at bounding box center [272, 302] width 317 height 23
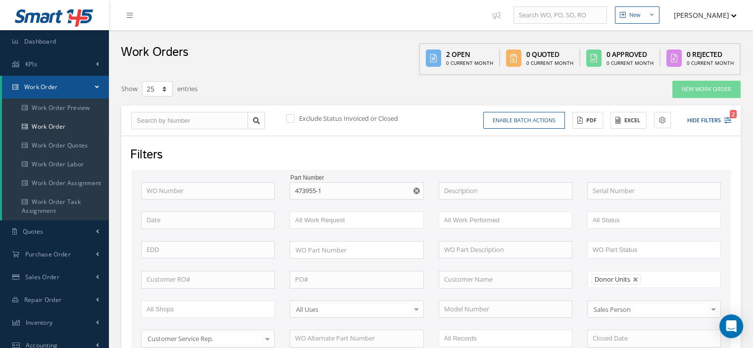
click at [414, 191] on use "Reset" at bounding box center [416, 191] width 6 height 6
click at [191, 121] on input "text" at bounding box center [189, 121] width 117 height 18
type input "1"
type input "19"
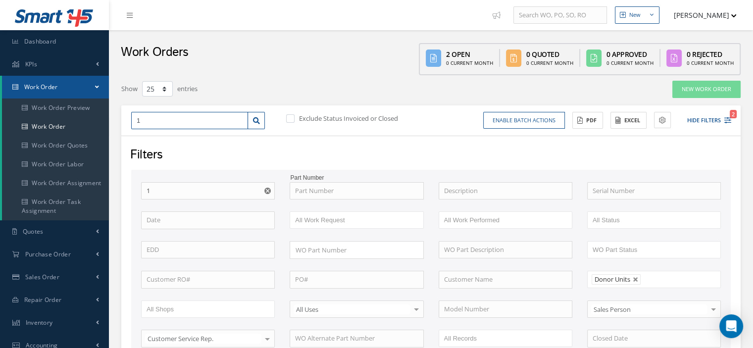
type input "19"
type input "195"
type input "1954"
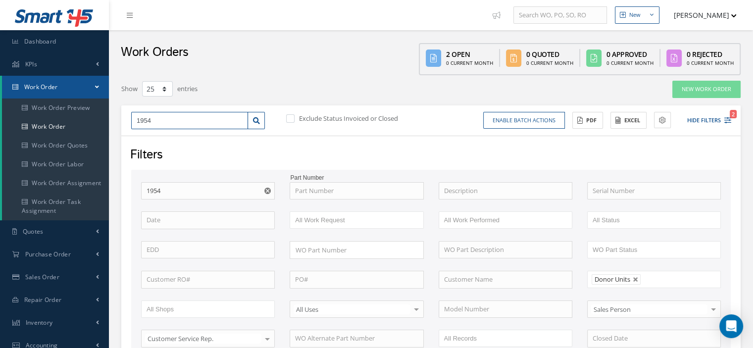
type input "19547"
type input "195472"
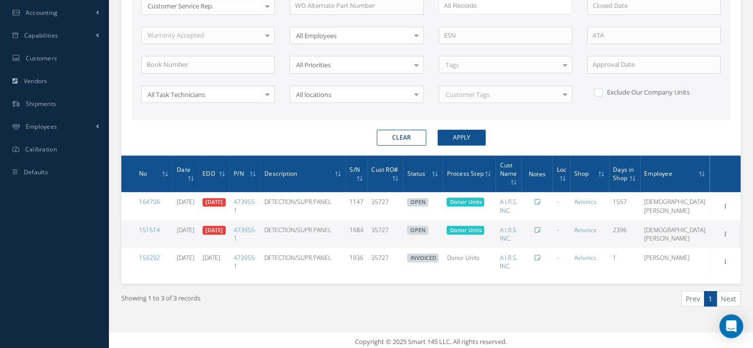
type input "195472"
click at [451, 134] on button "Apply" at bounding box center [462, 138] width 48 height 16
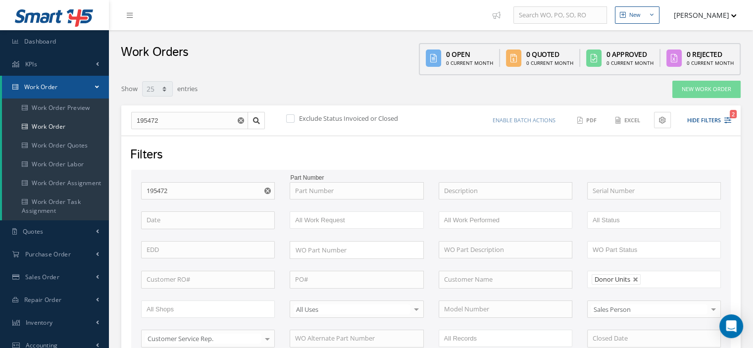
click at [269, 192] on use "Reset" at bounding box center [267, 191] width 6 height 6
click at [634, 278] on link at bounding box center [636, 280] width 6 height 6
type input "All Proccess Step"
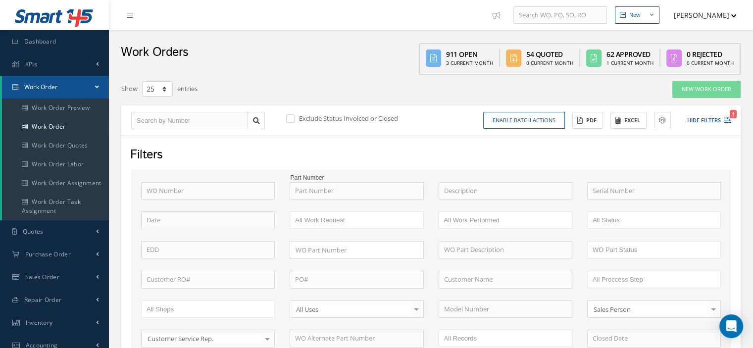
checkbox input "true"
click at [173, 123] on input "text" at bounding box center [189, 121] width 117 height 18
type input "1"
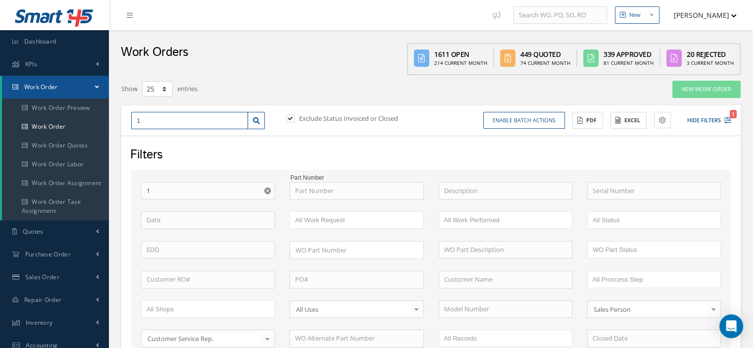
type input "19"
type input "195"
type input "1954"
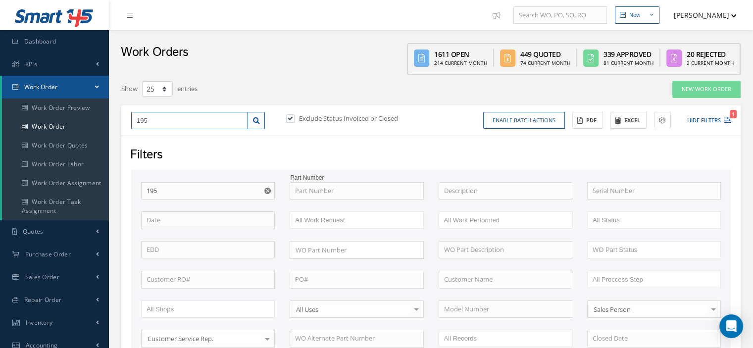
type input "1954"
type input "19547"
type input "195472"
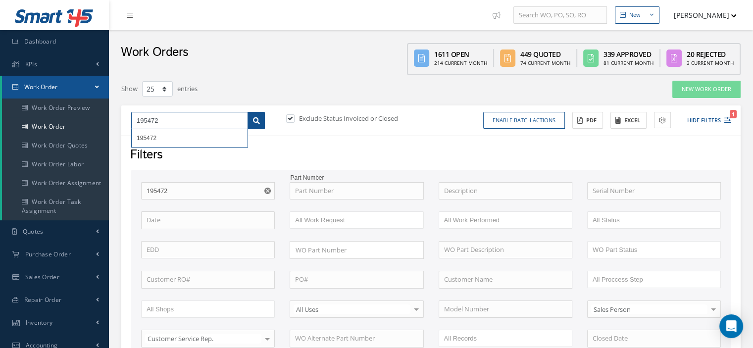
type input "195472"
click at [254, 123] on icon at bounding box center [256, 120] width 7 height 7
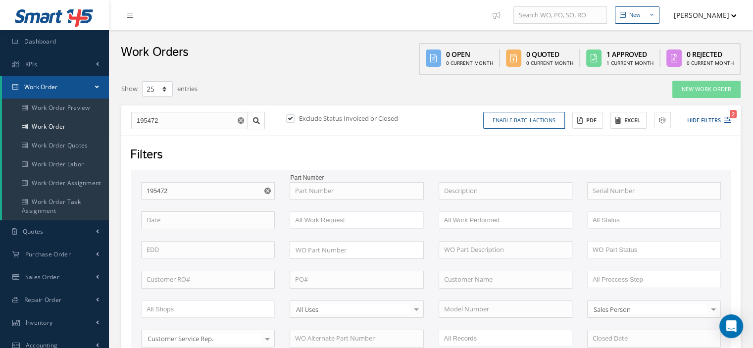
scroll to position [277, 0]
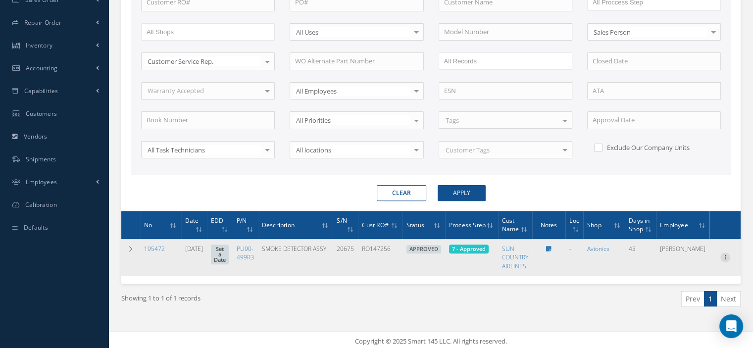
click at [725, 253] on icon at bounding box center [725, 257] width 10 height 8
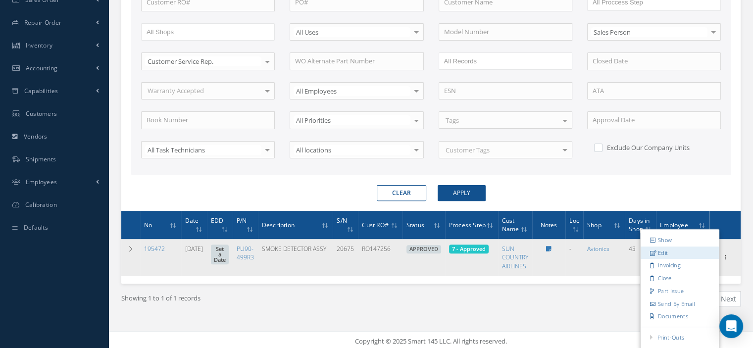
click at [682, 253] on link "Edit" at bounding box center [680, 253] width 78 height 13
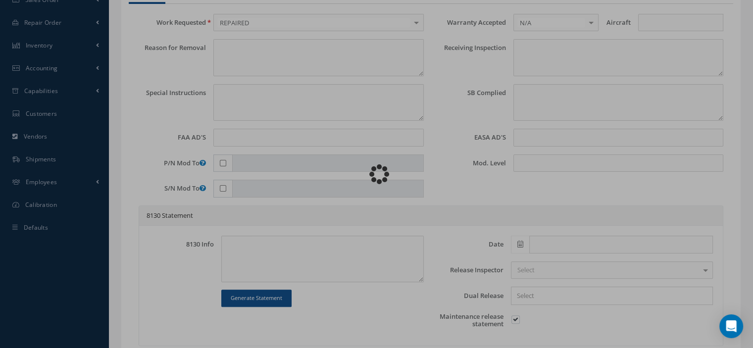
type input "PU90-499R3"
type input "VARIOUS"
type input "07/03/2025"
type input "SMOKE DETECTOR ASSY"
type input "RO147256"
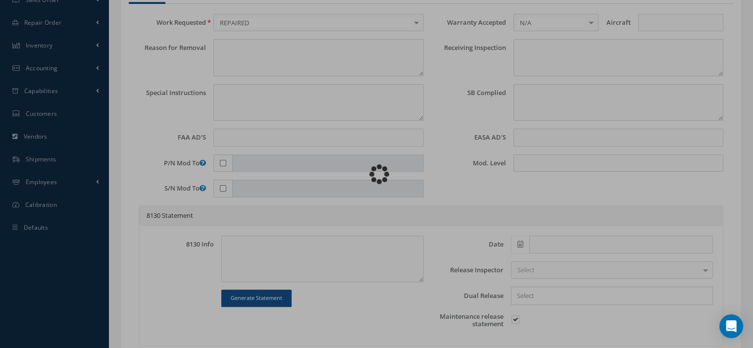
type input "20675"
type textarea "NONE"
type input "NONE"
type textarea "NONE"
type input "NONE"
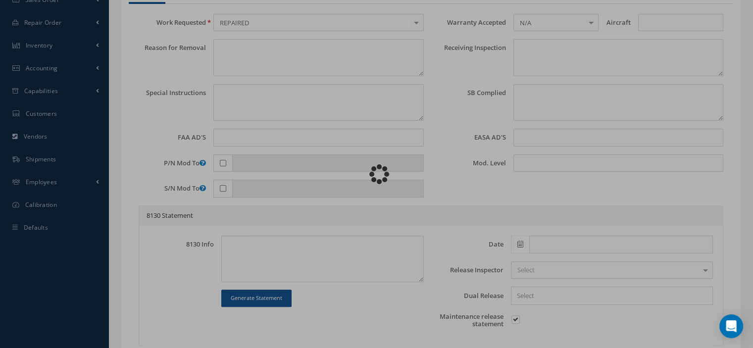
type input "N/A"
checkbox input "true"
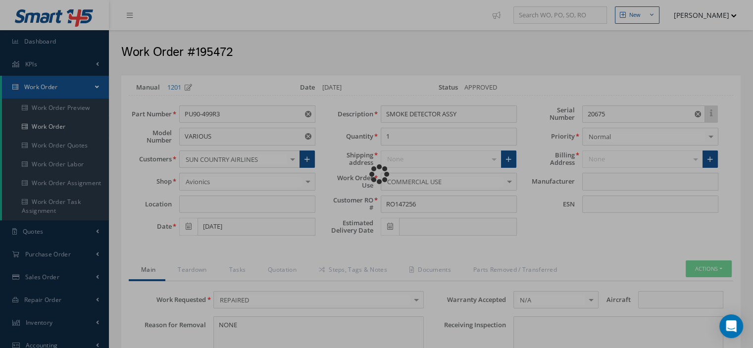
type input "JAMCO"
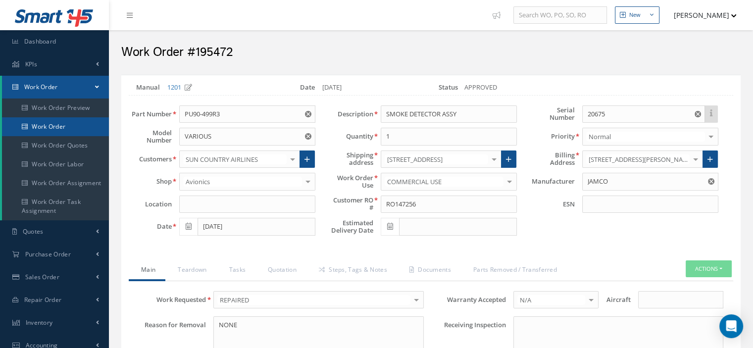
click at [76, 121] on link "Work Order" at bounding box center [55, 126] width 107 height 19
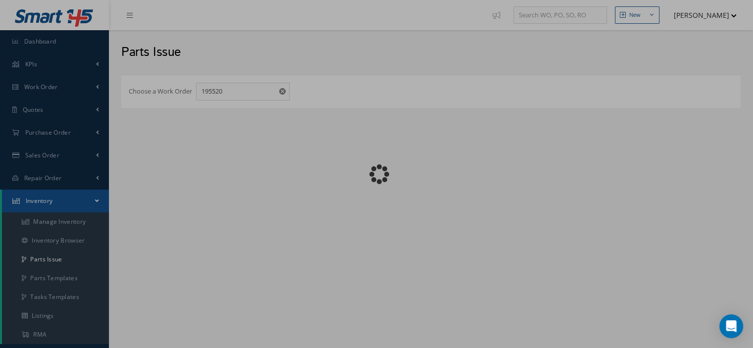
checkbox input "false"
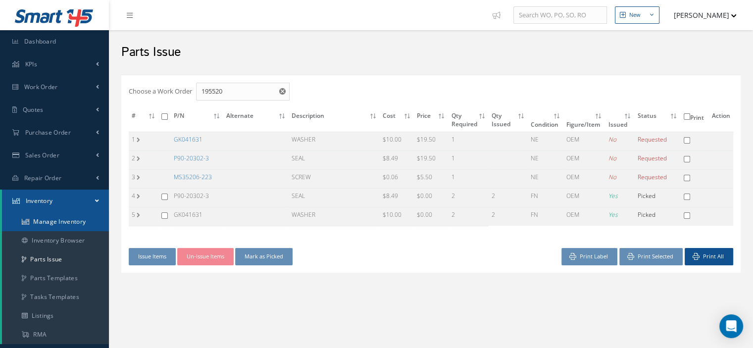
click at [79, 225] on link "Manage Inventory" at bounding box center [55, 221] width 107 height 19
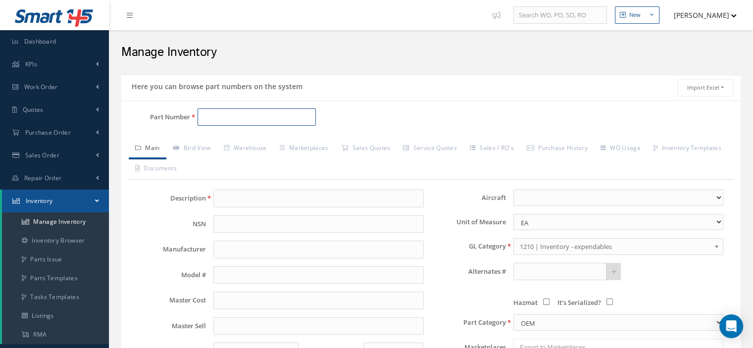
click at [225, 116] on input "Part Number" at bounding box center [257, 117] width 118 height 18
paste input "P90-20302-3"
click at [233, 142] on span "P90-20302-3" at bounding box center [245, 142] width 89 height 10
type input "P90-20302-3"
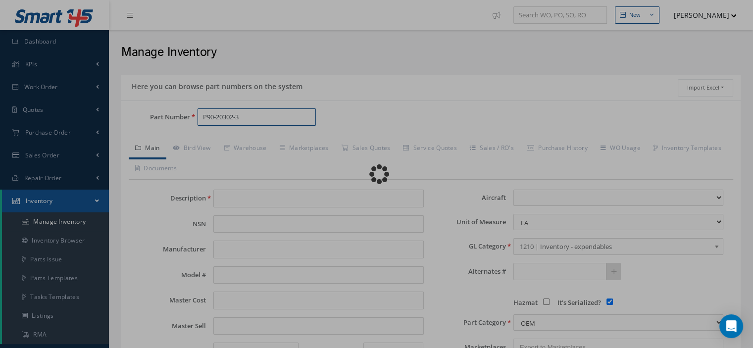
type input "SEAL"
type input "JAMCO"
type input "8.49"
type input "0.00"
select select
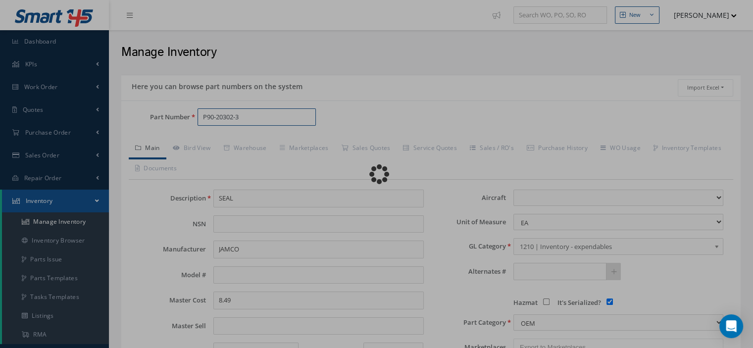
checkbox input "true"
type textarea "FOR P/N PU90-461R3"
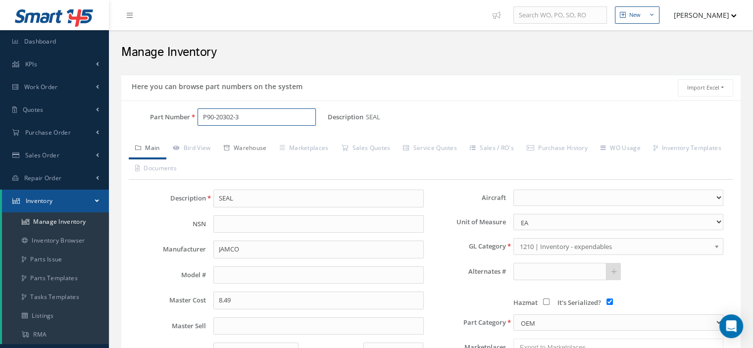
type input "P90-20302-3"
click at [263, 151] on link "Warehouse" at bounding box center [245, 149] width 56 height 21
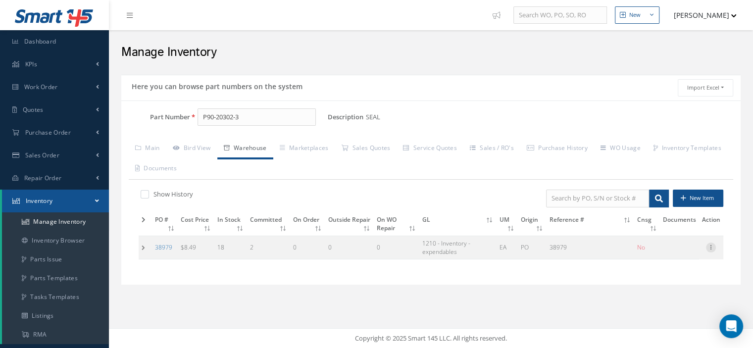
click at [712, 248] on icon at bounding box center [711, 247] width 10 height 8
click at [679, 253] on link "Edit" at bounding box center [665, 254] width 78 height 13
type input "8.49"
type input "[DATE]"
type input "38979"
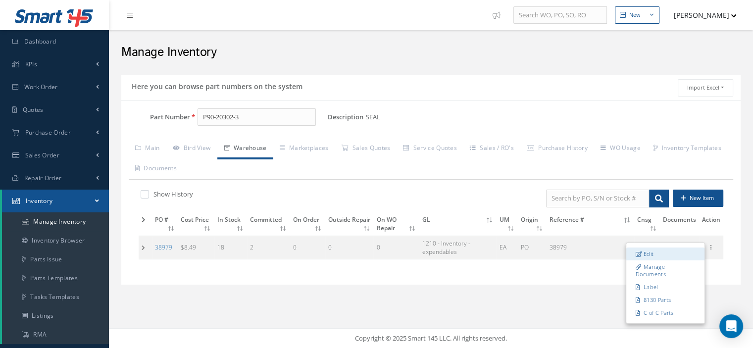
checkbox input "false"
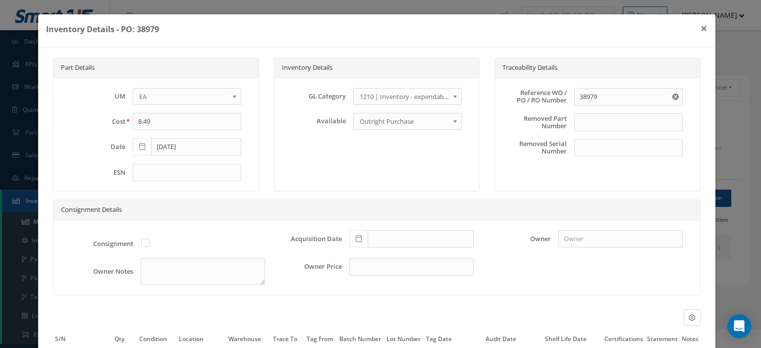
scroll to position [93, 0]
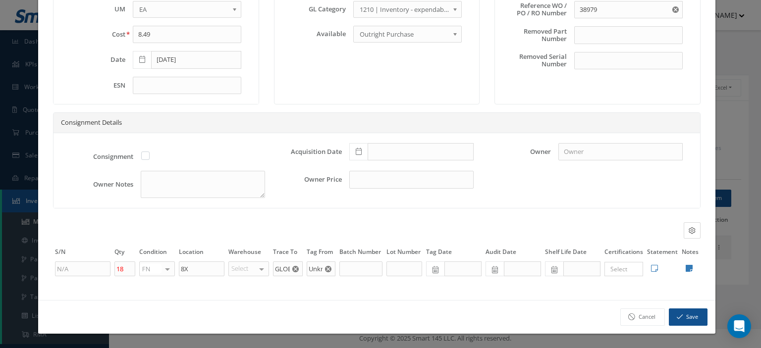
click at [292, 266] on icon "Reset" at bounding box center [295, 269] width 6 height 6
click at [283, 268] on input "text" at bounding box center [288, 268] width 30 height 15
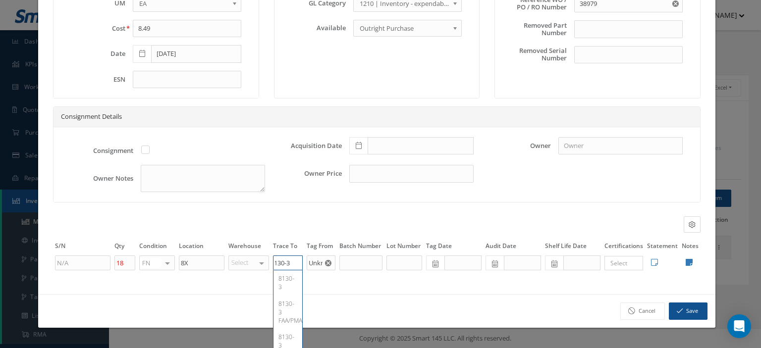
type input "8130-3"
click at [688, 318] on button "Save" at bounding box center [687, 311] width 39 height 17
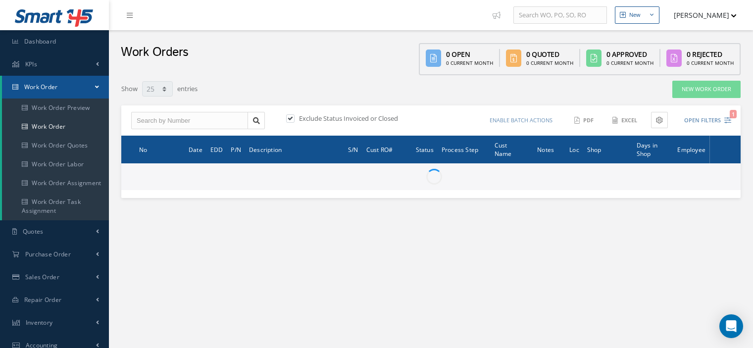
select select "25"
click at [193, 123] on input "text" at bounding box center [189, 121] width 117 height 18
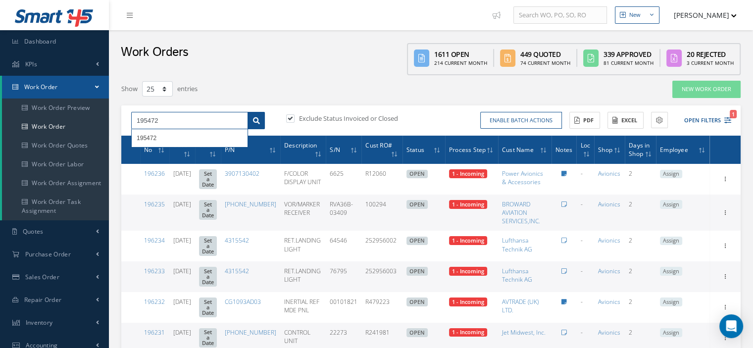
type input "195472"
click at [259, 120] on icon at bounding box center [256, 120] width 7 height 7
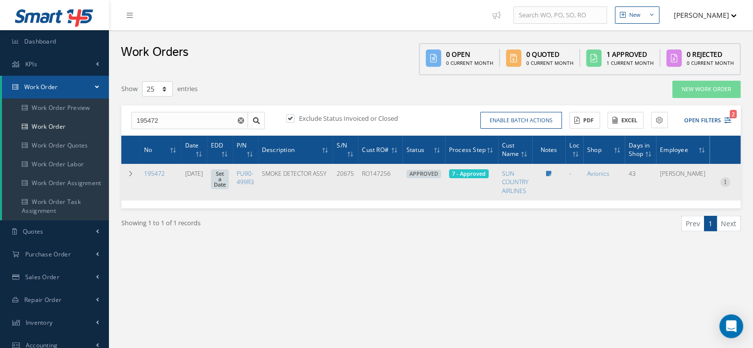
click at [724, 182] on icon at bounding box center [725, 181] width 10 height 8
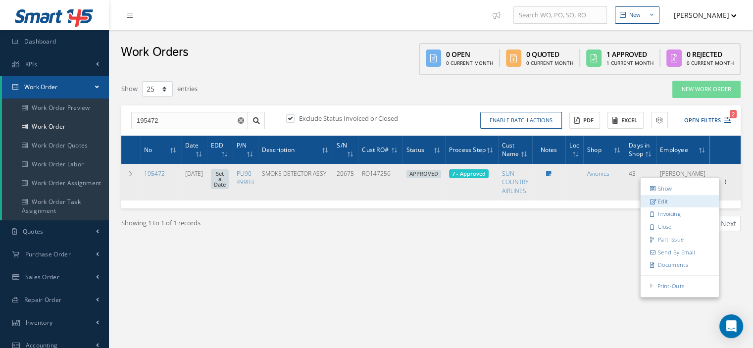
click at [674, 201] on link "Edit" at bounding box center [680, 201] width 78 height 13
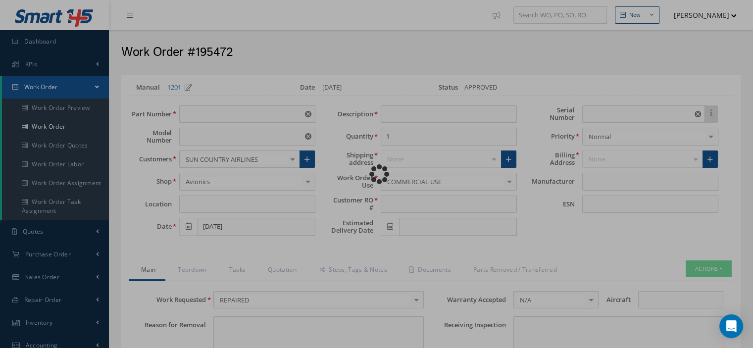
type input "PU90-499R3"
type input "VARIOUS"
type input "[DATE]"
type input "SMOKE DETECTOR ASSY"
type input "RO147256"
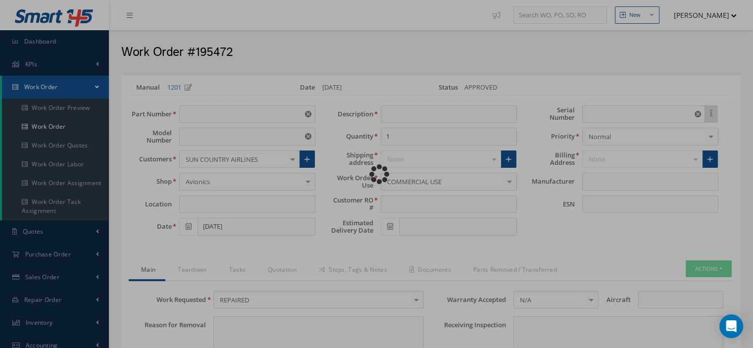
type input "20675"
type textarea "NONE"
type input "NONE"
type textarea "NONE"
type input "NONE"
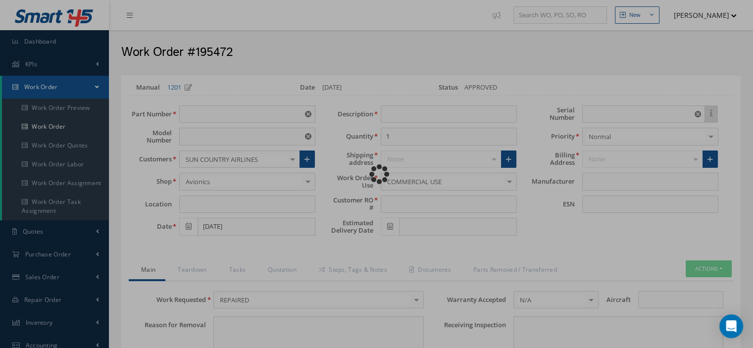
type input "N/A"
checkbox input "true"
type input "JAMCO"
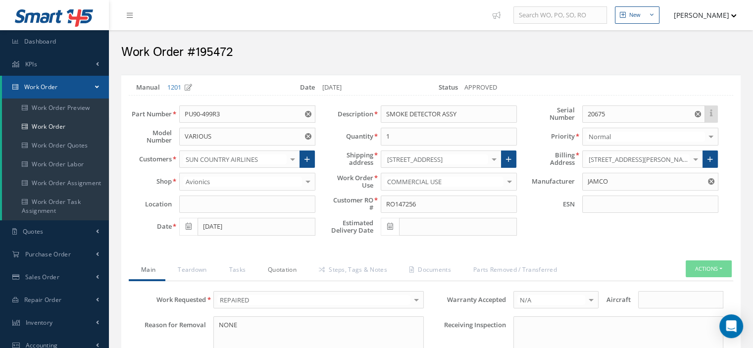
click at [287, 270] on link "Quotation" at bounding box center [281, 270] width 51 height 21
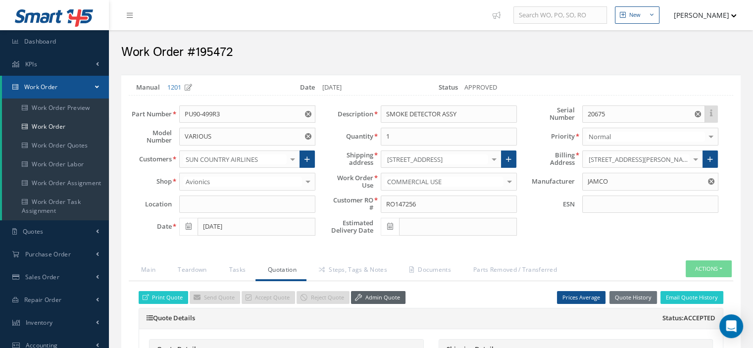
click at [357, 294] on icon at bounding box center [358, 297] width 7 height 7
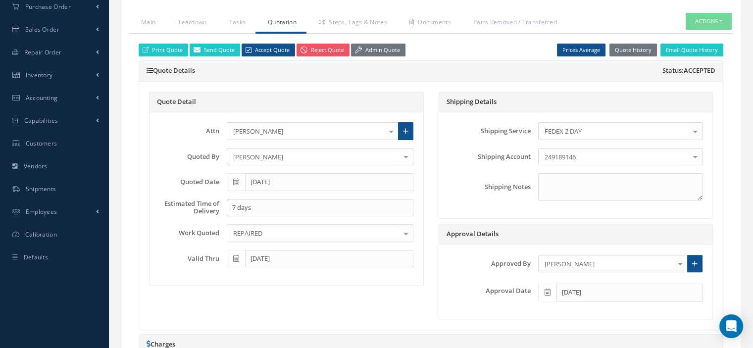
scroll to position [149, 0]
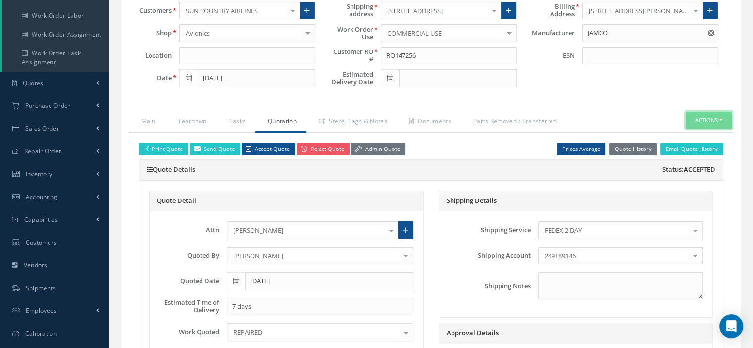
click at [717, 118] on button "Actions" at bounding box center [709, 120] width 46 height 17
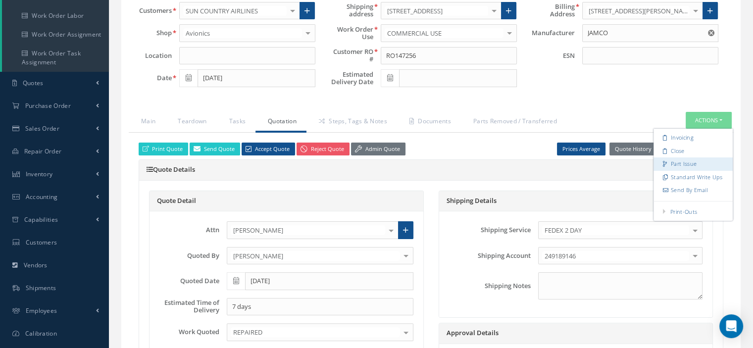
click at [688, 160] on link "Part Issue" at bounding box center [693, 163] width 79 height 13
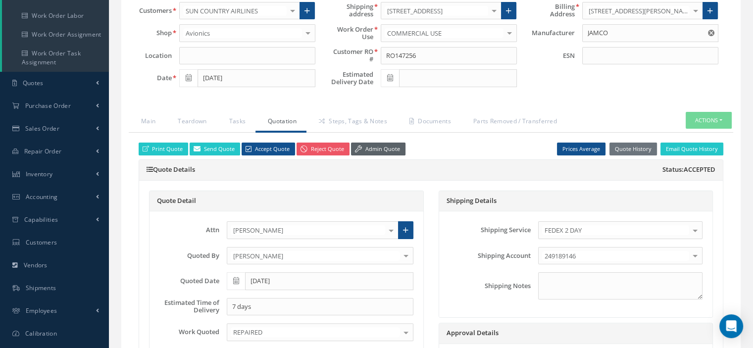
click at [366, 149] on link "Admin Quote" at bounding box center [378, 149] width 54 height 13
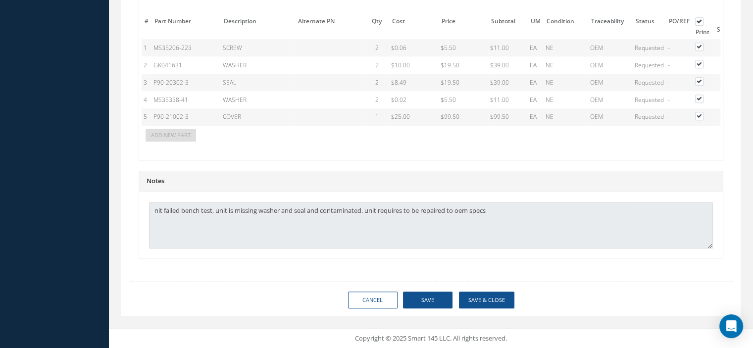
scroll to position [786, 0]
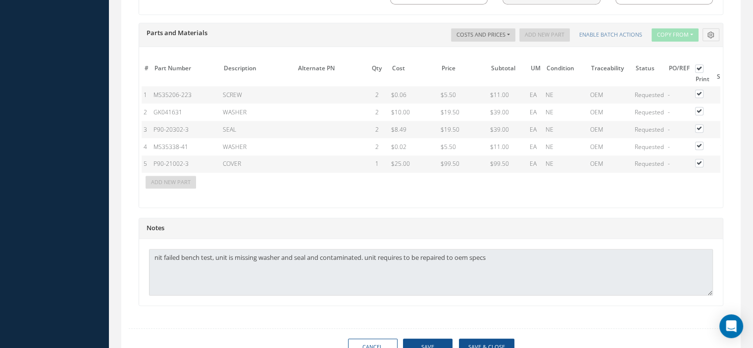
click at [703, 90] on label at bounding box center [704, 93] width 2 height 8
click at [697, 92] on input "checkbox" at bounding box center [700, 95] width 6 height 6
checkbox input "false"
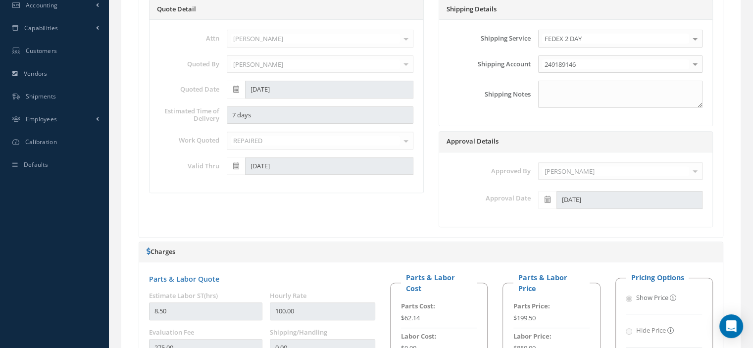
scroll to position [0, 0]
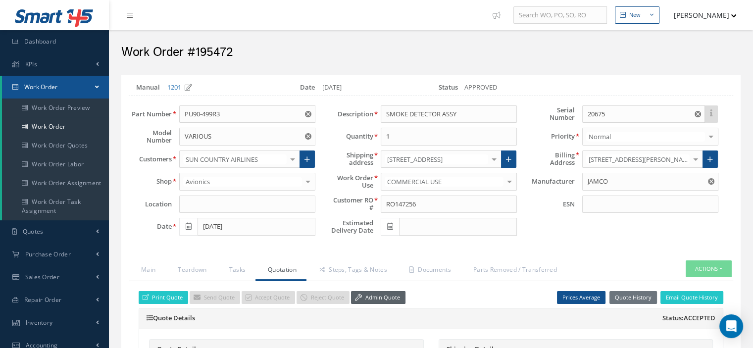
click at [374, 298] on link "Admin Quote" at bounding box center [378, 297] width 54 height 13
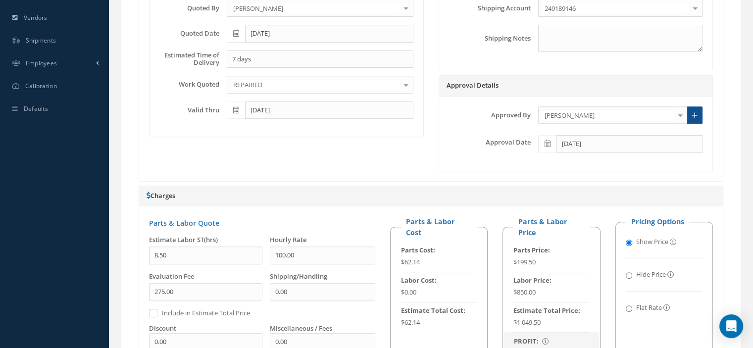
scroll to position [792, 0]
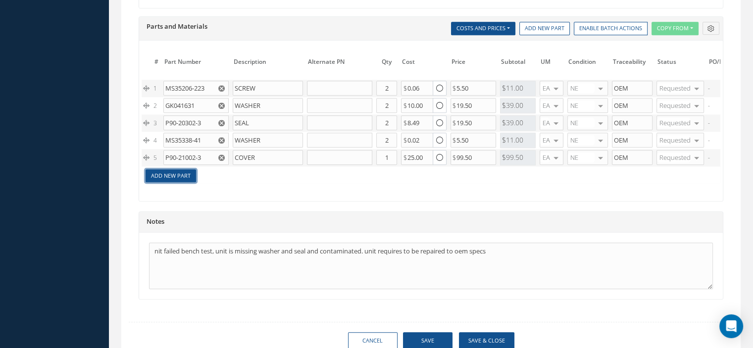
click at [172, 176] on link "Add New Part" at bounding box center [171, 175] width 51 height 13
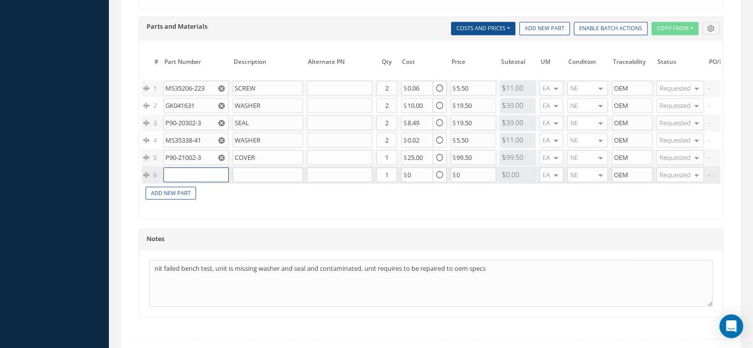
click at [176, 170] on input "text" at bounding box center [195, 174] width 65 height 15
paste input "MS35206-223"
type input "MS35206-223"
click at [227, 184] on span "SCREW" at bounding box center [231, 186] width 19 height 8
type input "SCREW"
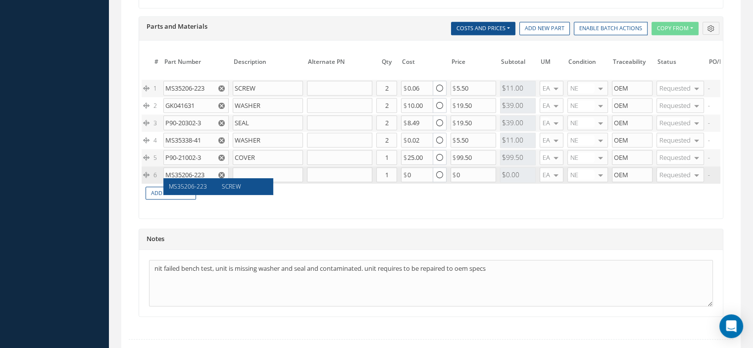
type input "0.06"
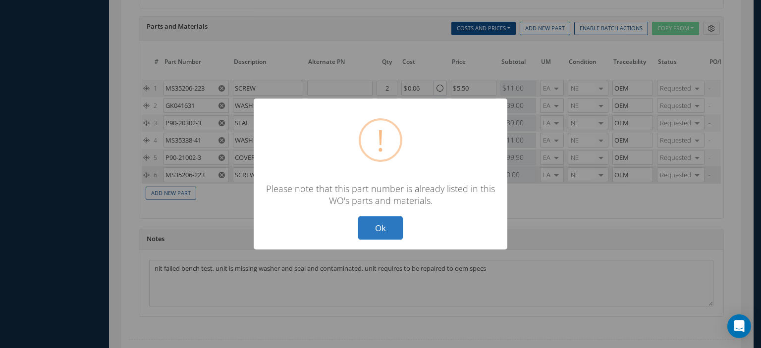
click at [378, 232] on button "Ok" at bounding box center [380, 227] width 45 height 23
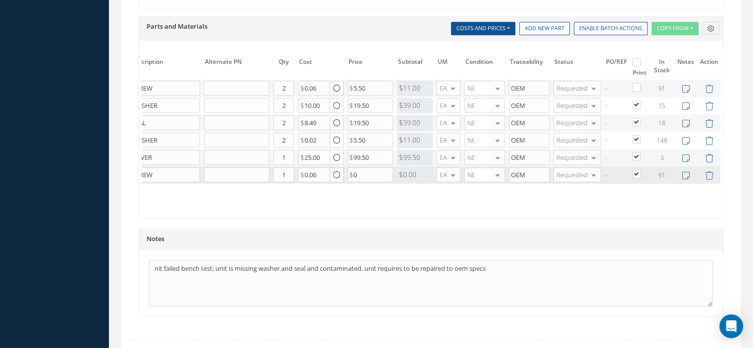
scroll to position [853, 0]
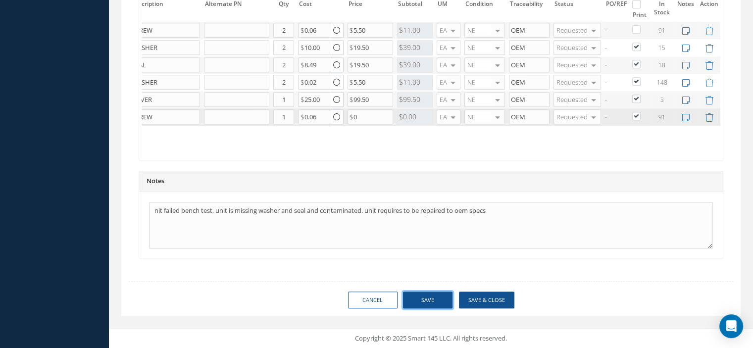
click at [429, 302] on button "Save" at bounding box center [428, 300] width 50 height 17
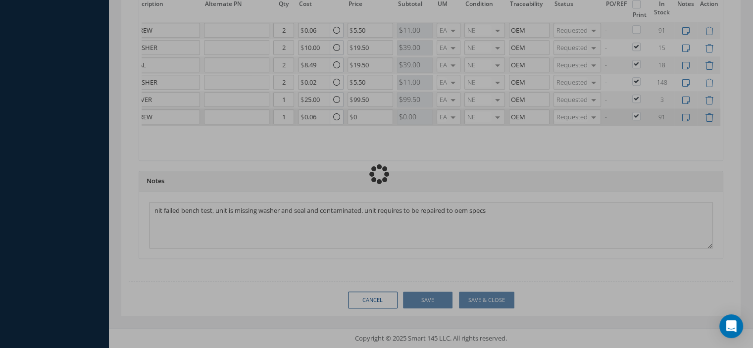
checkbox input "false"
checkbox input "true"
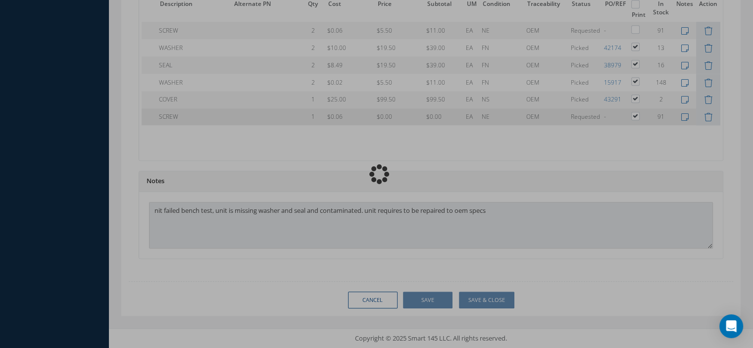
type input "JAMCO"
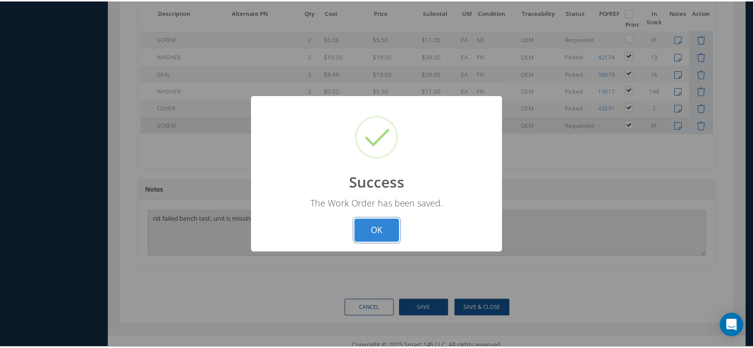
scroll to position [0, 55]
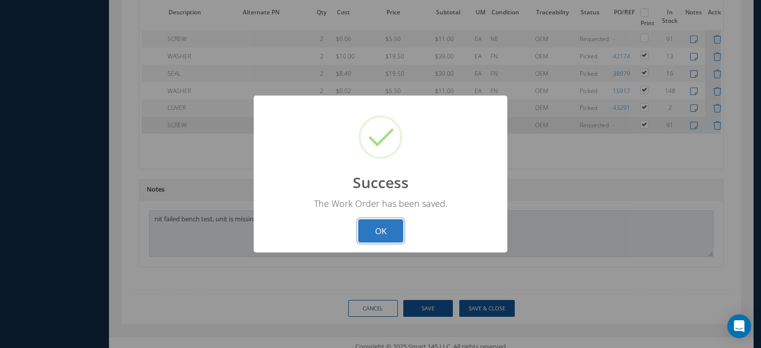
click at [386, 228] on button "OK" at bounding box center [380, 230] width 45 height 23
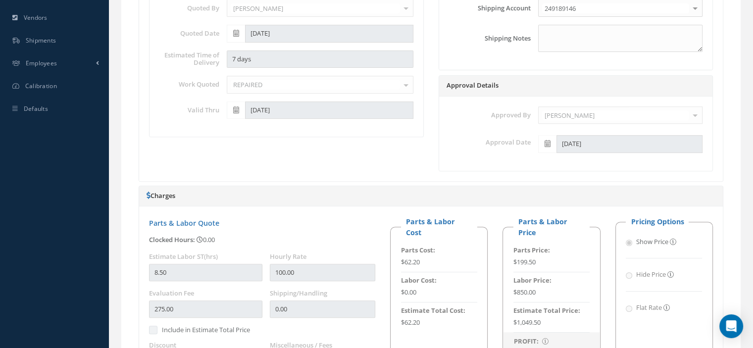
scroll to position [198, 0]
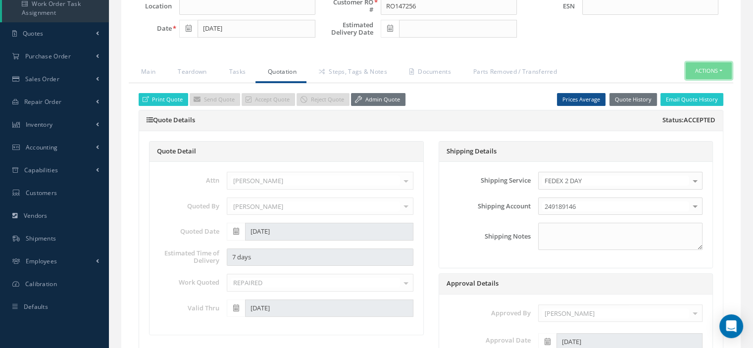
click at [720, 68] on button "Actions" at bounding box center [709, 70] width 46 height 17
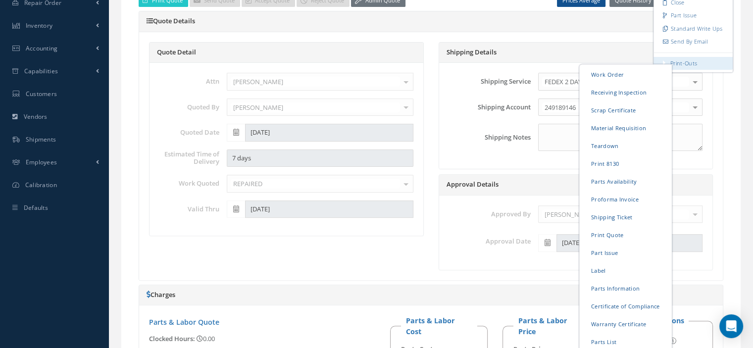
scroll to position [396, 0]
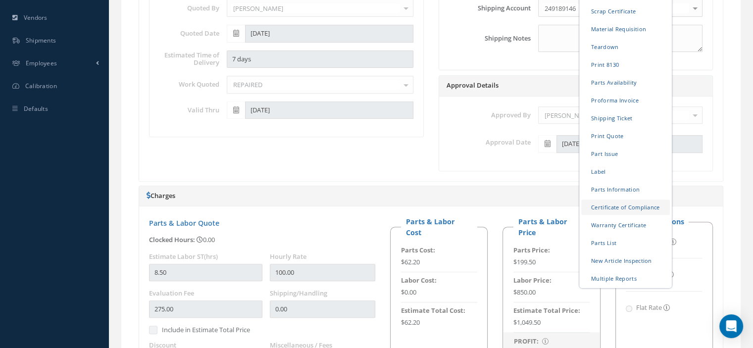
click at [614, 205] on link "Certificate of Compliance" at bounding box center [625, 206] width 89 height 15
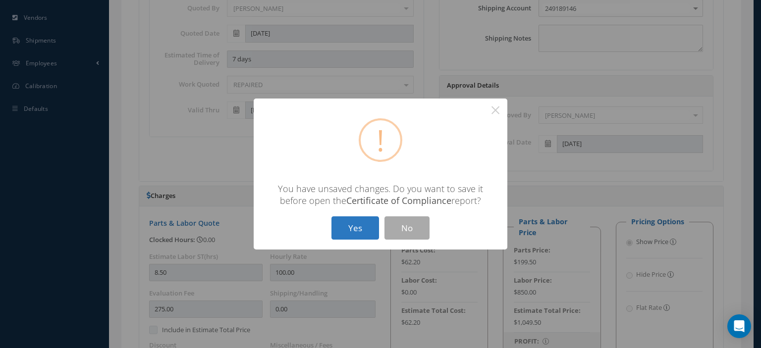
click at [345, 218] on button "Yes" at bounding box center [355, 227] width 48 height 23
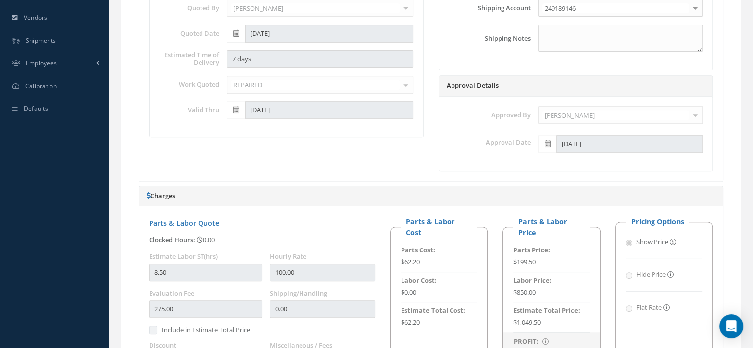
scroll to position [743, 0]
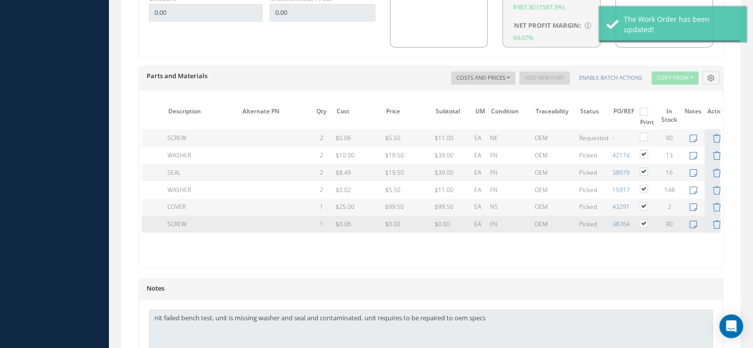
type input "JAMCO"
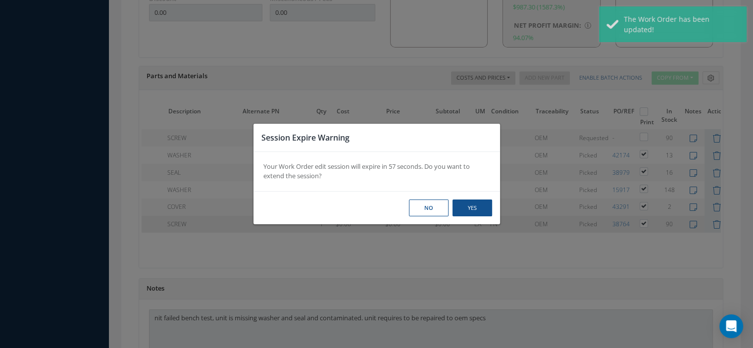
scroll to position [545, 0]
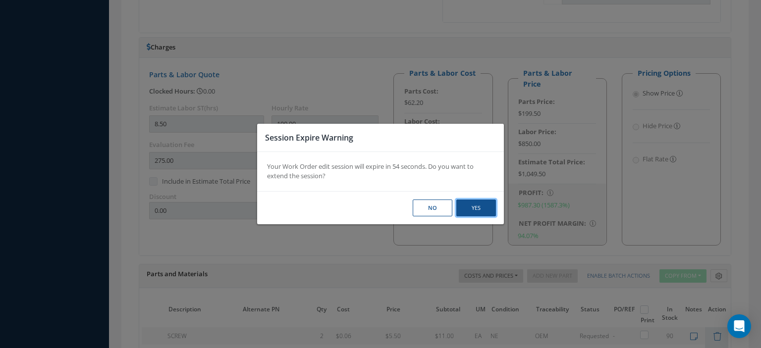
click at [0, 0] on button "Yes" at bounding box center [0, 0] width 0 height 0
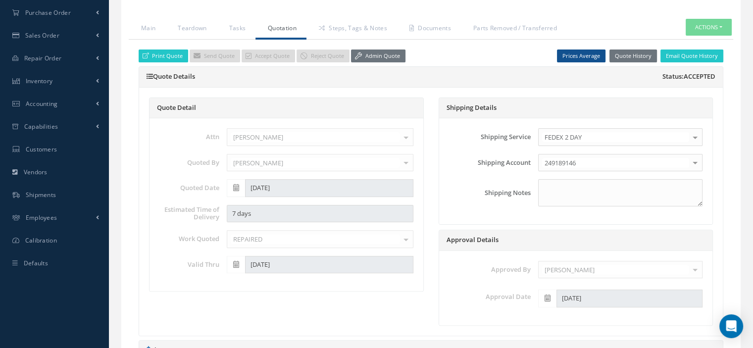
scroll to position [0, 0]
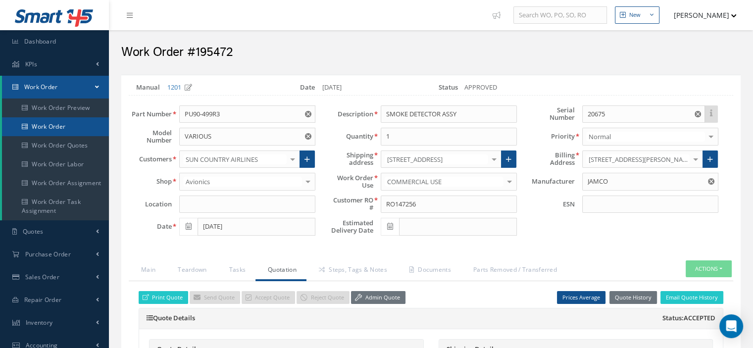
click at [35, 130] on link "Work Order" at bounding box center [55, 126] width 107 height 19
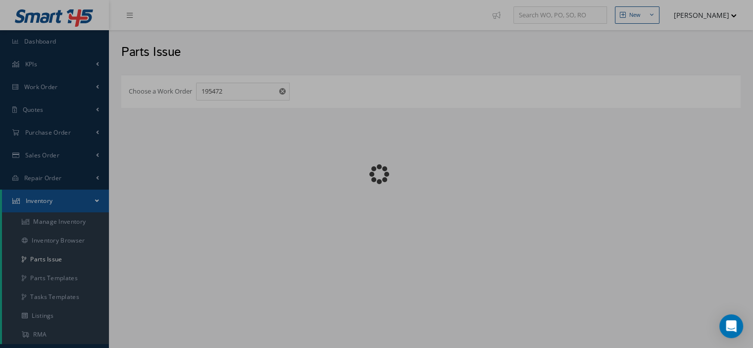
checkbox input "false"
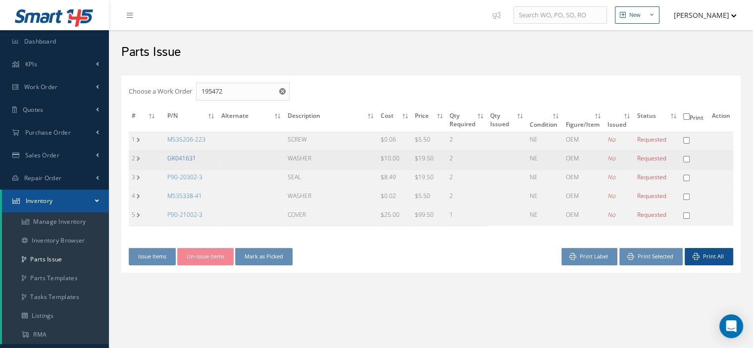
click at [192, 158] on link "GK041631" at bounding box center [181, 158] width 29 height 8
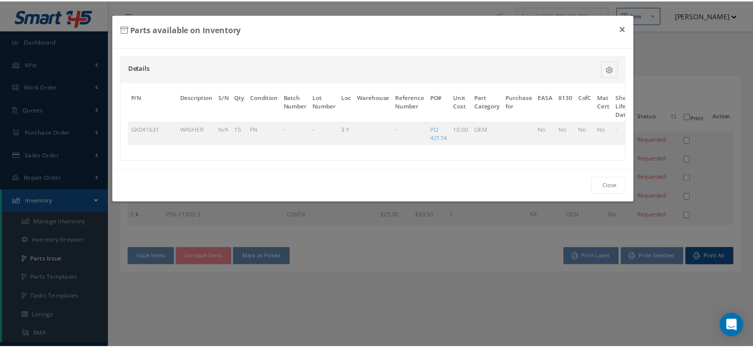
scroll to position [0, 57]
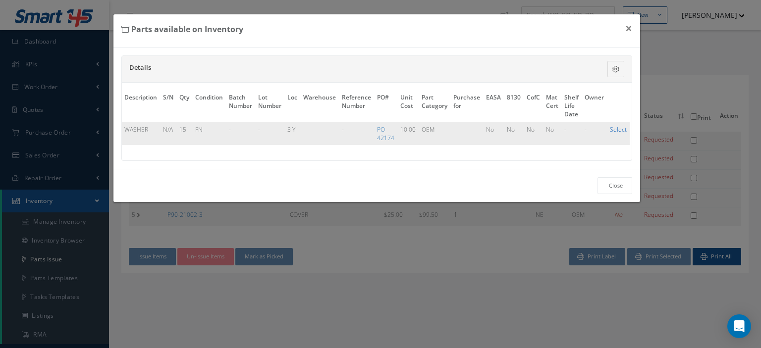
click at [612, 128] on link "Select" at bounding box center [618, 129] width 17 height 8
checkbox input "true"
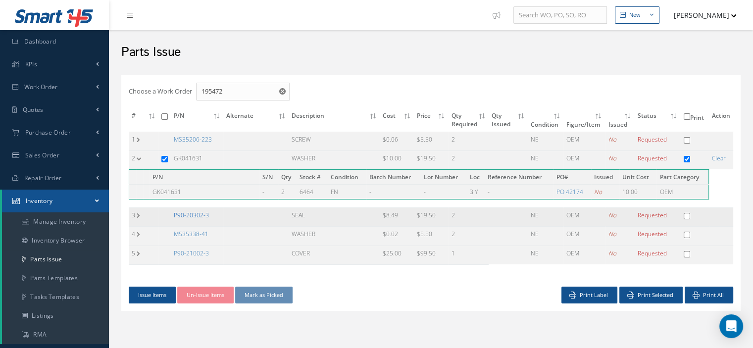
click at [201, 217] on link "P90-20302-3" at bounding box center [191, 215] width 35 height 8
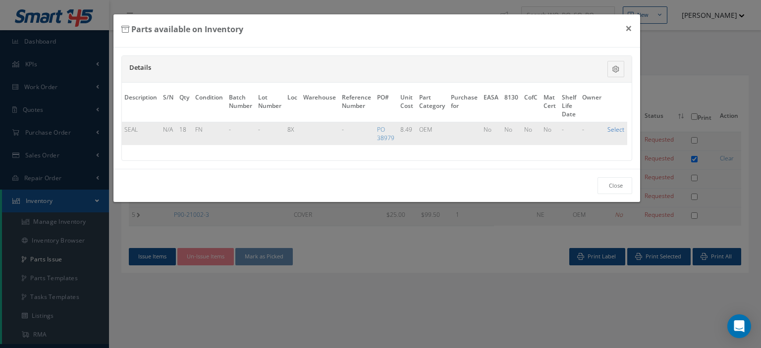
click at [612, 132] on link "Select" at bounding box center [615, 129] width 17 height 8
checkbox input "true"
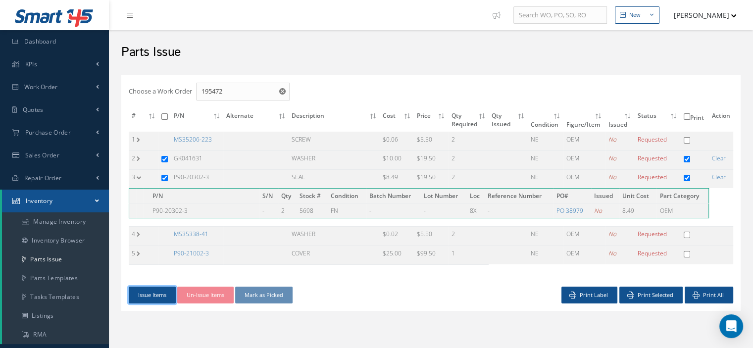
click at [143, 298] on button "Issue Items" at bounding box center [152, 295] width 47 height 17
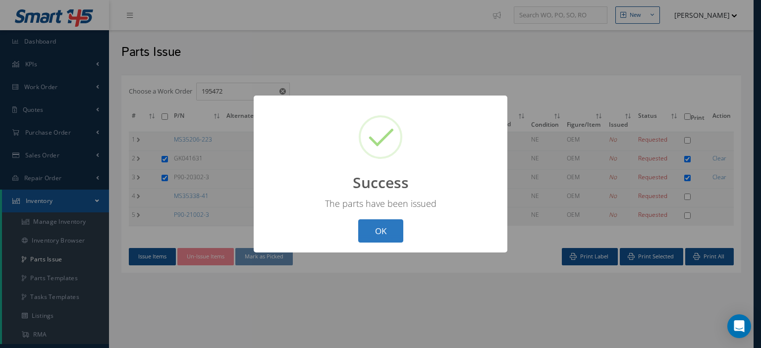
click at [386, 229] on button "OK" at bounding box center [380, 230] width 45 height 23
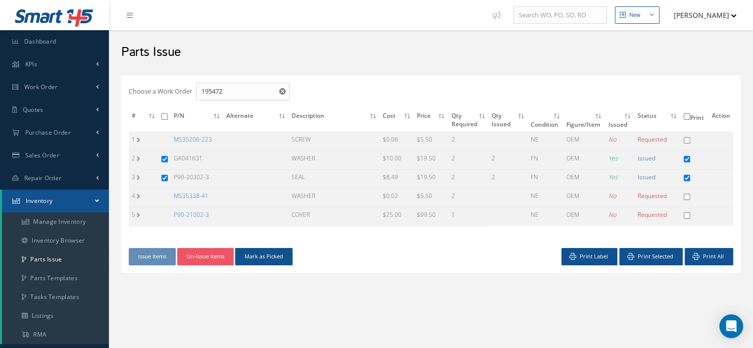
click at [258, 265] on div "Choose a Work Order 195472 # P/N Alternate Description Cost Price Qty Required …" at bounding box center [430, 174] width 619 height 198
click at [262, 261] on button "Mark as Picked" at bounding box center [263, 256] width 57 height 17
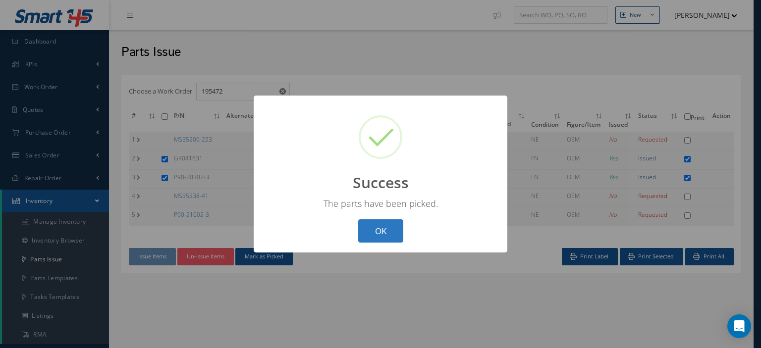
click at [374, 227] on button "OK" at bounding box center [380, 230] width 45 height 23
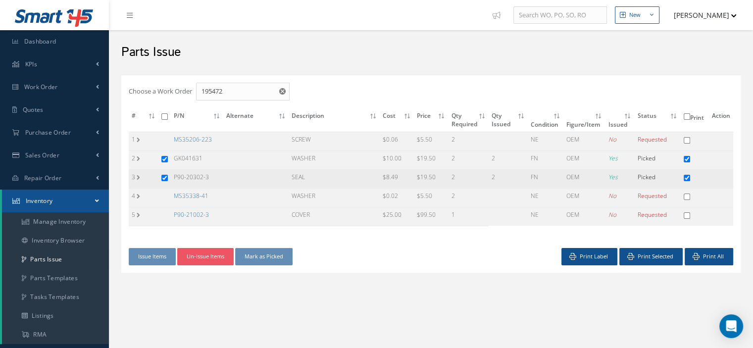
drag, startPoint x: 220, startPoint y: 180, endPoint x: 172, endPoint y: 178, distance: 48.1
click at [172, 178] on td "P90-20302-3" at bounding box center [197, 179] width 52 height 19
copy td "P90-20302-3"
drag, startPoint x: 210, startPoint y: 200, endPoint x: 166, endPoint y: 198, distance: 43.6
click at [166, 198] on tr "4 MS35338-41 WASHER $0.02 $5.50 2 NE OEM No Requested" at bounding box center [431, 198] width 605 height 19
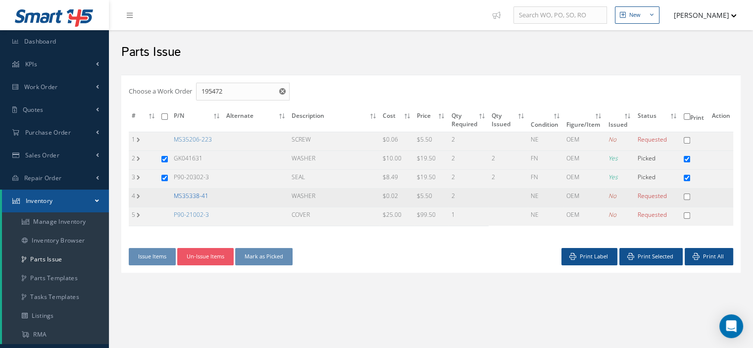
click at [186, 193] on link "MS35338-41" at bounding box center [191, 196] width 35 height 8
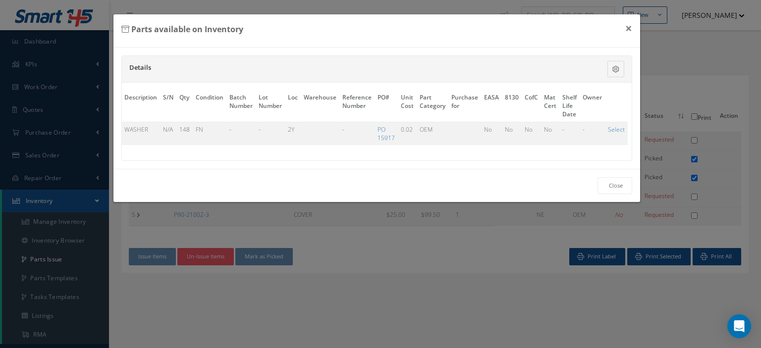
click at [617, 125] on link "Select" at bounding box center [616, 129] width 17 height 8
checkbox input "true"
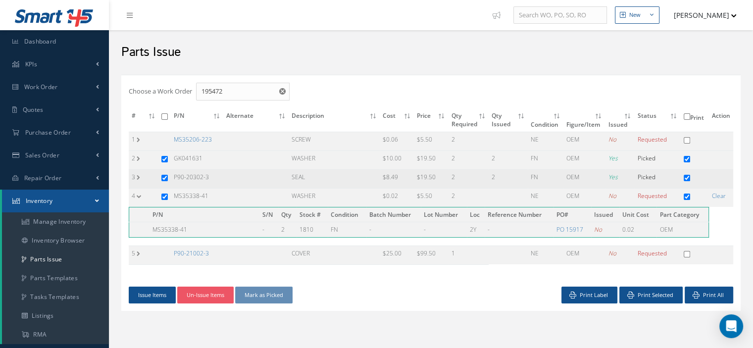
click at [164, 177] on input "checkbox" at bounding box center [164, 178] width 6 height 6
checkbox input "false"
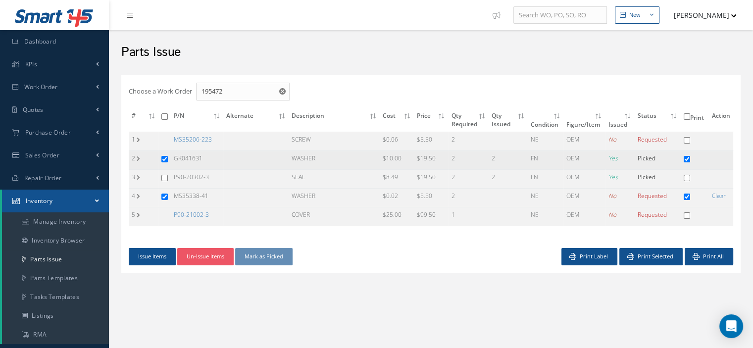
click at [162, 159] on input "checkbox" at bounding box center [164, 159] width 6 height 6
checkbox input "false"
click at [159, 253] on button "Issue Items" at bounding box center [152, 256] width 47 height 17
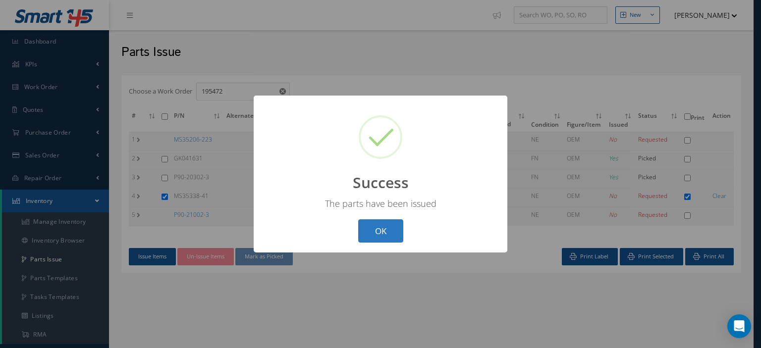
click at [368, 221] on button "OK" at bounding box center [380, 230] width 45 height 23
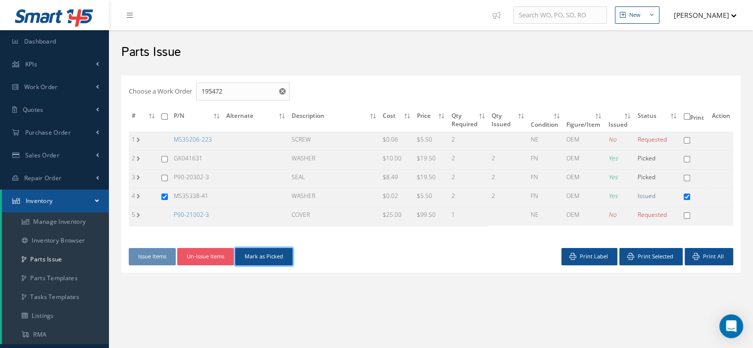
click at [266, 253] on button "Mark as Picked" at bounding box center [263, 256] width 57 height 17
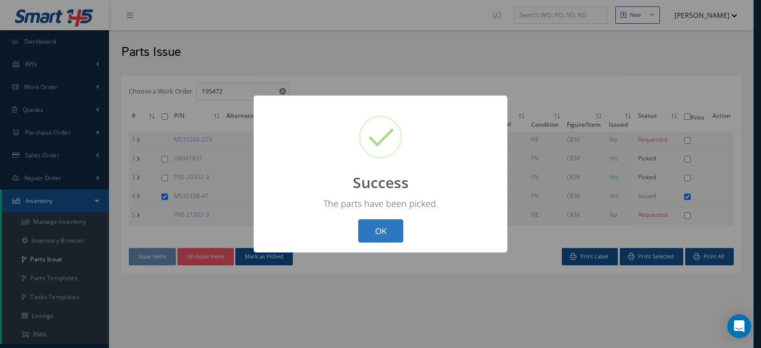
click at [378, 233] on button "OK" at bounding box center [380, 230] width 45 height 23
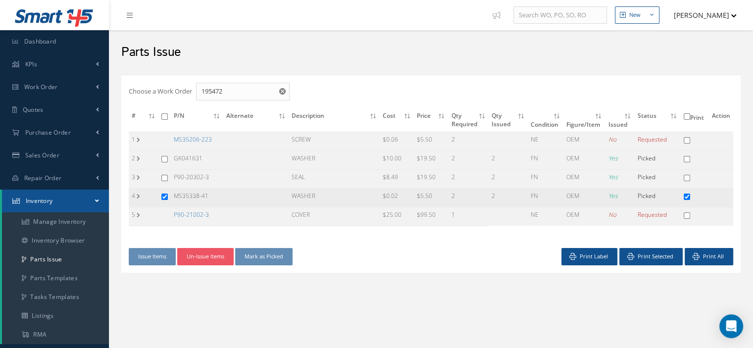
copy tr "MS35338-41"
click at [194, 213] on link "P90-21002-3" at bounding box center [191, 214] width 35 height 8
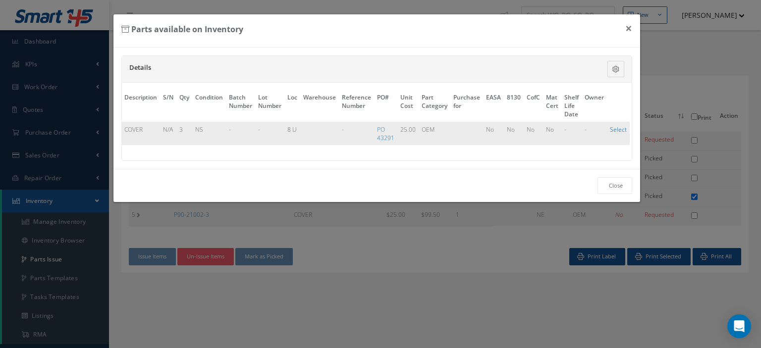
click at [617, 129] on link "Select" at bounding box center [618, 129] width 17 height 8
checkbox input "true"
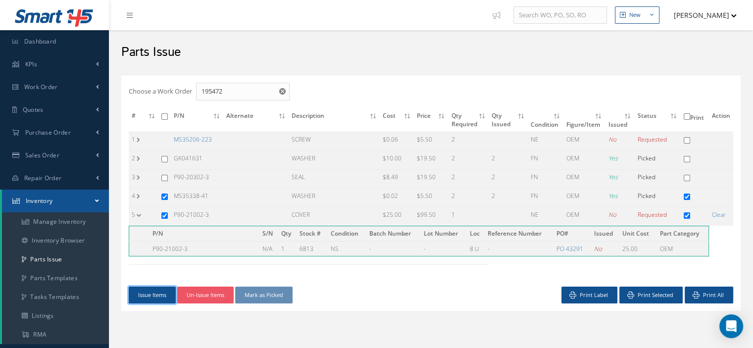
click at [157, 297] on button "Issue Items" at bounding box center [152, 295] width 47 height 17
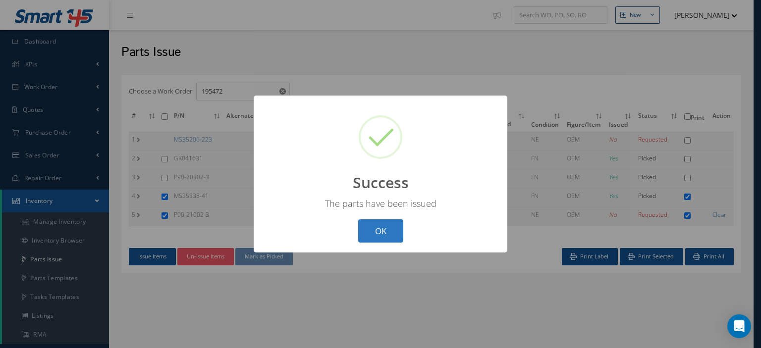
click at [363, 234] on button "OK" at bounding box center [380, 230] width 45 height 23
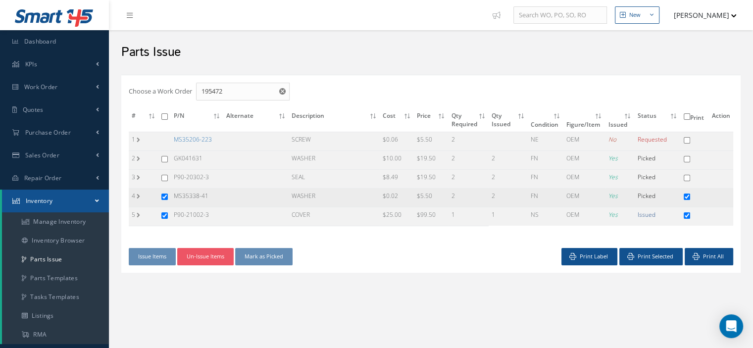
click at [166, 194] on input "checkbox" at bounding box center [164, 197] width 6 height 6
checkbox input "false"
click at [259, 256] on button "Mark as Picked" at bounding box center [263, 256] width 57 height 17
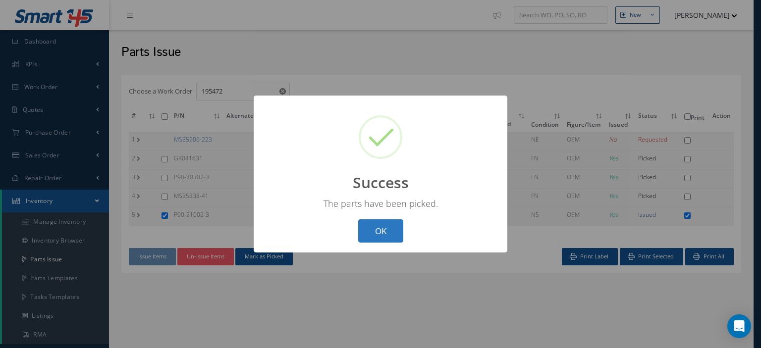
click at [369, 227] on button "OK" at bounding box center [380, 230] width 45 height 23
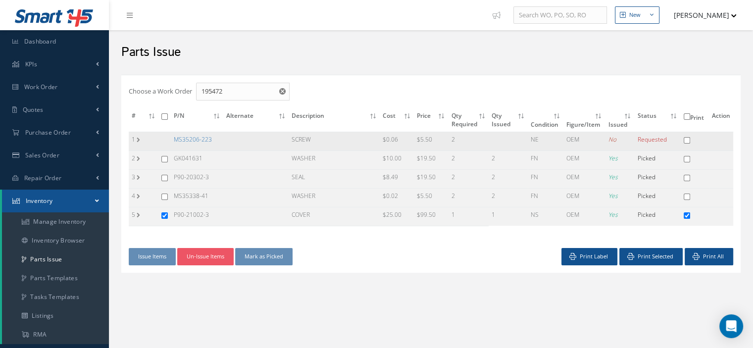
drag, startPoint x: 217, startPoint y: 139, endPoint x: 174, endPoint y: 133, distance: 43.5
click at [174, 133] on td "MS35206-223" at bounding box center [197, 141] width 52 height 19
copy link "MS35206-223"
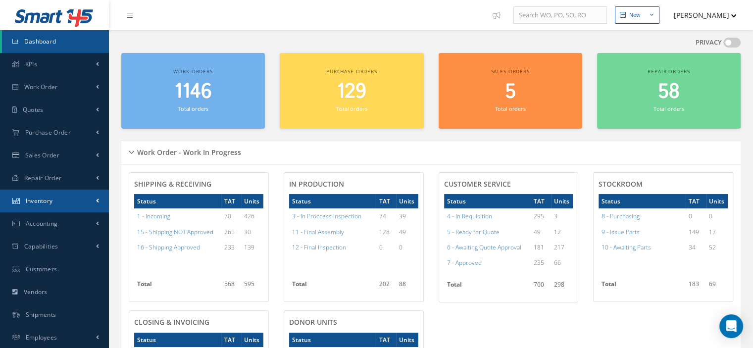
click at [67, 205] on link "Inventory" at bounding box center [54, 201] width 109 height 23
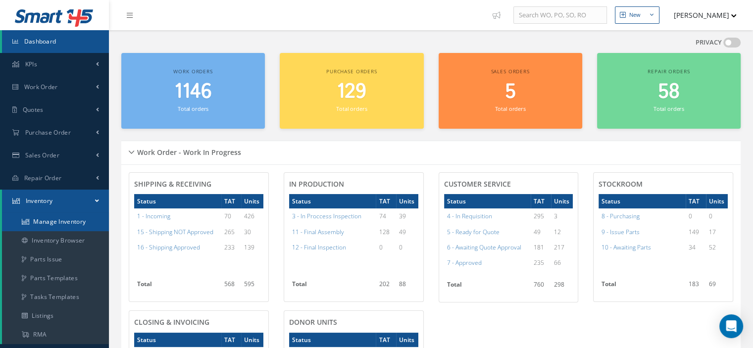
click at [64, 216] on link "Manage Inventory" at bounding box center [55, 221] width 107 height 19
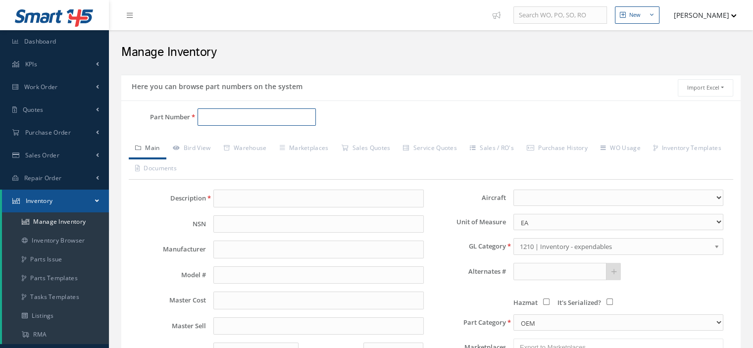
click at [210, 118] on input "Part Number" at bounding box center [257, 117] width 118 height 18
paste input "P90-20302-3"
type input "P90-20302-3"
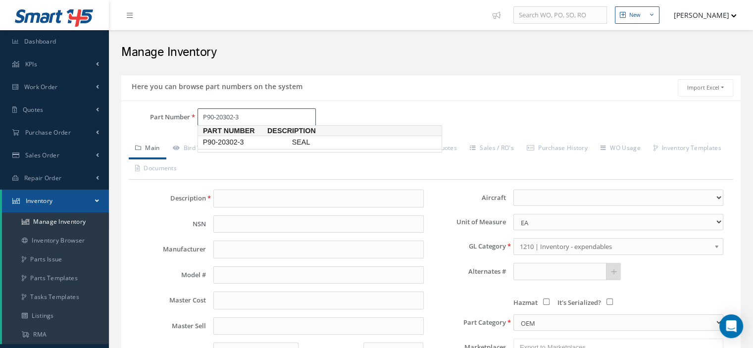
click at [245, 142] on span "P90-20302-3" at bounding box center [245, 142] width 89 height 10
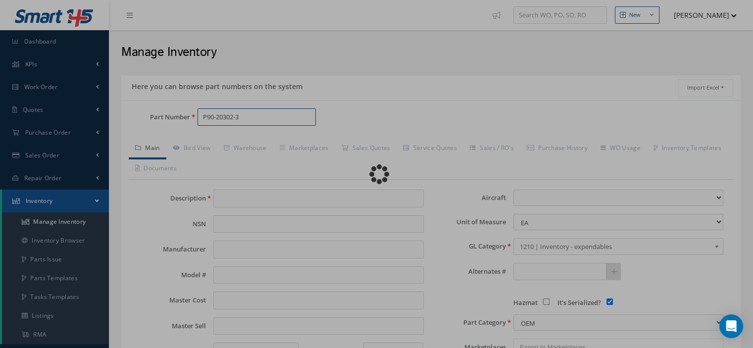
type input "SEAL"
type input "JAMCO"
type input "8.49"
type input "0.00"
select select
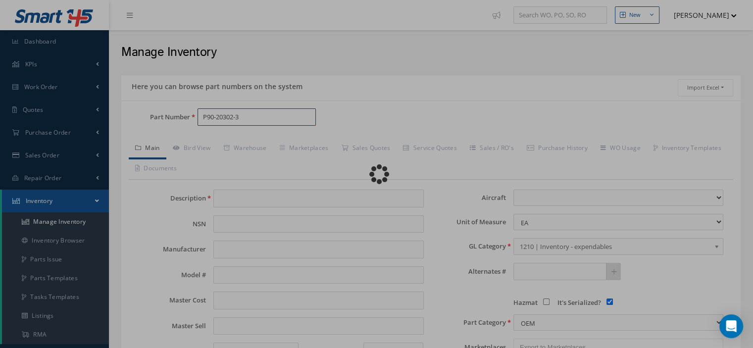
checkbox input "true"
type textarea "FOR P/N PU90-461R3"
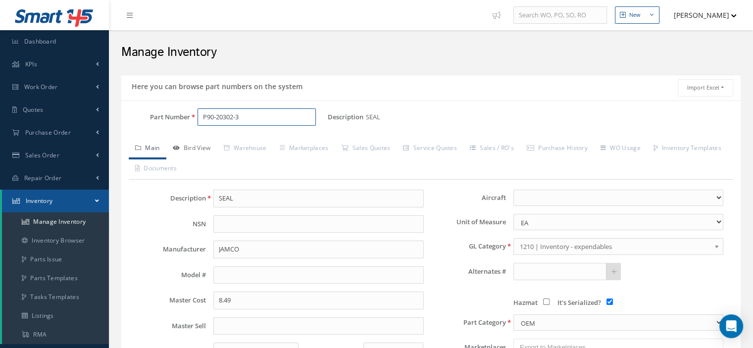
type input "P90-20302-3"
click at [194, 148] on link "Bird View" at bounding box center [191, 149] width 51 height 21
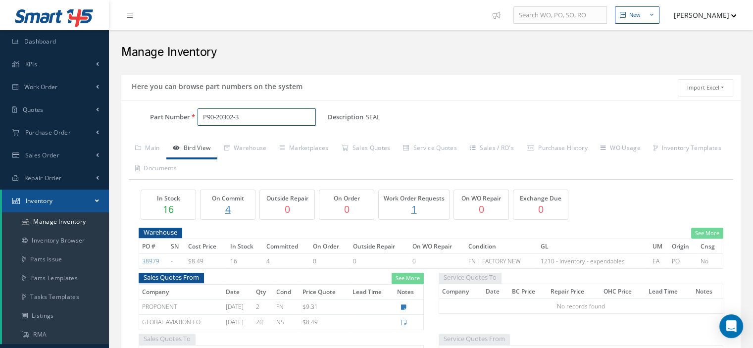
drag, startPoint x: 264, startPoint y: 115, endPoint x: 138, endPoint y: 131, distance: 127.3
click at [139, 131] on div "Part Number P90-20302-3" at bounding box center [224, 121] width 206 height 26
click at [203, 117] on input "Part Number" at bounding box center [257, 117] width 118 height 18
paste input "MS35338-41"
click at [238, 144] on span "MS35338-41" at bounding box center [245, 142] width 89 height 10
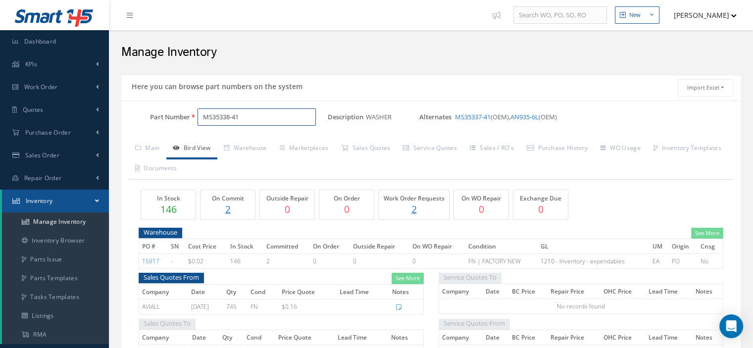
type input "MS35338-41"
click at [238, 144] on link "Warehouse" at bounding box center [245, 149] width 56 height 21
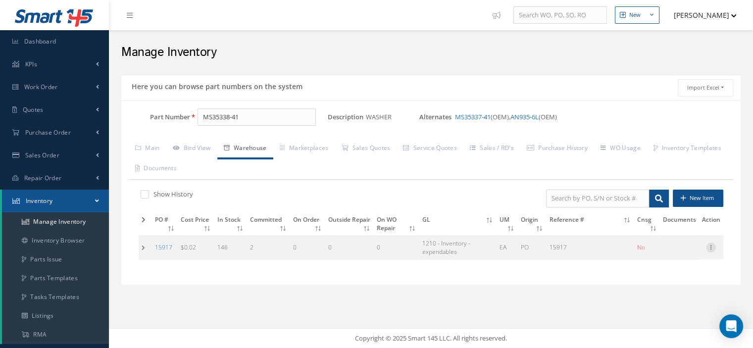
click at [711, 247] on icon at bounding box center [711, 247] width 10 height 8
click at [669, 255] on link "Edit" at bounding box center [665, 254] width 78 height 13
type input "0.02"
type input "[DATE]"
type input "15917"
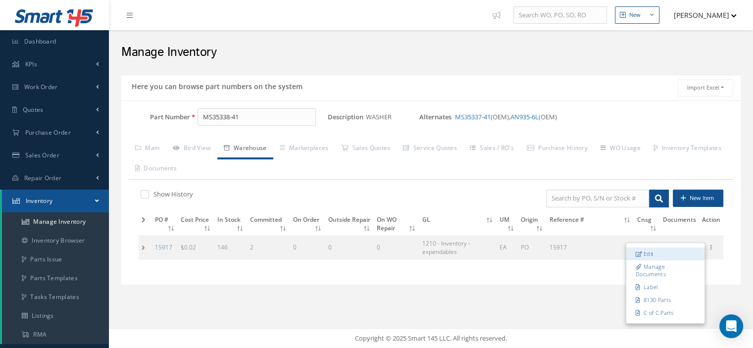
checkbox input "false"
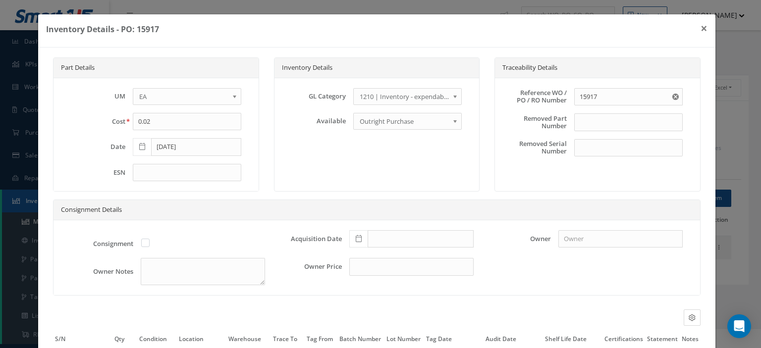
scroll to position [93, 0]
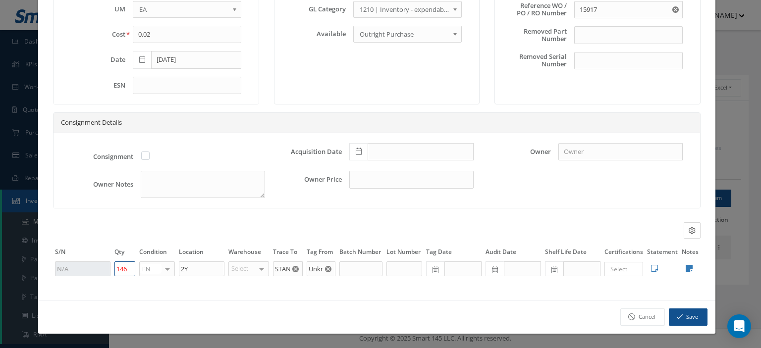
click at [123, 269] on input "146" at bounding box center [124, 268] width 21 height 15
type input "148"
click at [678, 322] on button "Save" at bounding box center [687, 316] width 39 height 17
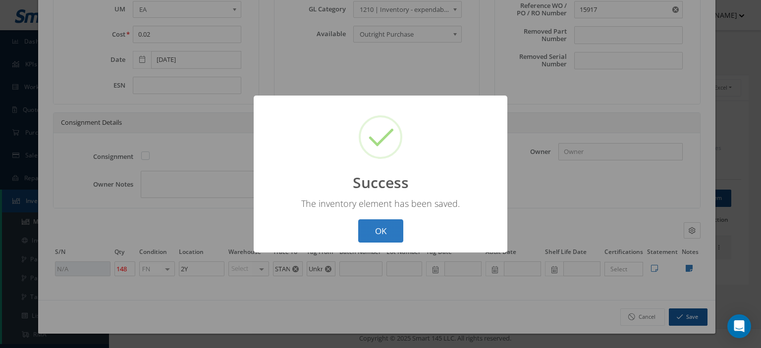
click at [378, 236] on button "OK" at bounding box center [380, 230] width 45 height 23
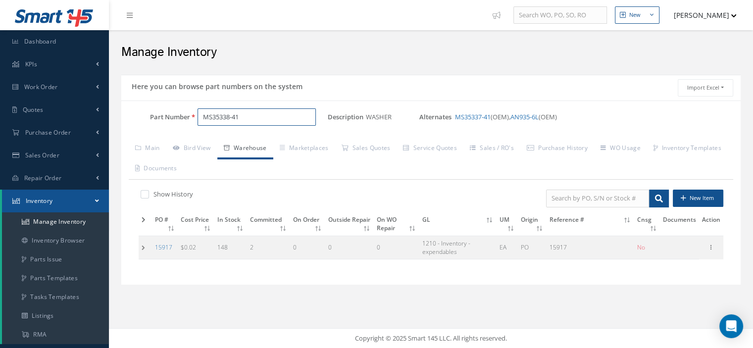
drag, startPoint x: 252, startPoint y: 116, endPoint x: 177, endPoint y: 120, distance: 75.4
click at [178, 120] on div "Part Number MS35338-41" at bounding box center [224, 117] width 206 height 18
paste input "MS35206-223"
click at [241, 142] on span "MS35206-223" at bounding box center [245, 142] width 89 height 10
type input "MS35206-223"
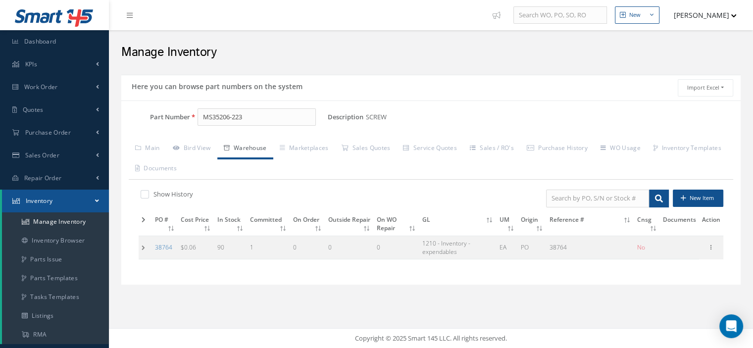
click at [138, 241] on div "Show History New Item PO # Cost Price In Stock Committed On Order Outside Repai…" at bounding box center [431, 229] width 605 height 98
click at [140, 245] on td at bounding box center [145, 247] width 13 height 23
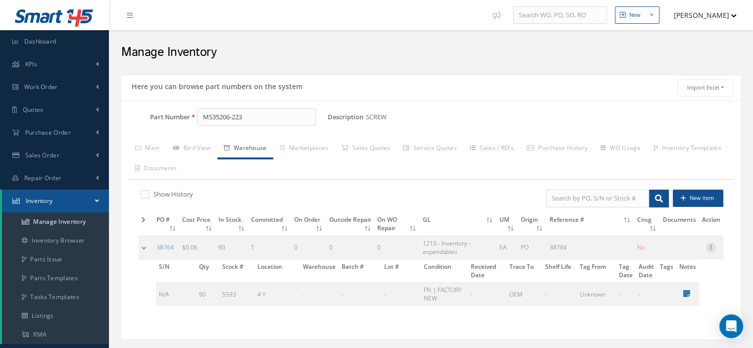
click at [713, 246] on icon at bounding box center [711, 247] width 10 height 8
click at [682, 251] on link "Edit" at bounding box center [665, 254] width 78 height 13
type input "0.06"
type input "[DATE]"
type input "38764"
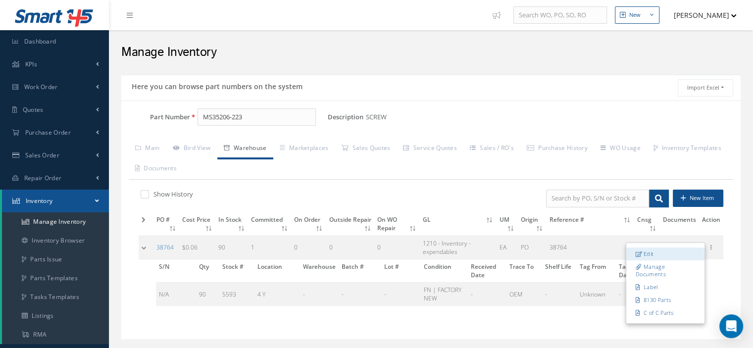
type input "90"
type input "4 Y"
type input "OEM"
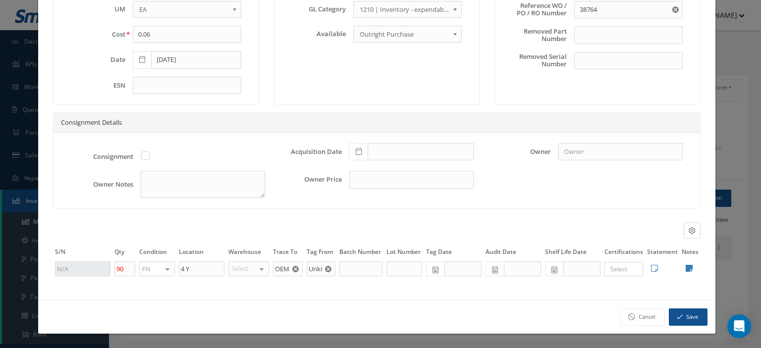
click at [292, 267] on use "Reset" at bounding box center [295, 269] width 6 height 6
click at [279, 267] on input "text" at bounding box center [288, 268] width 30 height 15
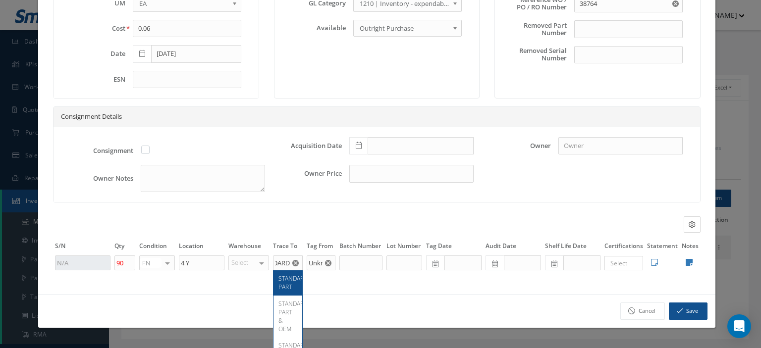
click at [285, 281] on span "STANDARD PART" at bounding box center [292, 282] width 29 height 17
type input "STANDARD PART"
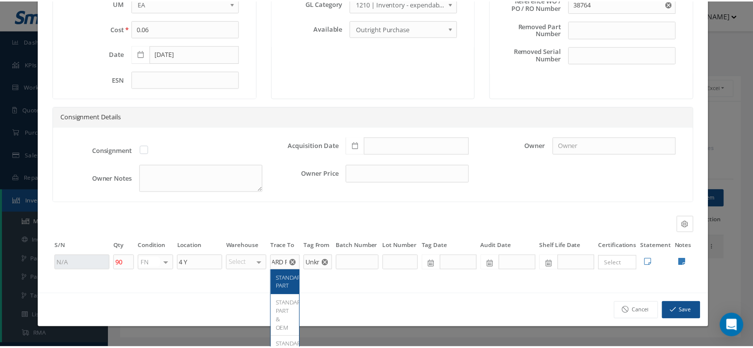
scroll to position [0, 0]
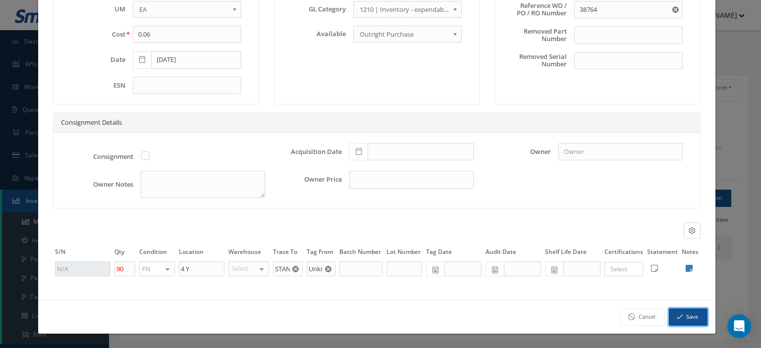
click at [676, 320] on icon "button" at bounding box center [679, 316] width 6 height 7
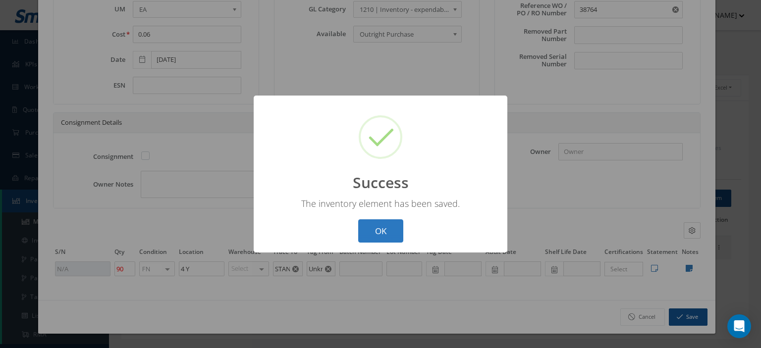
click at [386, 237] on button "OK" at bounding box center [380, 230] width 45 height 23
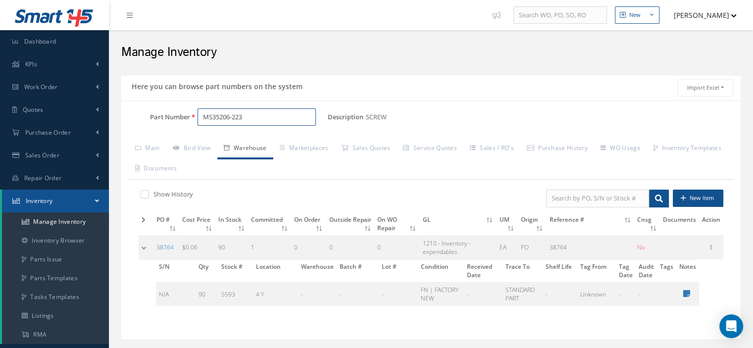
drag, startPoint x: 234, startPoint y: 118, endPoint x: 193, endPoint y: 120, distance: 41.1
click at [193, 120] on div "MS35206-223" at bounding box center [259, 117] width 138 height 18
click at [256, 141] on span "20-287-1007-01" at bounding box center [245, 142] width 89 height 10
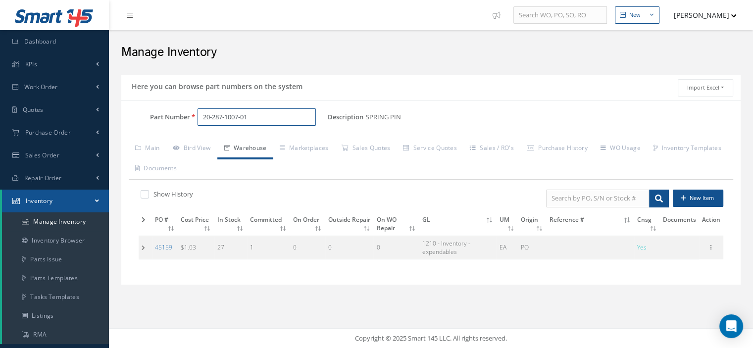
type input "20-287-1007-01"
click at [146, 247] on td at bounding box center [145, 247] width 13 height 23
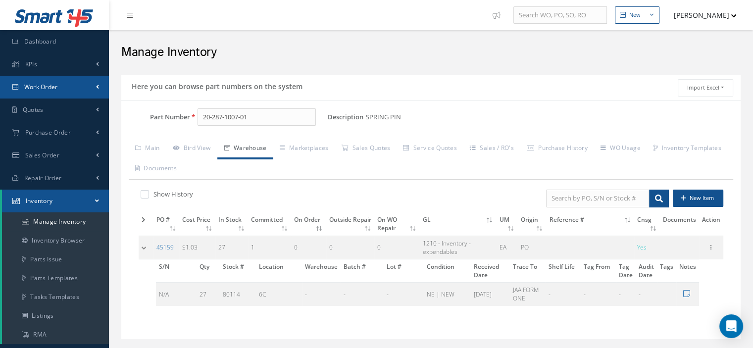
click at [21, 84] on link "Work Order" at bounding box center [54, 87] width 109 height 23
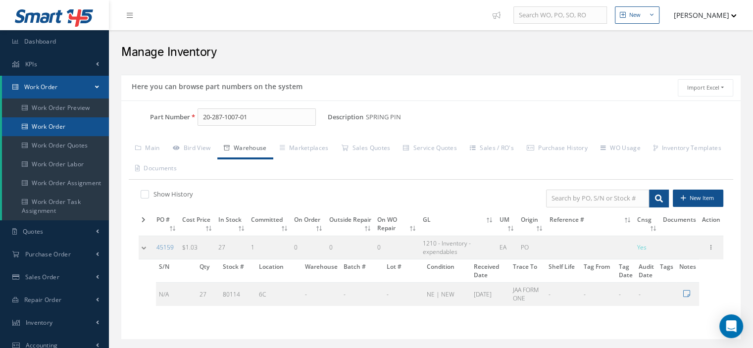
click at [33, 130] on link "Work Order" at bounding box center [55, 126] width 107 height 19
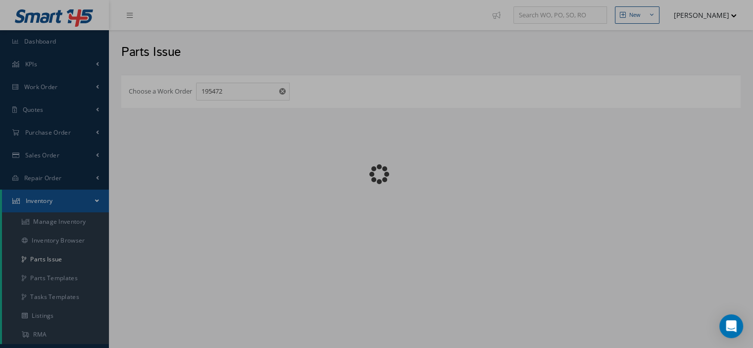
checkbox input "false"
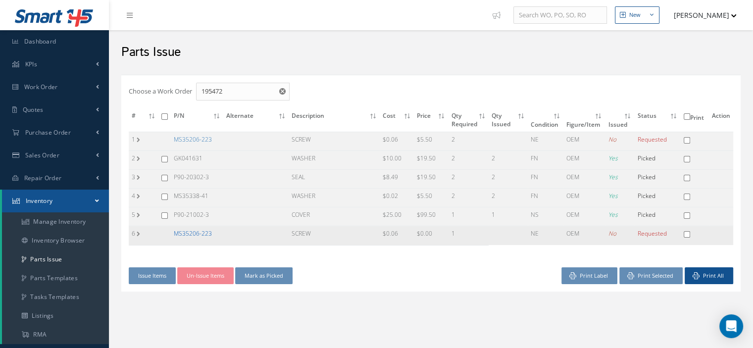
click at [200, 235] on link "MS35206-223" at bounding box center [193, 233] width 38 height 8
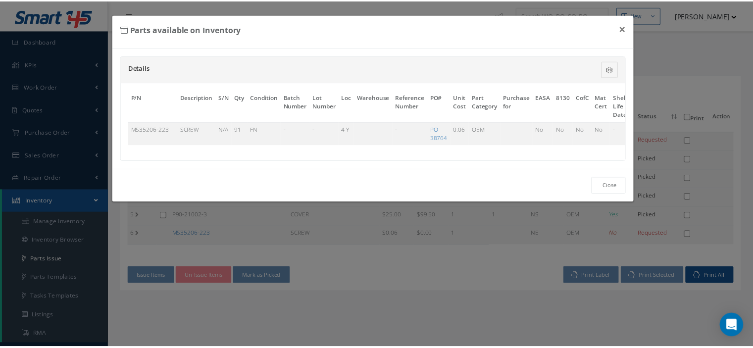
scroll to position [0, 58]
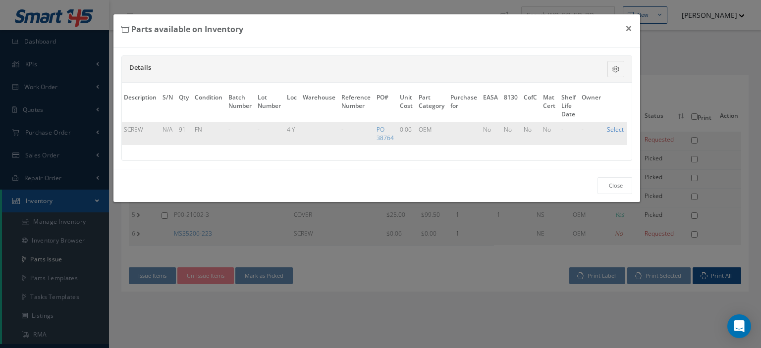
click at [616, 128] on link "Select" at bounding box center [615, 129] width 17 height 8
checkbox input "true"
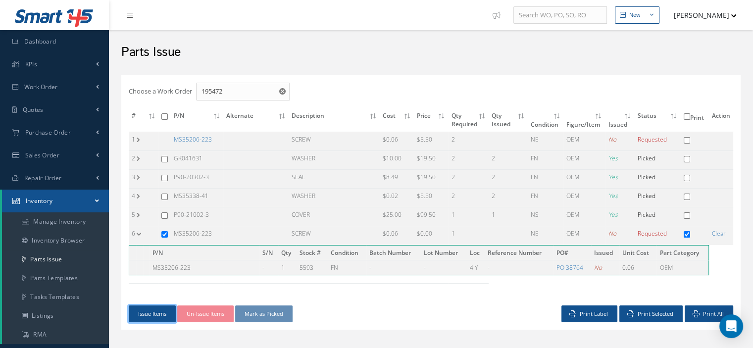
click at [160, 307] on button "Issue Items" at bounding box center [152, 314] width 47 height 17
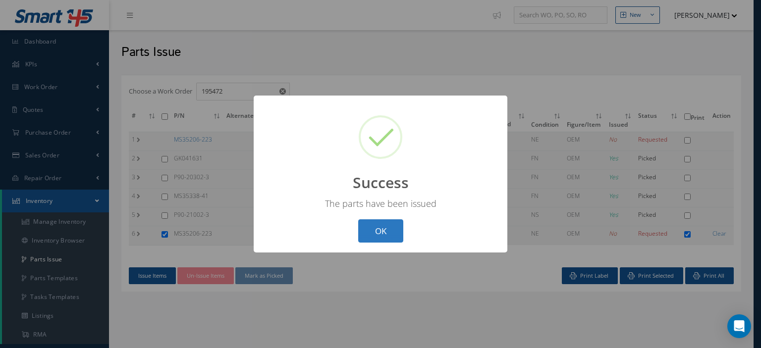
click at [384, 233] on button "OK" at bounding box center [380, 230] width 45 height 23
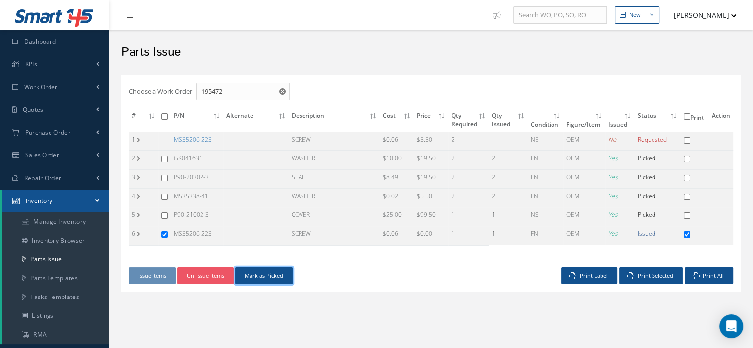
click at [281, 279] on button "Mark as Picked" at bounding box center [263, 275] width 57 height 17
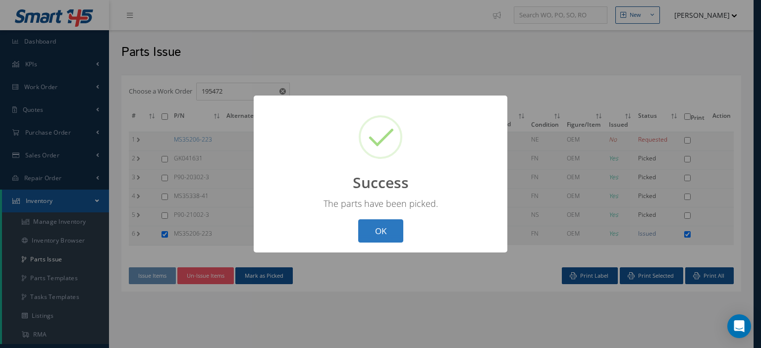
click at [376, 236] on button "OK" at bounding box center [380, 230] width 45 height 23
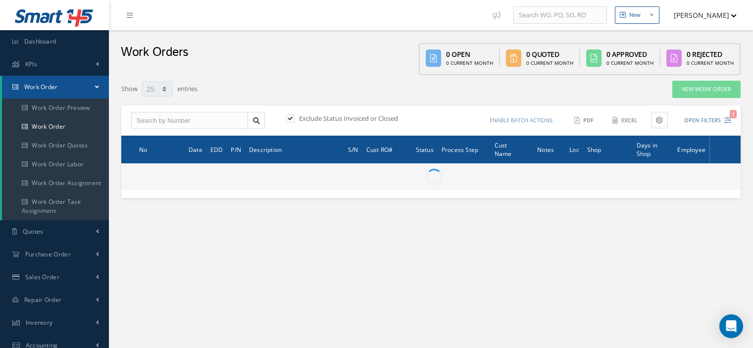
select select "25"
click at [152, 125] on input "text" at bounding box center [189, 121] width 117 height 18
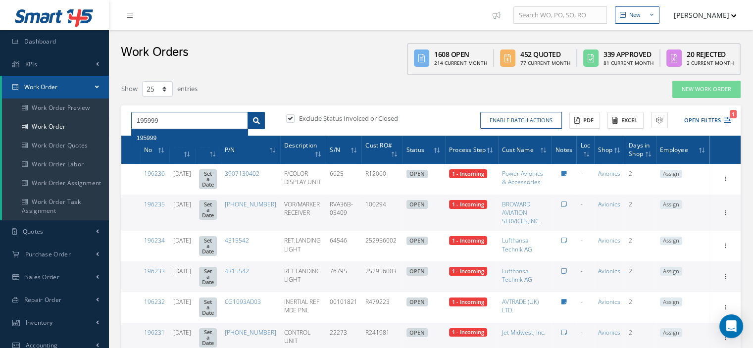
type input "195999"
click at [257, 122] on icon at bounding box center [256, 120] width 7 height 7
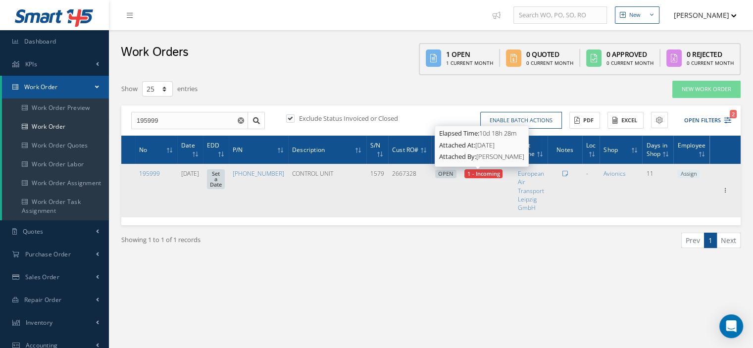
click at [476, 172] on span "1 - Incoming" at bounding box center [483, 173] width 32 height 7
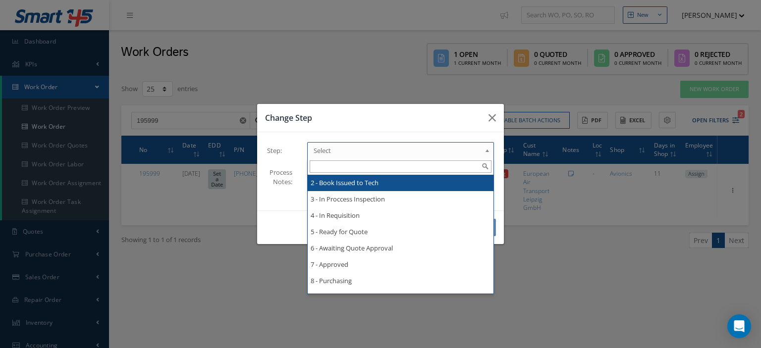
click at [478, 154] on span "Select" at bounding box center [396, 151] width 167 height 12
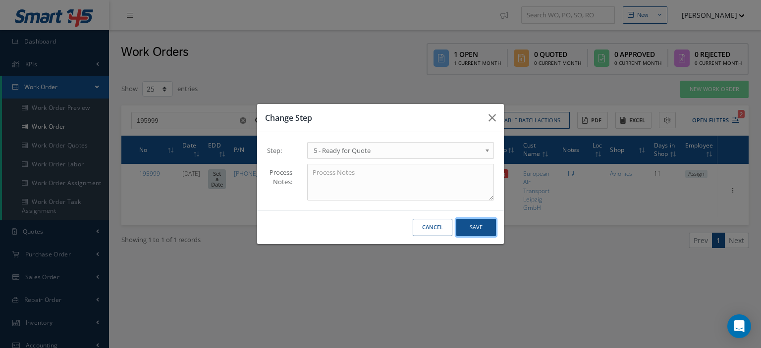
click at [477, 232] on button "Save" at bounding box center [476, 227] width 40 height 17
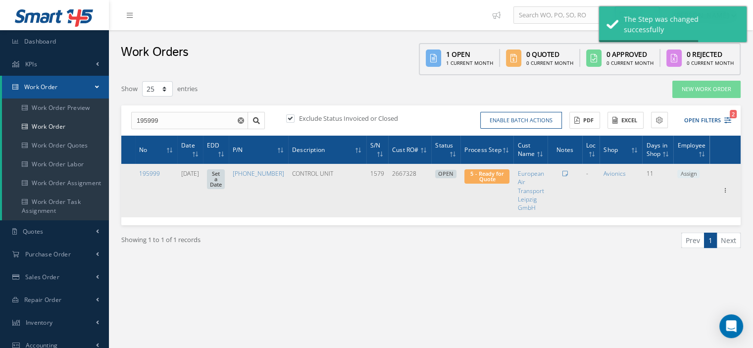
click at [680, 174] on span "Assign" at bounding box center [688, 174] width 22 height 9
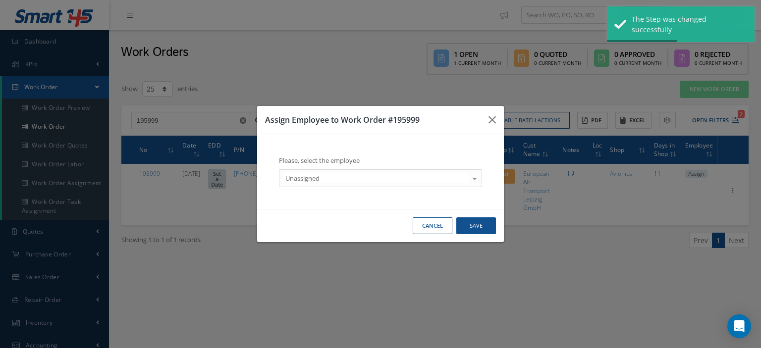
click at [476, 178] on div at bounding box center [474, 178] width 14 height 16
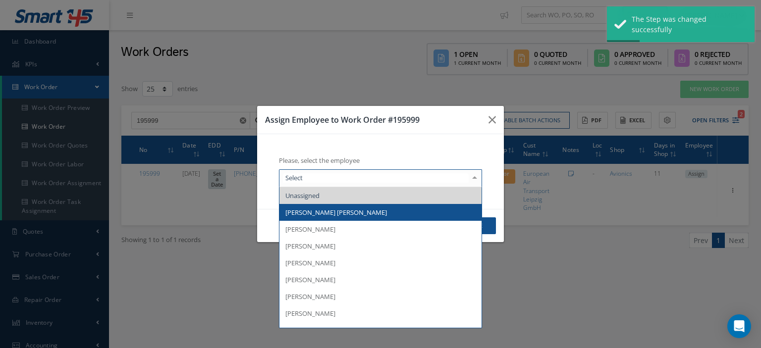
click at [388, 210] on span "[PERSON_NAME] [PERSON_NAME]" at bounding box center [380, 212] width 202 height 17
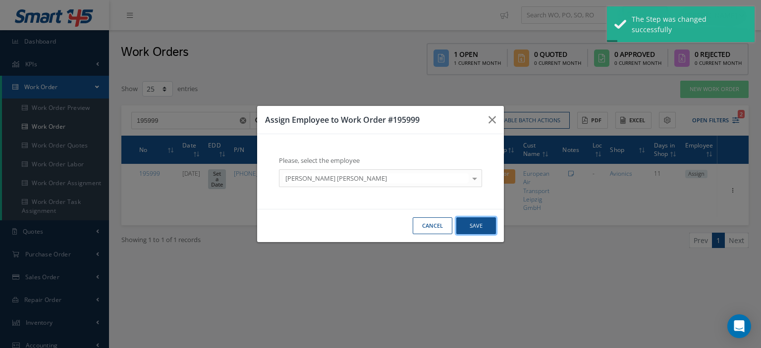
click at [464, 227] on button "Save" at bounding box center [476, 225] width 40 height 17
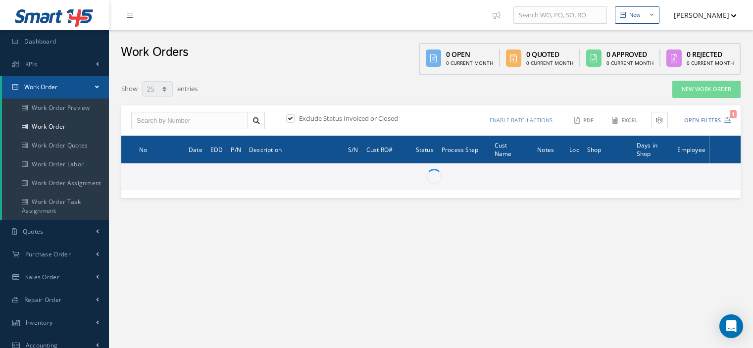
select select "25"
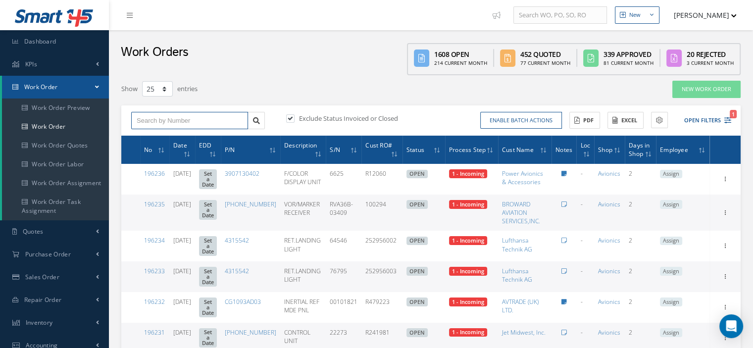
click at [138, 121] on input "text" at bounding box center [189, 121] width 117 height 18
type input "195737"
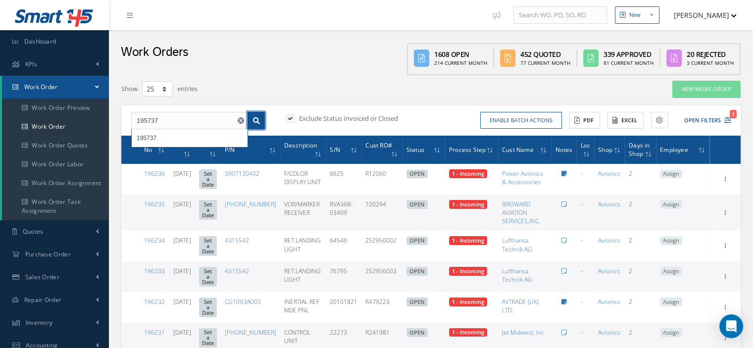
click at [258, 124] on link at bounding box center [256, 121] width 17 height 18
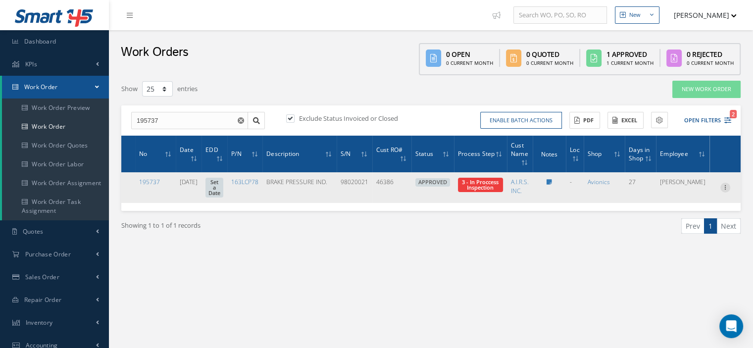
click at [725, 190] on icon at bounding box center [725, 187] width 10 height 8
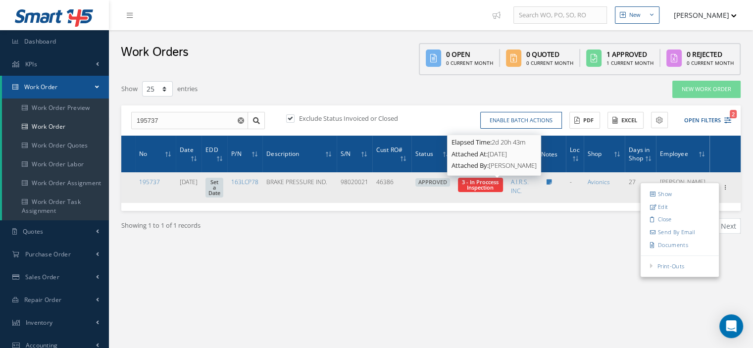
click at [499, 189] on span "3 - In Proccess Inspection" at bounding box center [480, 184] width 37 height 13
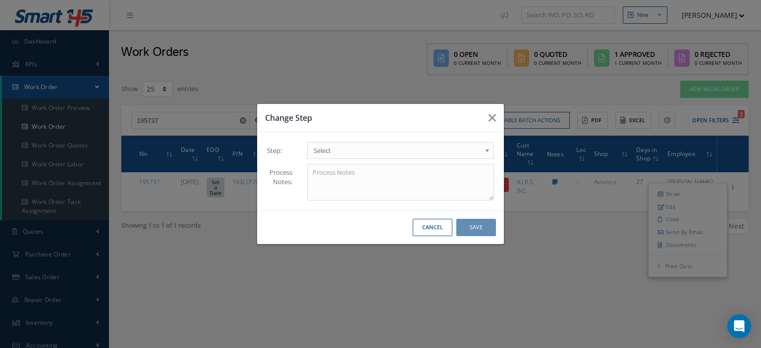
click at [485, 152] on b at bounding box center [488, 153] width 9 height 16
click at [471, 225] on button "Save" at bounding box center [476, 227] width 40 height 17
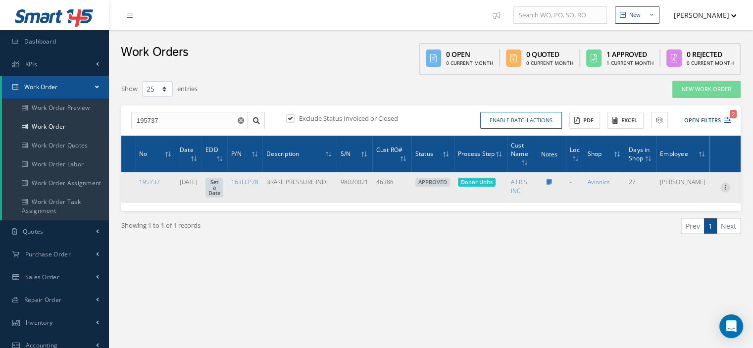
click at [725, 193] on div at bounding box center [725, 188] width 10 height 10
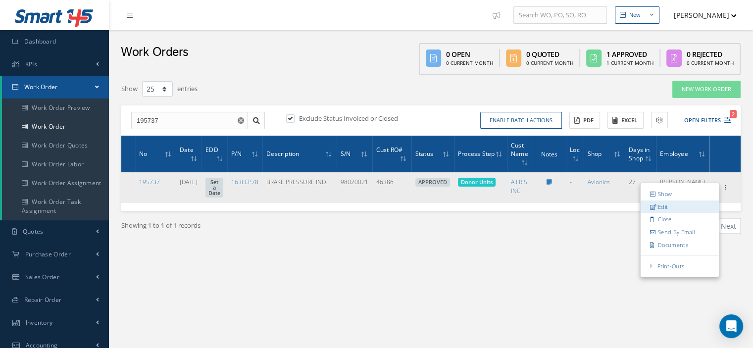
click at [680, 208] on link "Edit" at bounding box center [680, 207] width 78 height 13
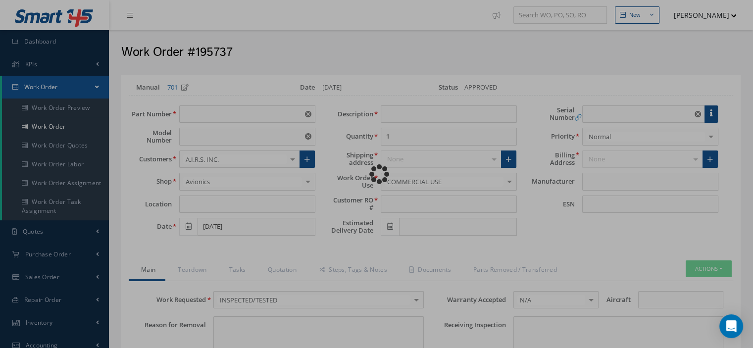
type input "163LCP78"
type input "VARIOUS"
type input "[DATE]"
type input "BRAKE PRESSURE IND."
type input "46386"
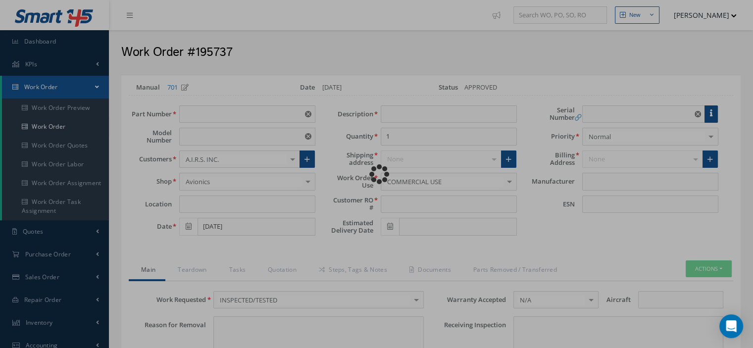
type input "98020021"
type textarea "NONE"
type input "NONE"
type textarea "NONE"
type input "NONE"
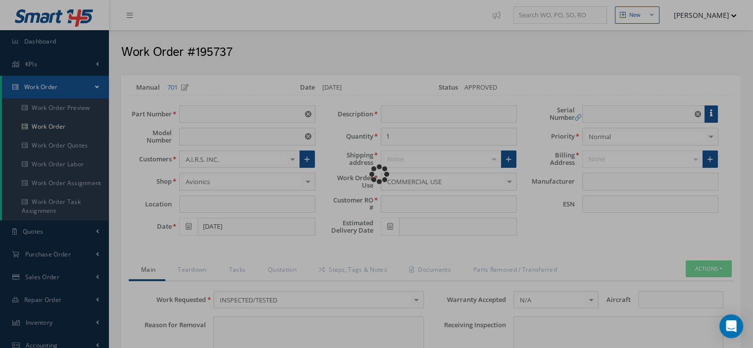
type input "N/A"
type textarea "INSPECTED/TESTED in accordance with CMM 32-41-69, Revision 8, Date [DATE]"
type input "[DATE]"
checkbox input "true"
type input "[DATE]"
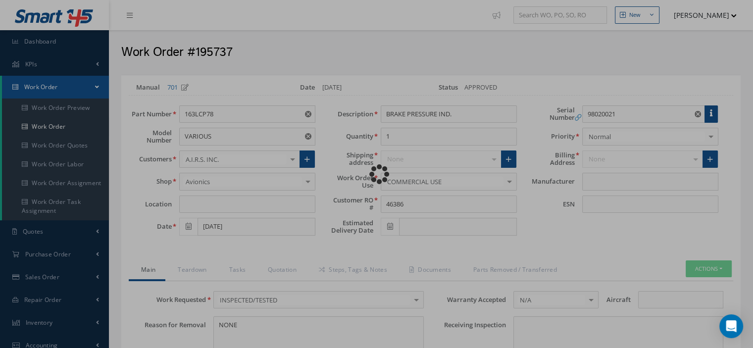
type input "H. AEROSPACE"
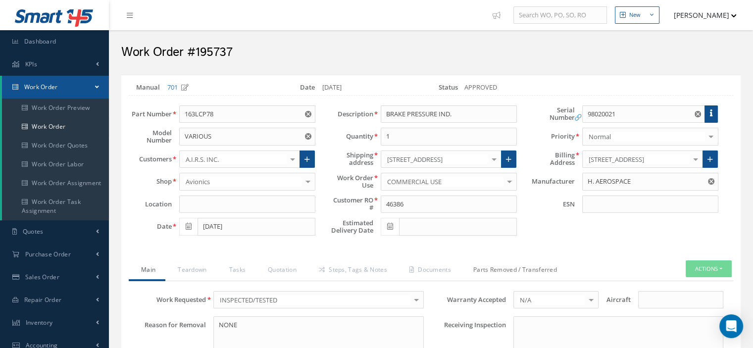
click at [499, 267] on link "Parts Removed / Transferred" at bounding box center [514, 270] width 106 height 21
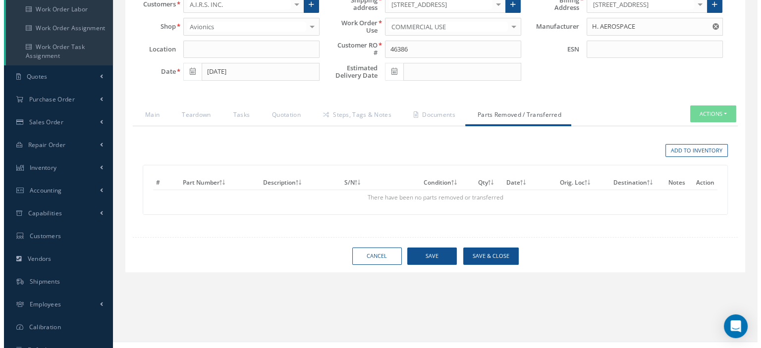
scroll to position [168, 0]
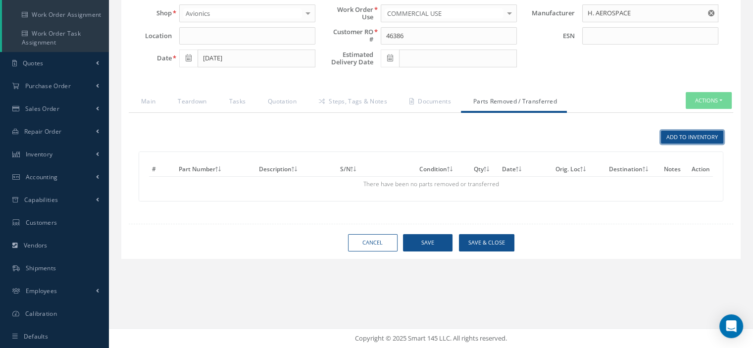
click at [691, 139] on link "Add to Inventory" at bounding box center [692, 137] width 62 height 13
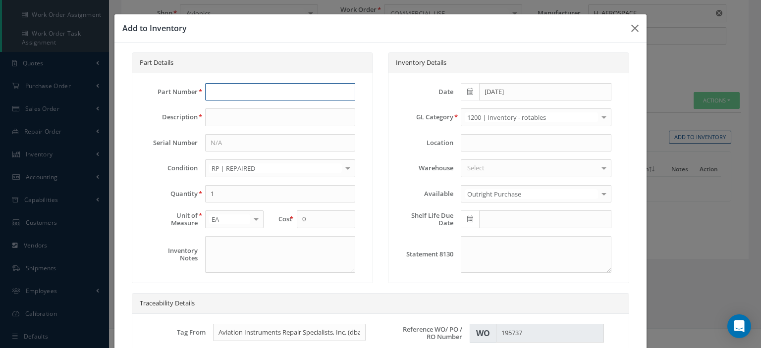
click at [224, 91] on input "text" at bounding box center [280, 92] width 150 height 18
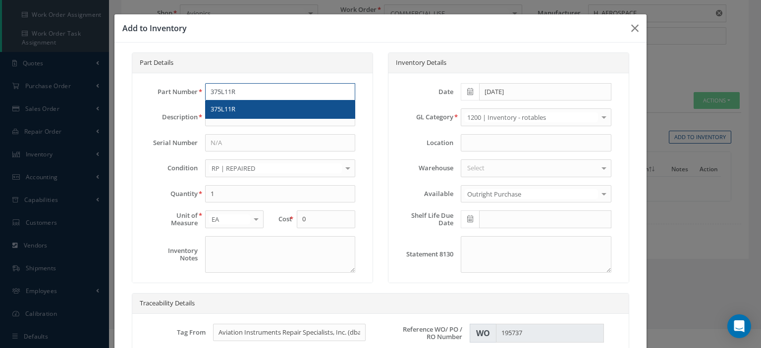
type input "375L11R"
click at [235, 112] on div "375L11R" at bounding box center [279, 109] width 139 height 10
type input "METER MOVEMENT"
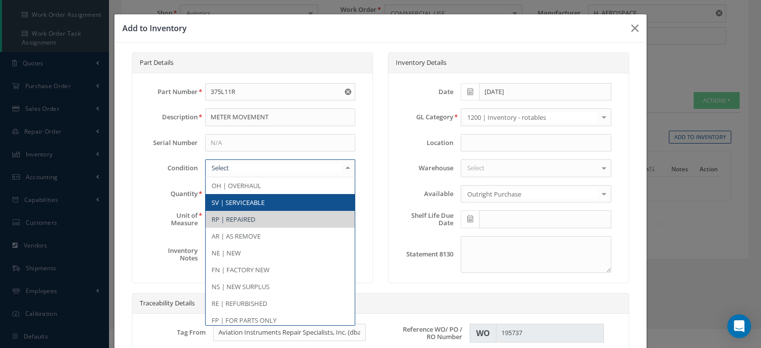
click at [242, 198] on span "SV | SERVICEABLE" at bounding box center [237, 202] width 53 height 9
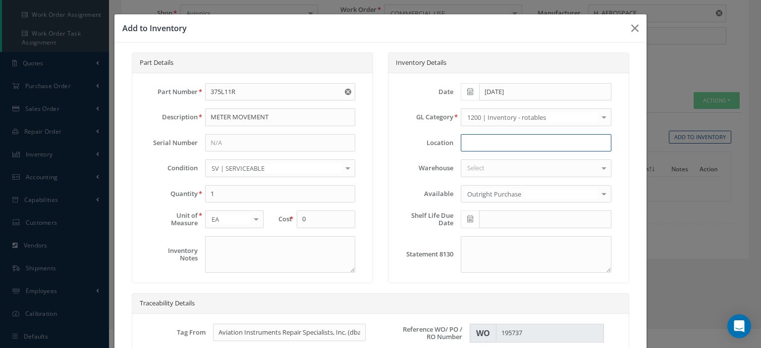
click at [468, 142] on input at bounding box center [536, 143] width 150 height 18
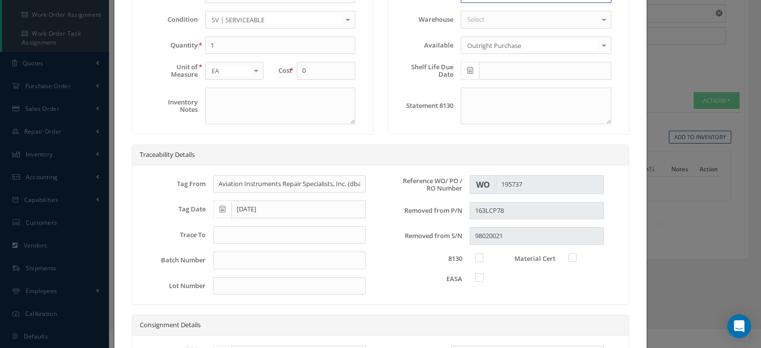
type input "W/O 194833"
click at [299, 230] on input "text" at bounding box center [289, 235] width 153 height 18
type input "8130-3"
click at [483, 255] on label at bounding box center [484, 257] width 2 height 9
click at [476, 255] on input "checkbox" at bounding box center [479, 257] width 6 height 6
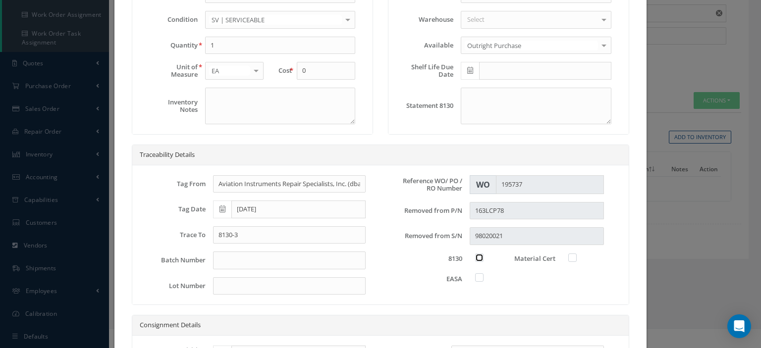
checkbox input "true"
click at [576, 256] on label at bounding box center [577, 257] width 2 height 9
click at [569, 256] on input "checkbox" at bounding box center [572, 257] width 6 height 6
checkbox input "true"
click at [483, 276] on label at bounding box center [484, 277] width 2 height 9
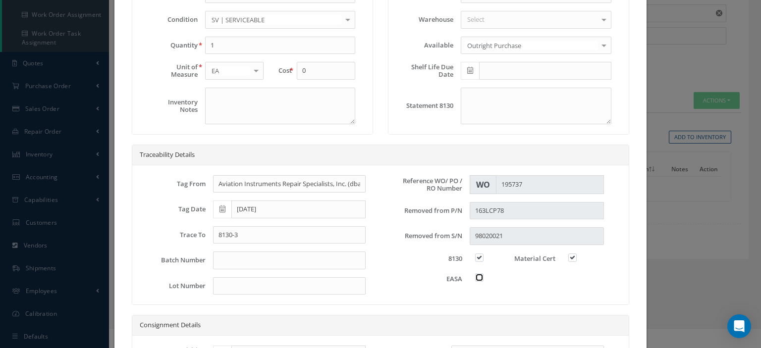
click at [476, 276] on input "checkbox" at bounding box center [479, 276] width 6 height 6
checkbox input "true"
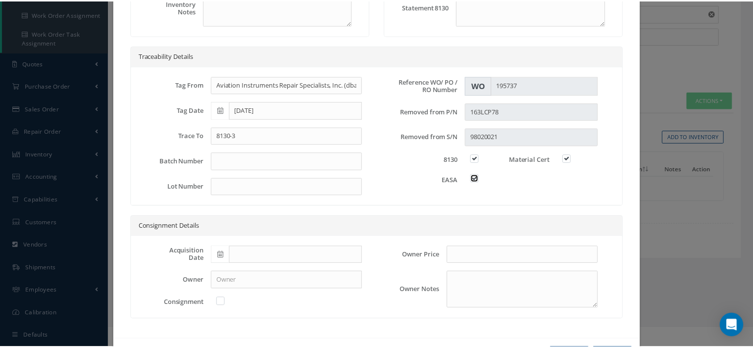
scroll to position [282, 0]
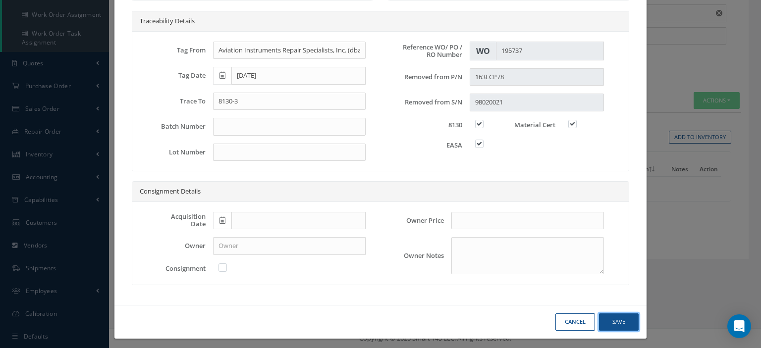
click at [613, 313] on button "Save" at bounding box center [619, 321] width 40 height 17
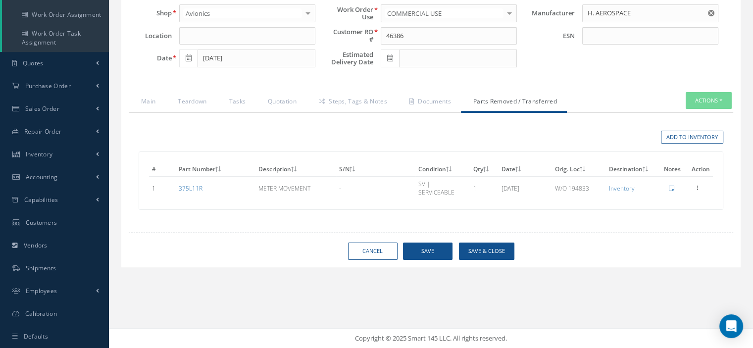
scroll to position [0, 0]
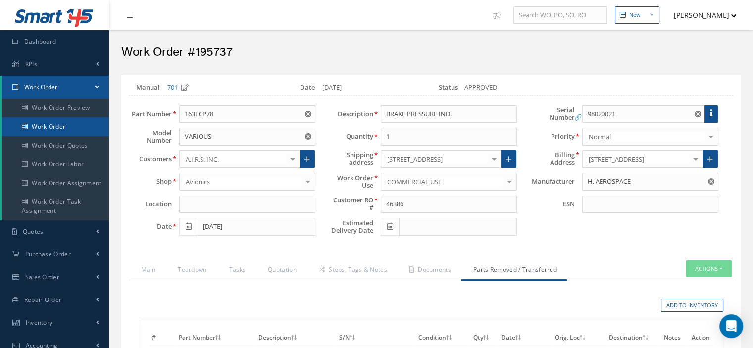
click at [55, 127] on link "Work Order" at bounding box center [55, 126] width 107 height 19
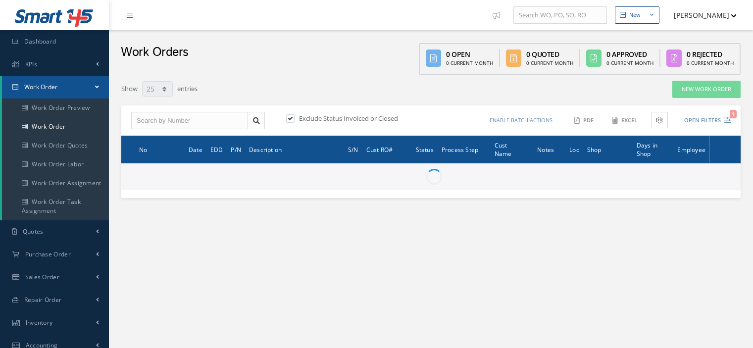
select select "25"
click at [169, 123] on input "text" at bounding box center [189, 121] width 117 height 18
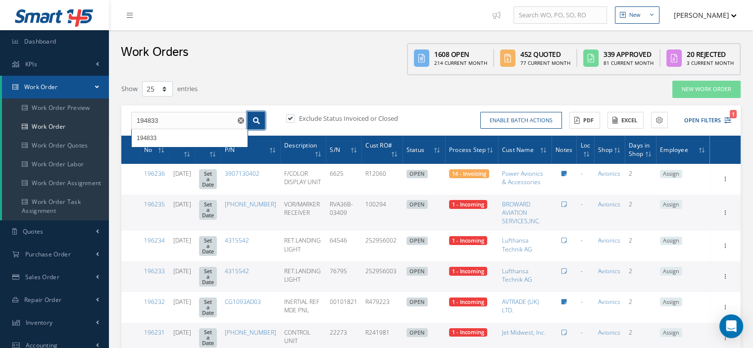
click at [259, 119] on icon at bounding box center [256, 120] width 7 height 7
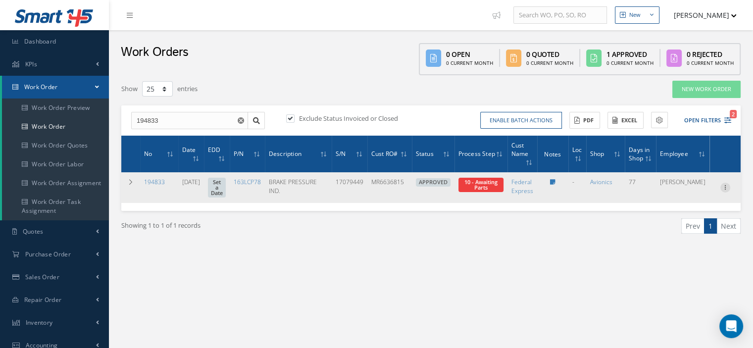
click at [723, 188] on icon at bounding box center [725, 187] width 10 height 8
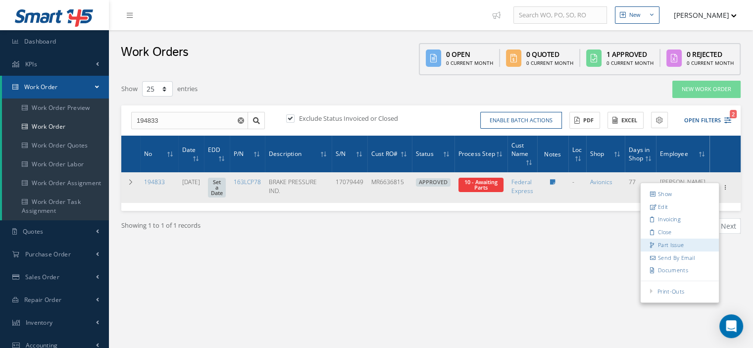
click at [679, 247] on link "Part Issue" at bounding box center [680, 245] width 78 height 13
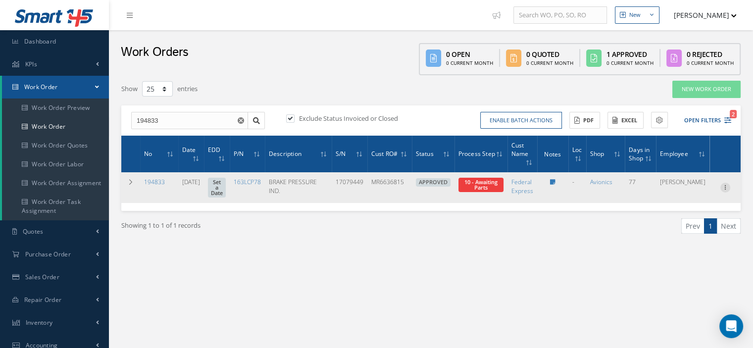
click at [726, 191] on icon at bounding box center [725, 187] width 10 height 8
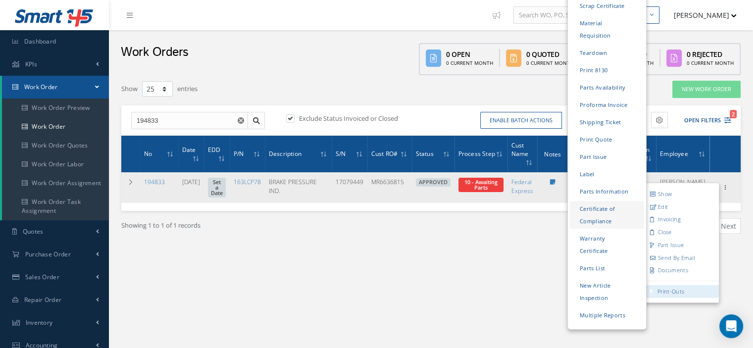
click at [584, 202] on link "Certificate of Compliance" at bounding box center [607, 216] width 74 height 28
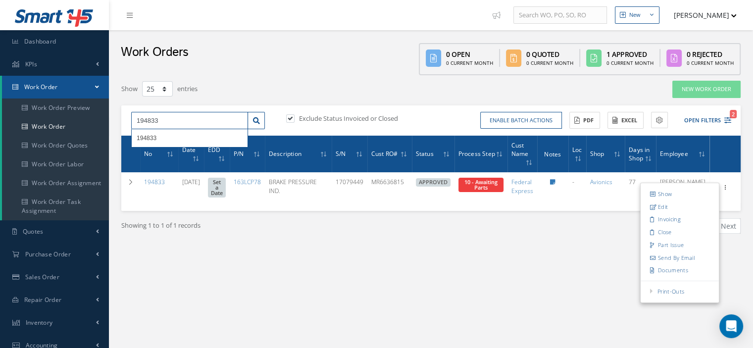
drag, startPoint x: 150, startPoint y: 124, endPoint x: 129, endPoint y: 126, distance: 20.4
click at [129, 126] on div "194833 194833" at bounding box center [198, 121] width 149 height 18
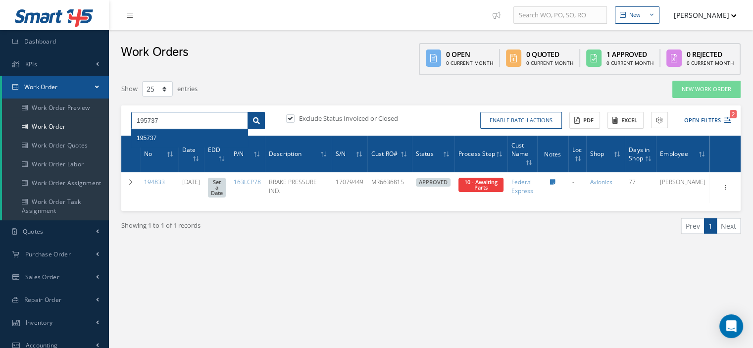
type input "195737"
click at [252, 122] on link at bounding box center [256, 121] width 17 height 18
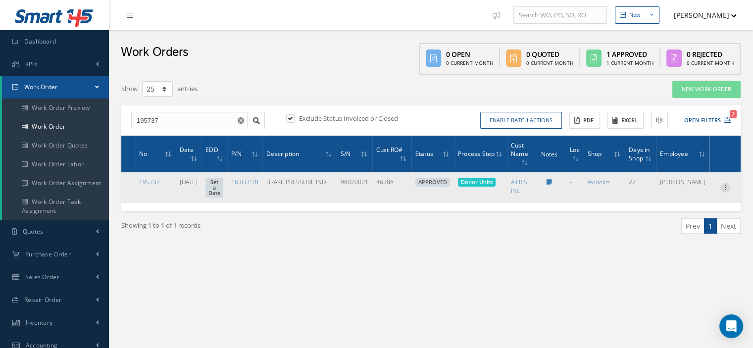
click at [725, 191] on icon at bounding box center [725, 187] width 10 height 8
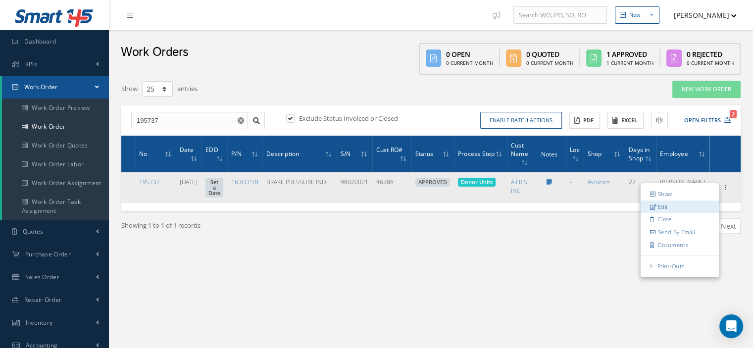
click at [682, 209] on link "Edit" at bounding box center [680, 207] width 78 height 13
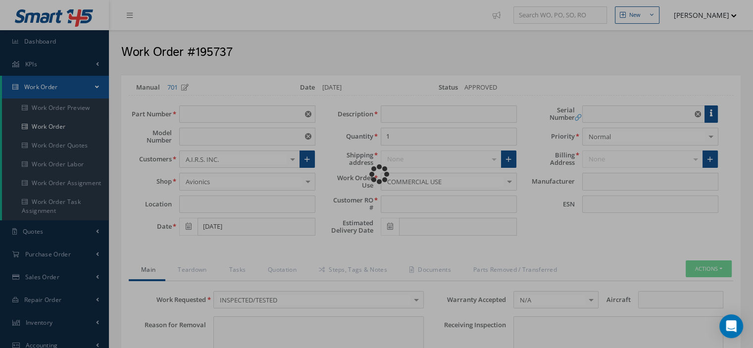
type input "163LCP78"
type input "VARIOUS"
type input "[DATE]"
type input "BRAKE PRESSURE IND."
type input "46386"
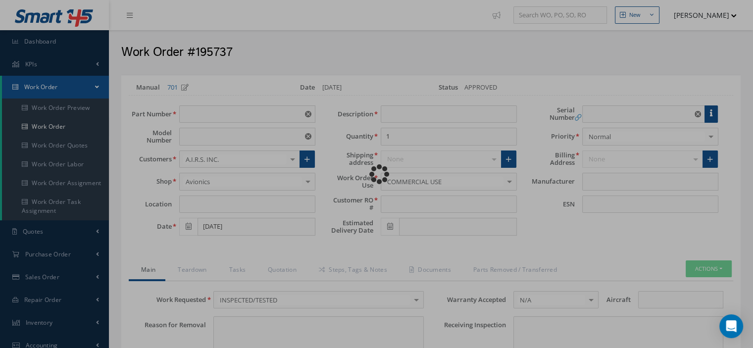
type input "98020021"
type textarea "NONE"
type input "NONE"
type textarea "NONE"
type input "NONE"
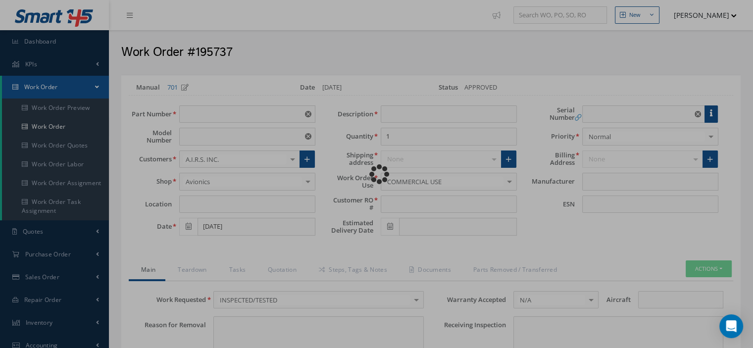
type input "N/A"
type textarea "INSPECTED/TESTED in accordance with CMM 32-41-69, Revision 8, Date [DATE]"
type input "[DATE]"
checkbox input "true"
type input "[DATE]"
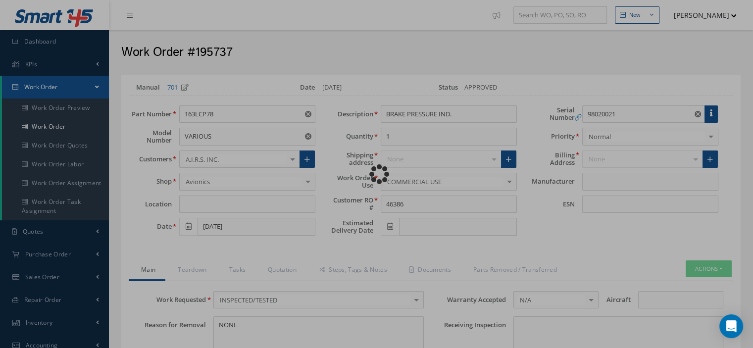
type input "H. AEROSPACE"
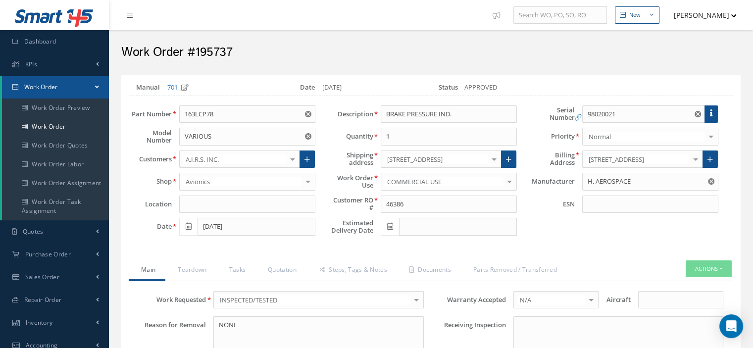
click at [520, 271] on link "Parts Removed / Transferred" at bounding box center [514, 270] width 106 height 21
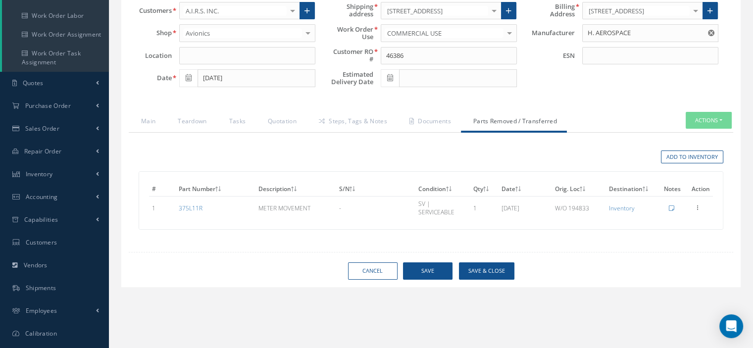
scroll to position [168, 0]
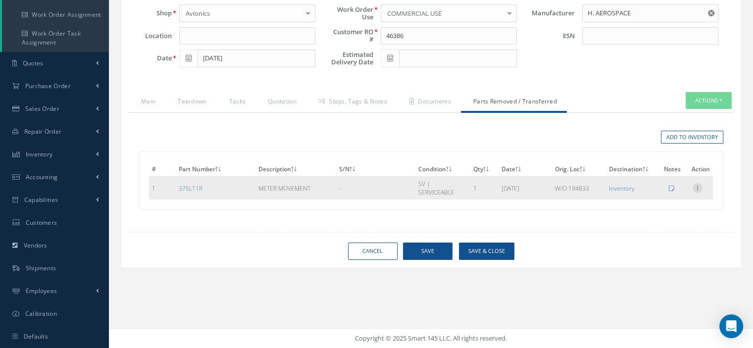
click at [699, 183] on icon at bounding box center [698, 187] width 10 height 8
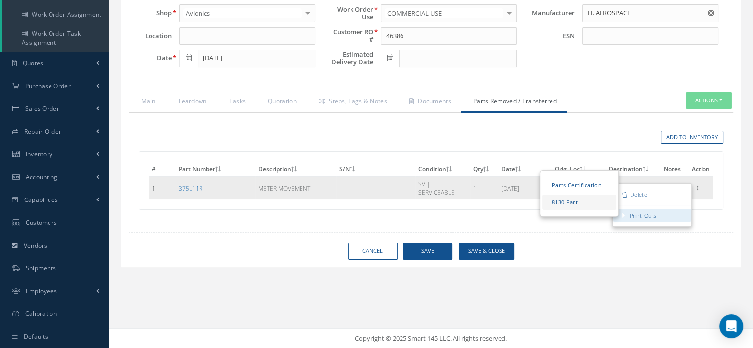
click at [592, 200] on link "8130 Part" at bounding box center [579, 202] width 74 height 15
click at [569, 182] on link "Parts Certification" at bounding box center [579, 184] width 74 height 15
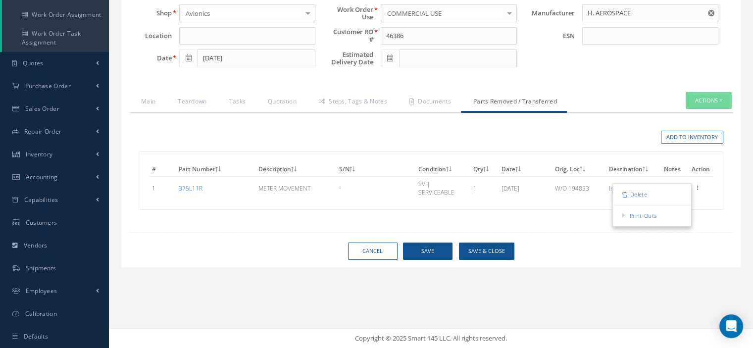
click at [267, 251] on div "Cancel Save Save & Close" at bounding box center [430, 251] width 619 height 17
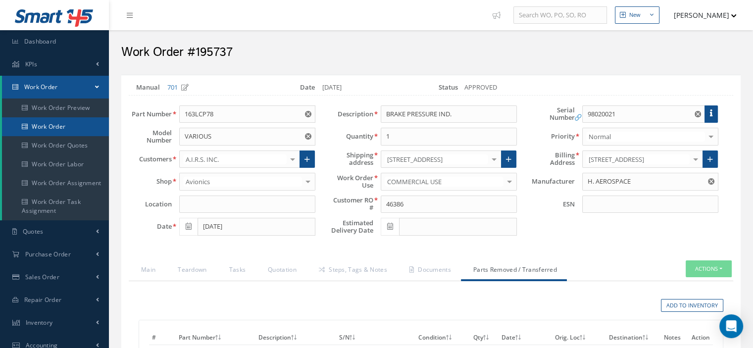
click at [61, 131] on link "Work Order" at bounding box center [55, 126] width 107 height 19
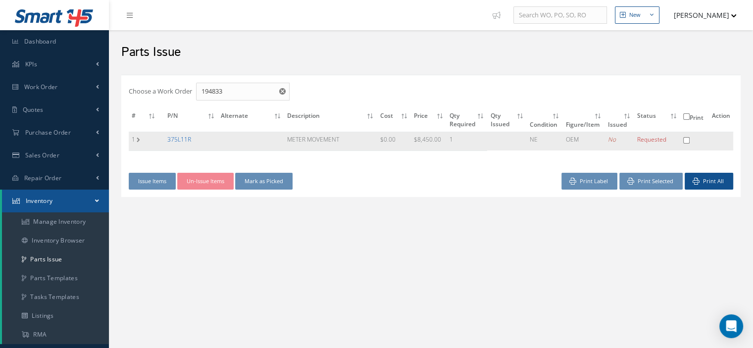
click at [185, 139] on link "375L11R" at bounding box center [179, 139] width 24 height 8
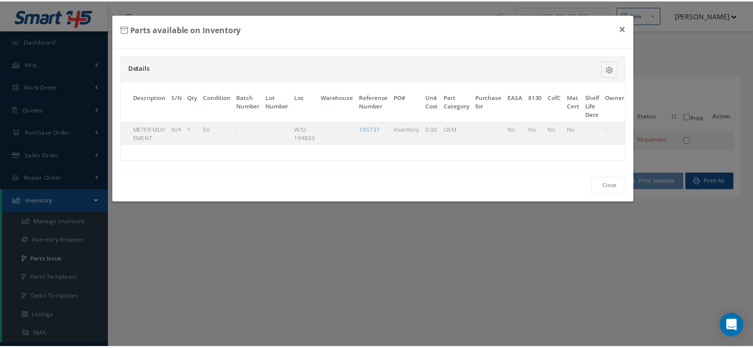
scroll to position [0, 77]
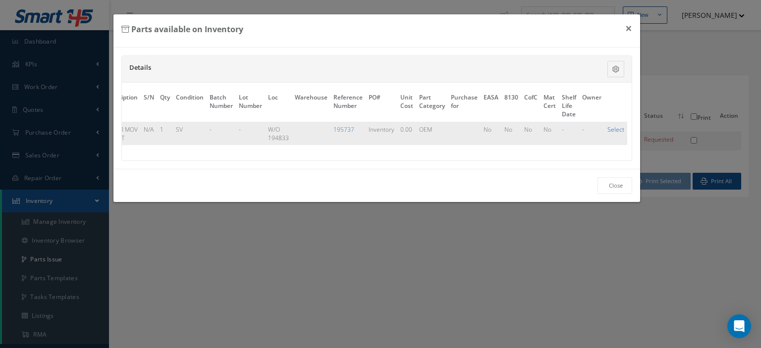
click at [616, 127] on link "Select" at bounding box center [615, 129] width 17 height 8
checkbox input "true"
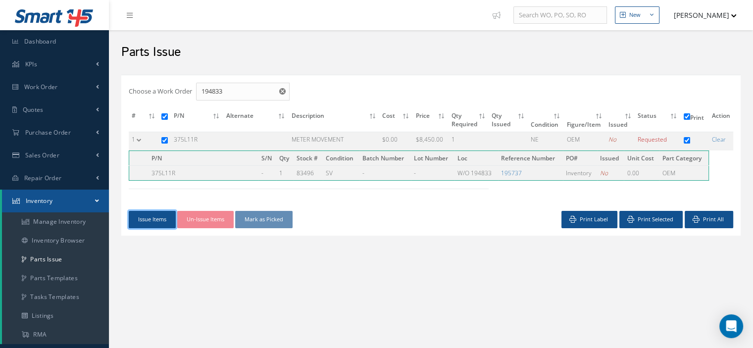
click at [151, 218] on button "Issue Items" at bounding box center [152, 219] width 47 height 17
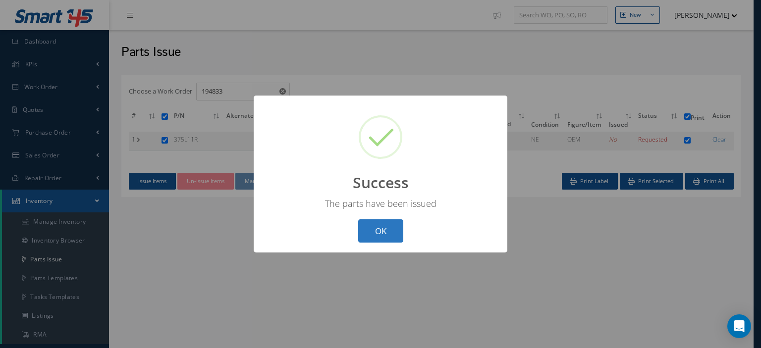
click at [385, 227] on button "OK" at bounding box center [380, 230] width 45 height 23
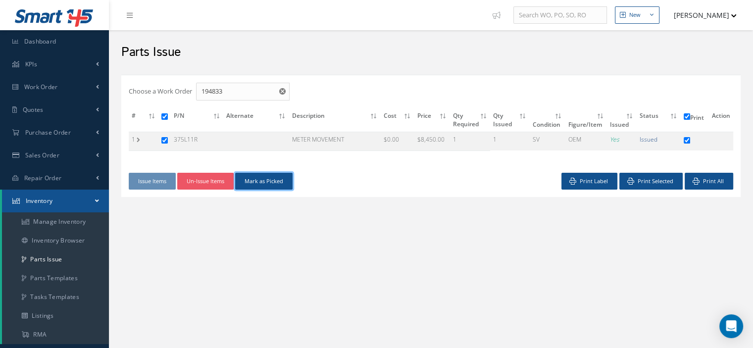
click at [269, 185] on button "Mark as Picked" at bounding box center [263, 181] width 57 height 17
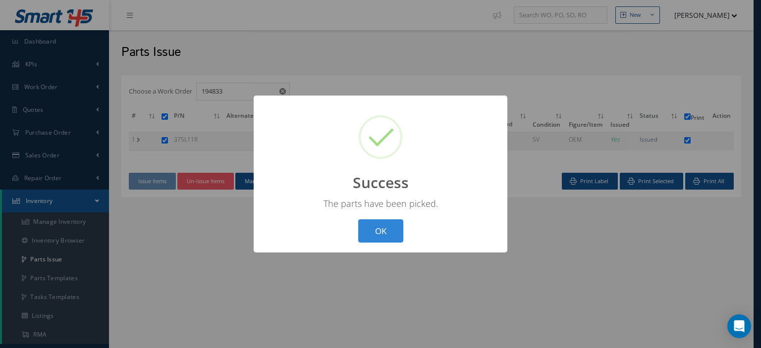
click at [376, 231] on button "OK" at bounding box center [380, 230] width 45 height 23
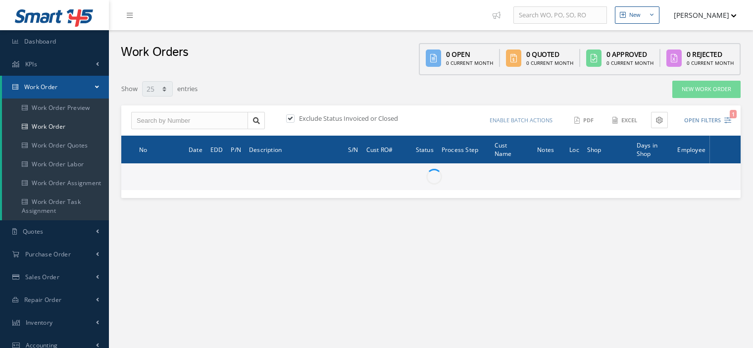
select select "25"
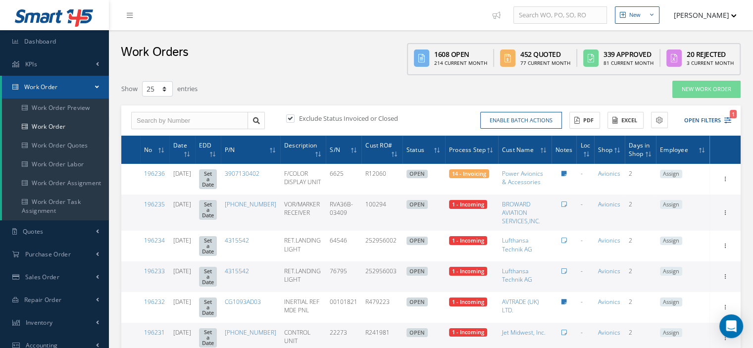
click at [97, 86] on span at bounding box center [97, 87] width 4 height 8
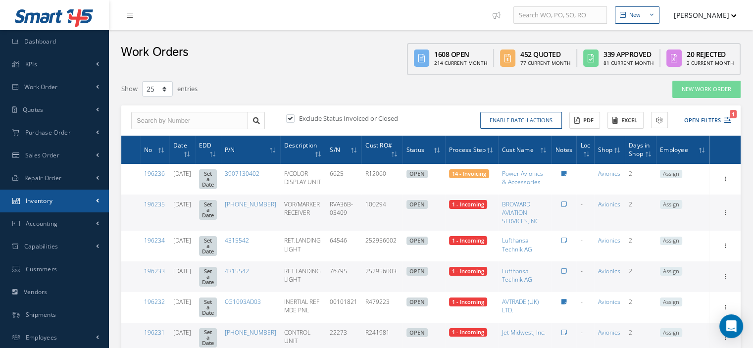
click at [62, 200] on link "Inventory" at bounding box center [54, 201] width 109 height 23
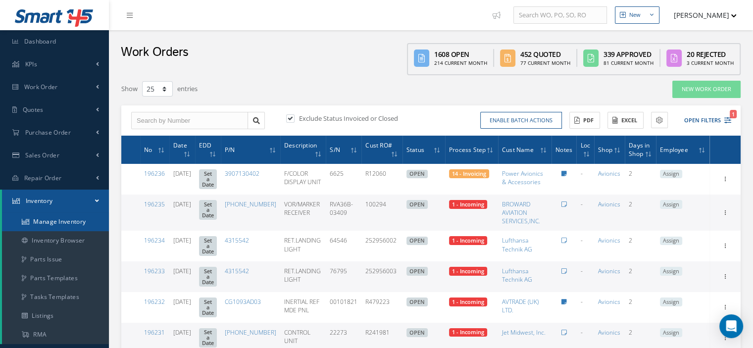
click at [64, 223] on link "Manage Inventory" at bounding box center [55, 221] width 107 height 19
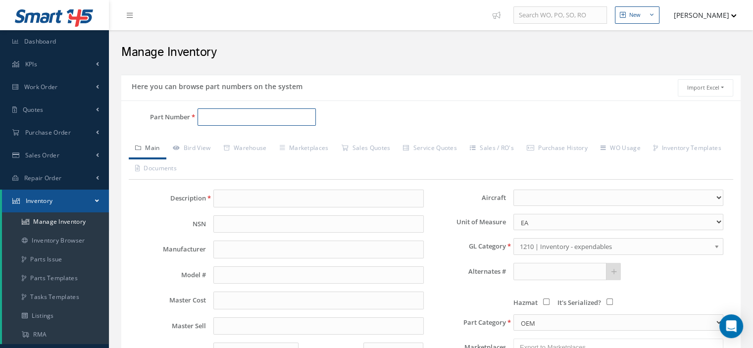
click at [205, 117] on input "Part Number" at bounding box center [257, 117] width 118 height 18
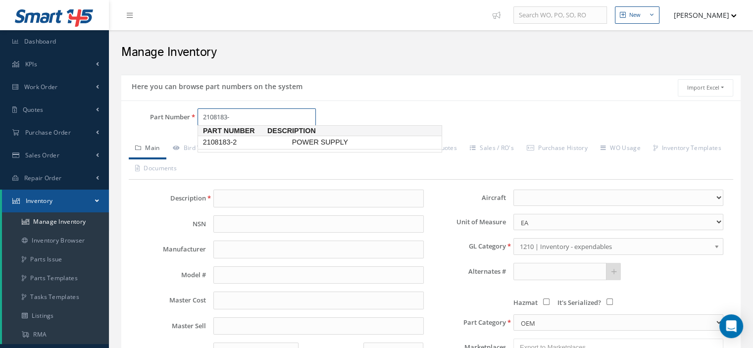
click at [230, 138] on span "2108183-2" at bounding box center [245, 142] width 89 height 10
type input "2108183-2"
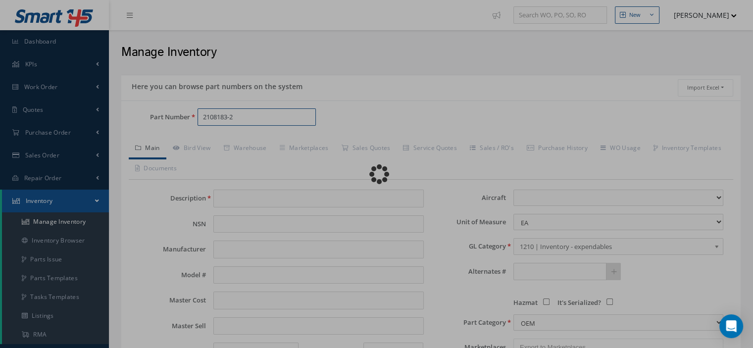
type input "POWER SUPPLY"
select select
type textarea "P/N 2117388-6 -- [PERSON_NAME] [DATE] 11:03AM"
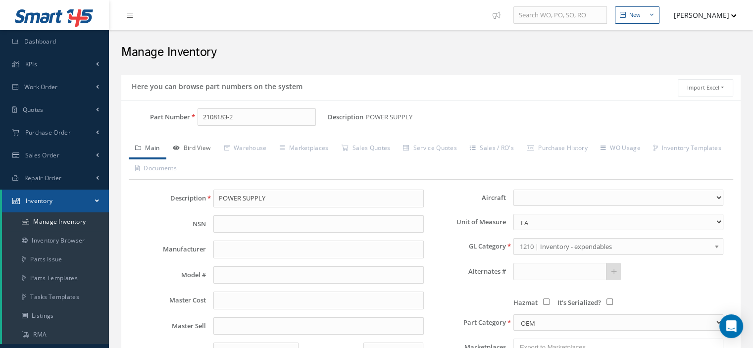
click at [205, 144] on link "Bird View" at bounding box center [191, 149] width 51 height 21
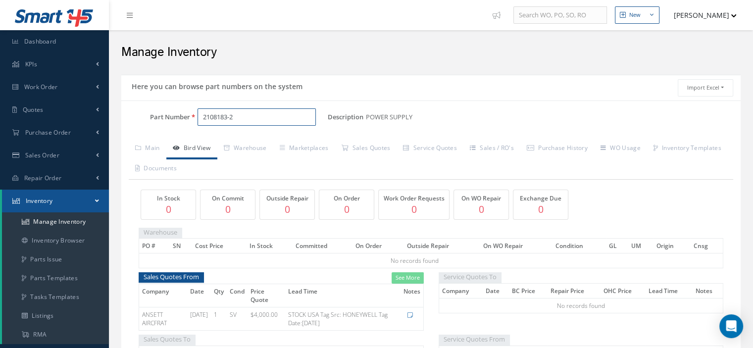
drag, startPoint x: 239, startPoint y: 117, endPoint x: 202, endPoint y: 114, distance: 37.3
click at [202, 114] on input "2108183-2" at bounding box center [257, 117] width 118 height 18
click at [368, 149] on link "Sales Quotes" at bounding box center [366, 149] width 62 height 21
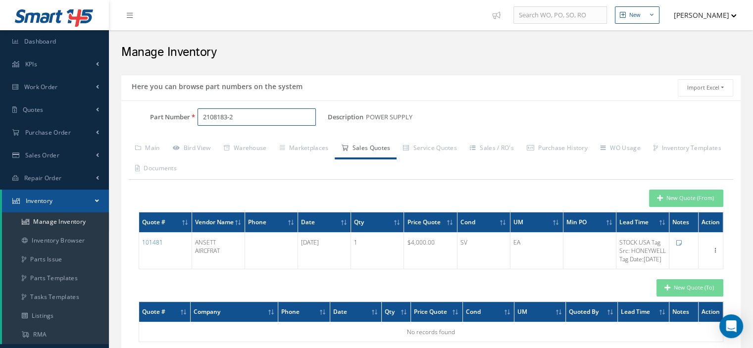
drag, startPoint x: 257, startPoint y: 113, endPoint x: 184, endPoint y: 116, distance: 72.8
click at [184, 116] on div "Part Number 2108183-2" at bounding box center [224, 117] width 206 height 18
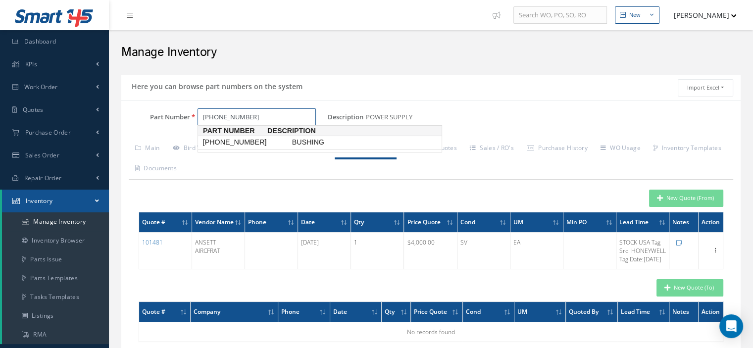
click at [225, 138] on span "[PHONE_NUMBER]" at bounding box center [245, 142] width 89 height 10
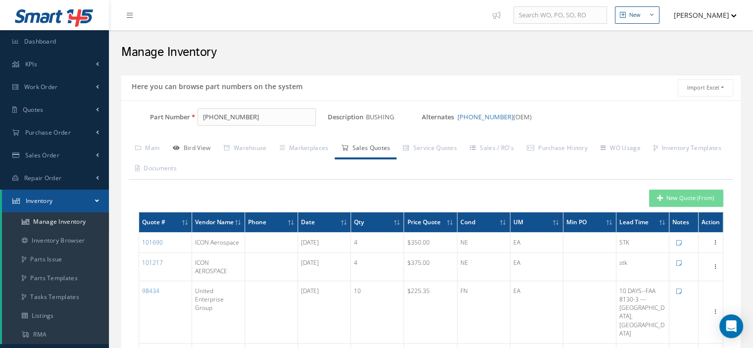
click at [198, 148] on link "Bird View" at bounding box center [191, 149] width 51 height 21
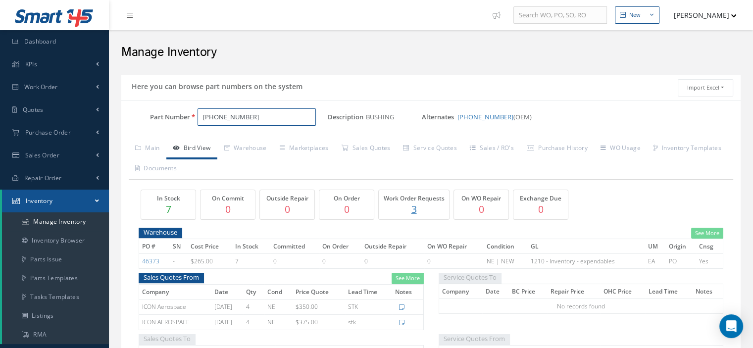
drag, startPoint x: 257, startPoint y: 120, endPoint x: 200, endPoint y: 126, distance: 58.3
click at [200, 126] on div "Part Number [PHONE_NUMBER]" at bounding box center [224, 121] width 206 height 26
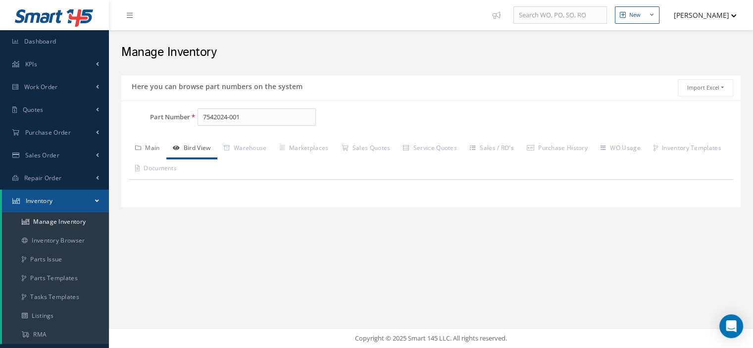
click at [162, 146] on link "Main" at bounding box center [148, 149] width 38 height 21
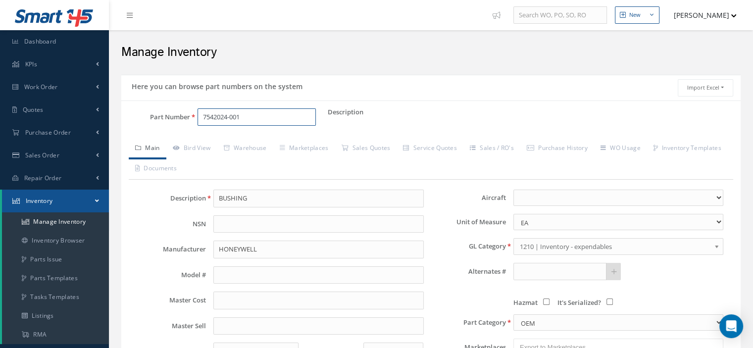
drag, startPoint x: 244, startPoint y: 118, endPoint x: 199, endPoint y: 121, distance: 44.7
click at [199, 121] on input "7542024-001" at bounding box center [257, 117] width 118 height 18
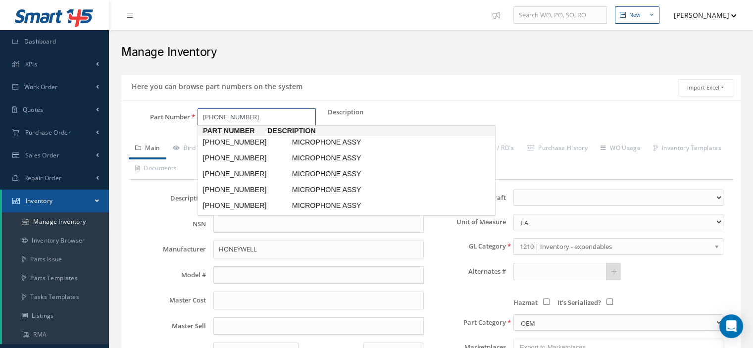
type input "[PHONE_NUMBER]"
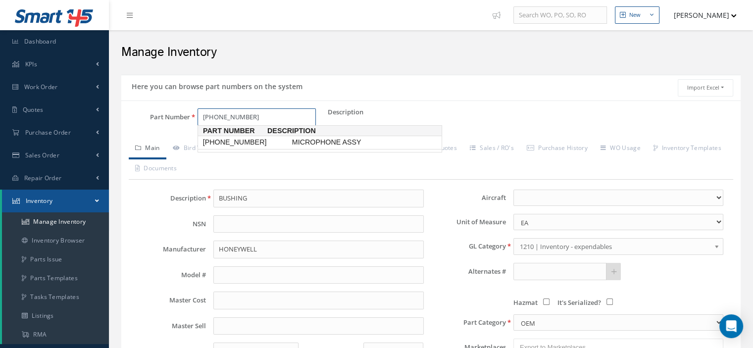
click at [239, 144] on span "[PHONE_NUMBER]" at bounding box center [245, 142] width 89 height 10
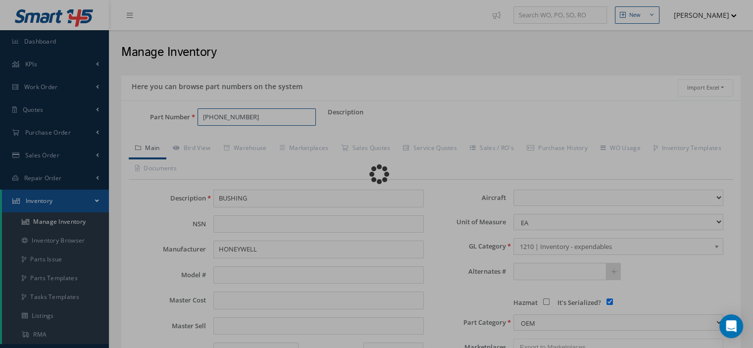
type input "MICROPHONE ASSY"
select select
checkbox input "true"
type textarea "FOR P/N [PHONE_NUMBER] THRU 006"
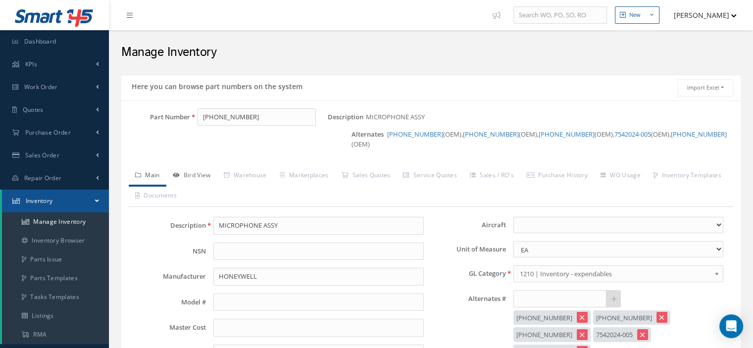
click at [209, 166] on link "Bird View" at bounding box center [191, 176] width 51 height 21
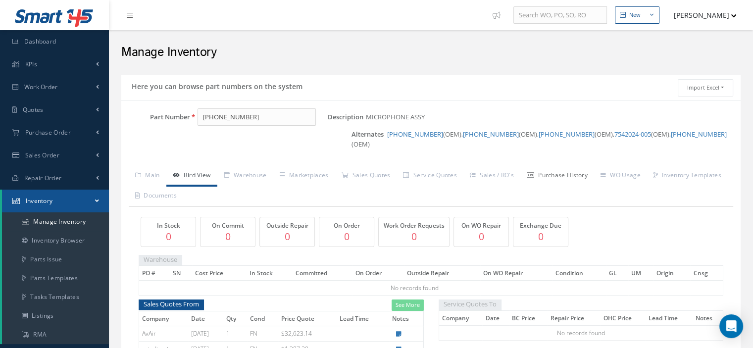
click at [559, 167] on link "Purchase History" at bounding box center [557, 176] width 74 height 21
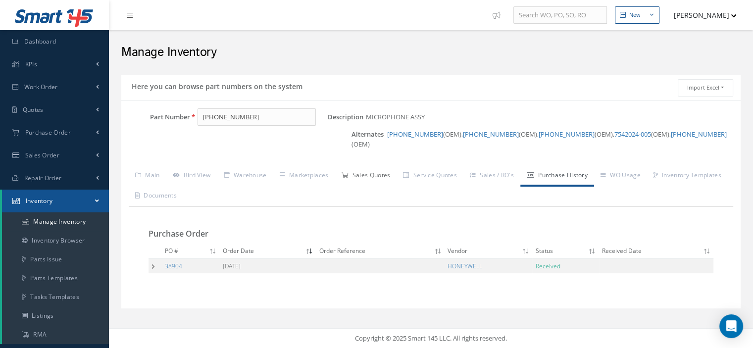
click at [382, 167] on link "Sales Quotes" at bounding box center [366, 176] width 62 height 21
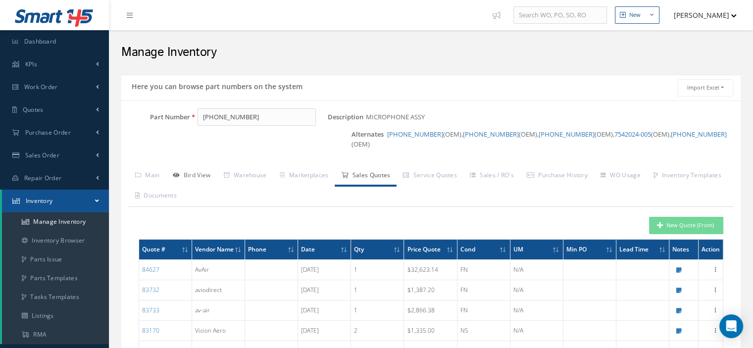
click at [195, 166] on link "Bird View" at bounding box center [191, 176] width 51 height 21
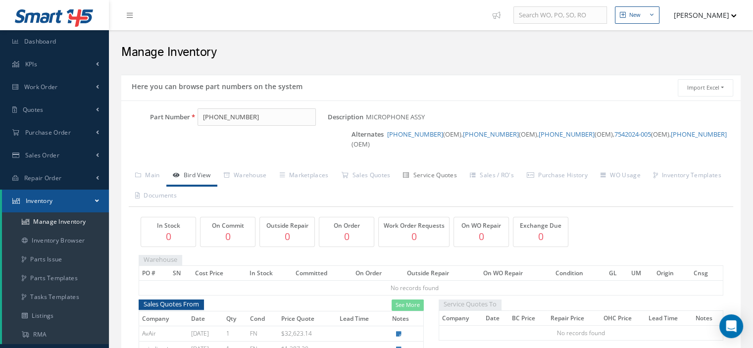
click at [458, 166] on link "Service Quotes" at bounding box center [430, 176] width 67 height 21
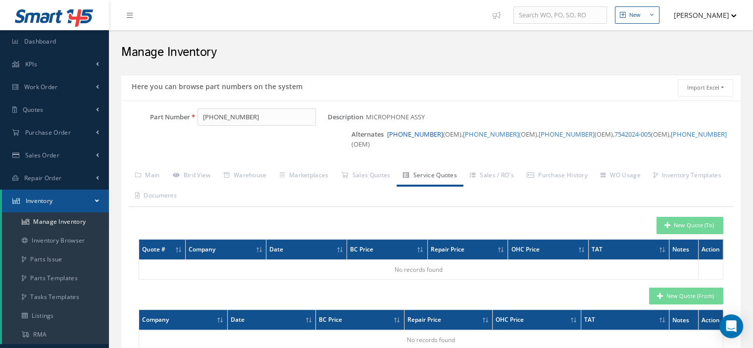
click at [419, 133] on link "[PHONE_NUMBER]" at bounding box center [415, 134] width 56 height 9
click at [202, 166] on link "Bird View" at bounding box center [191, 176] width 51 height 21
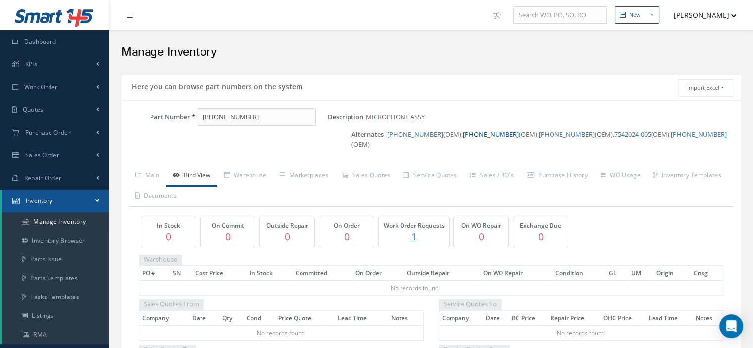
click at [473, 134] on link "[PHONE_NUMBER]" at bounding box center [491, 134] width 56 height 9
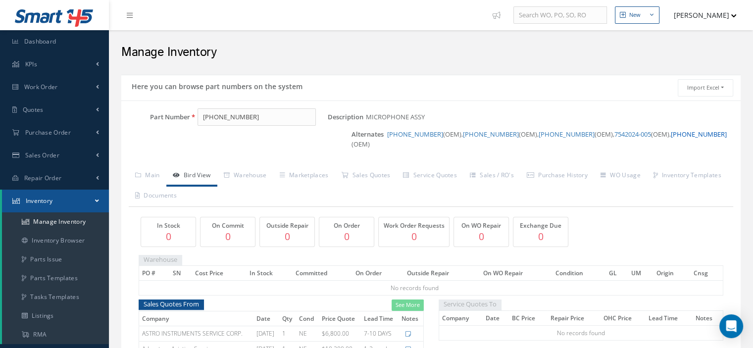
click at [671, 133] on link "[PHONE_NUMBER]" at bounding box center [699, 134] width 56 height 9
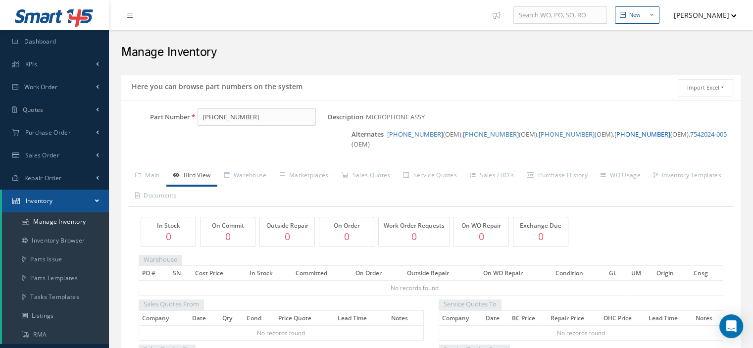
click at [614, 134] on link "[PHONE_NUMBER]" at bounding box center [642, 134] width 56 height 9
click at [543, 136] on link "[PHONE_NUMBER]" at bounding box center [567, 134] width 56 height 9
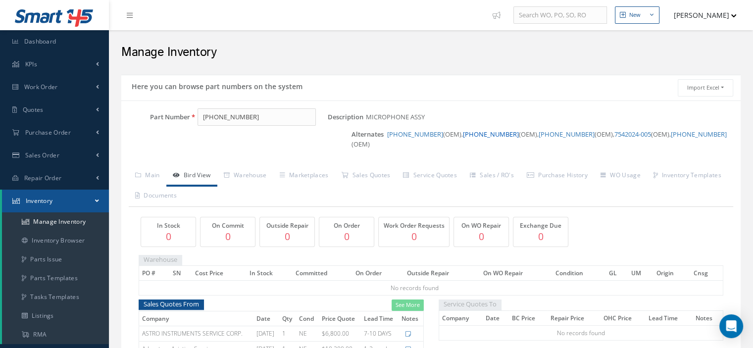
click at [476, 133] on link "[PHONE_NUMBER]" at bounding box center [491, 134] width 56 height 9
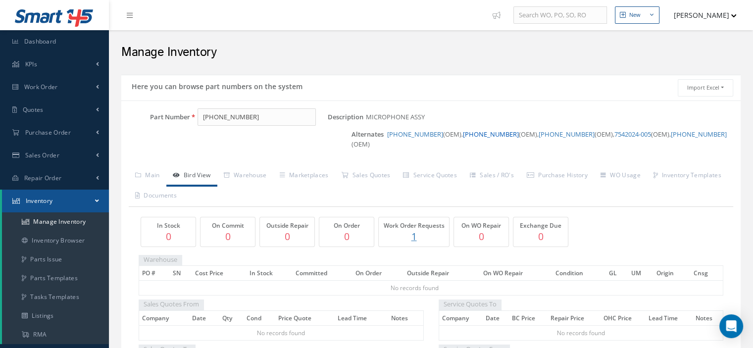
click at [489, 138] on link "[PHONE_NUMBER]" at bounding box center [491, 134] width 56 height 9
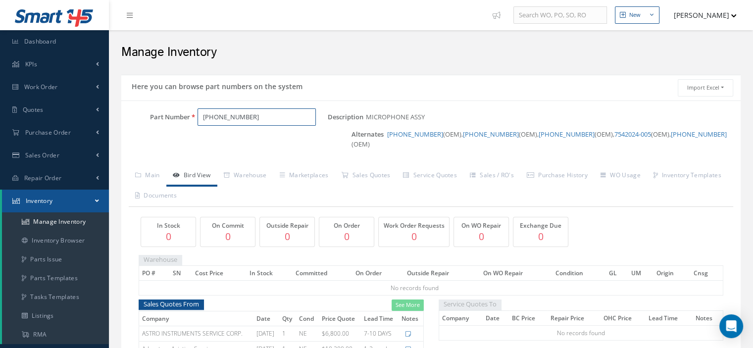
drag, startPoint x: 257, startPoint y: 117, endPoint x: 200, endPoint y: 117, distance: 57.4
click at [200, 117] on input "[PHONE_NUMBER]" at bounding box center [257, 117] width 118 height 18
click at [409, 137] on link "[PHONE_NUMBER]" at bounding box center [415, 134] width 56 height 9
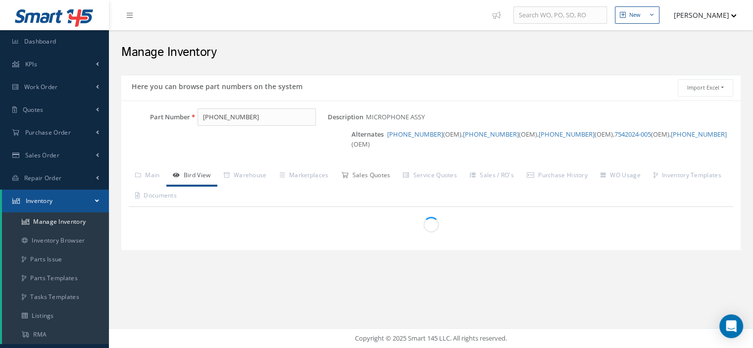
click at [386, 166] on link "Sales Quotes" at bounding box center [366, 176] width 62 height 21
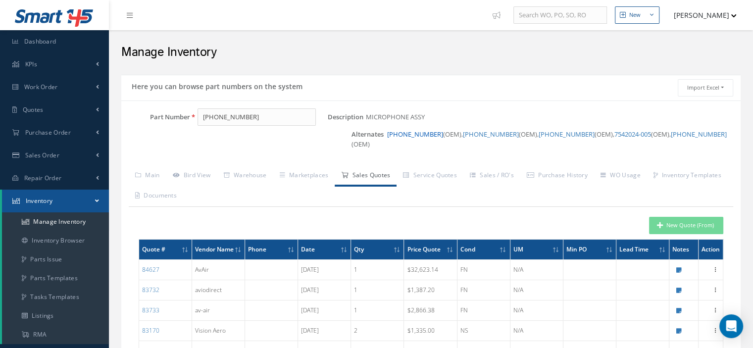
click at [408, 136] on link "[PHONE_NUMBER]" at bounding box center [415, 134] width 56 height 9
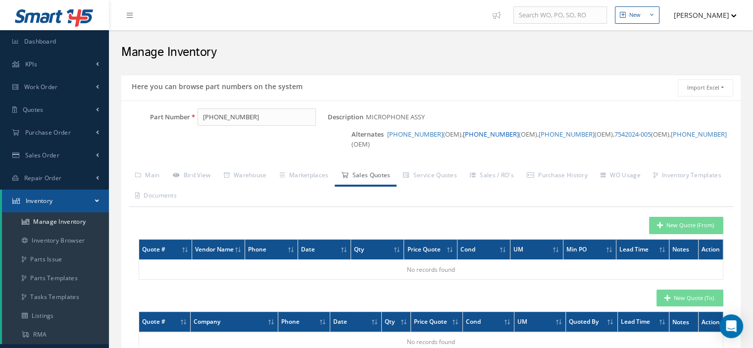
click at [474, 133] on link "[PHONE_NUMBER]" at bounding box center [491, 134] width 56 height 9
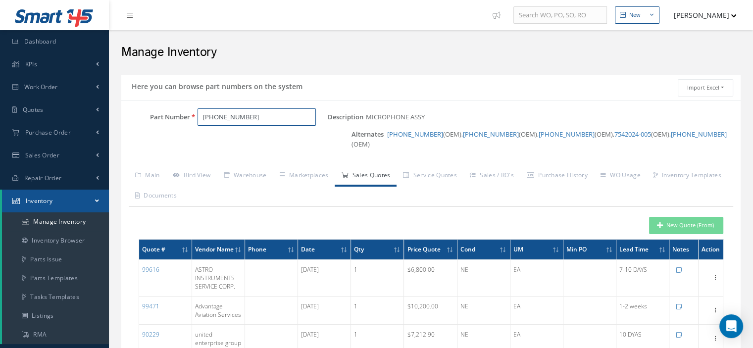
drag, startPoint x: 273, startPoint y: 118, endPoint x: 202, endPoint y: 116, distance: 71.8
click at [202, 116] on input "[PHONE_NUMBER]" at bounding box center [257, 117] width 118 height 18
click at [614, 137] on link "7542024-005" at bounding box center [632, 134] width 37 height 9
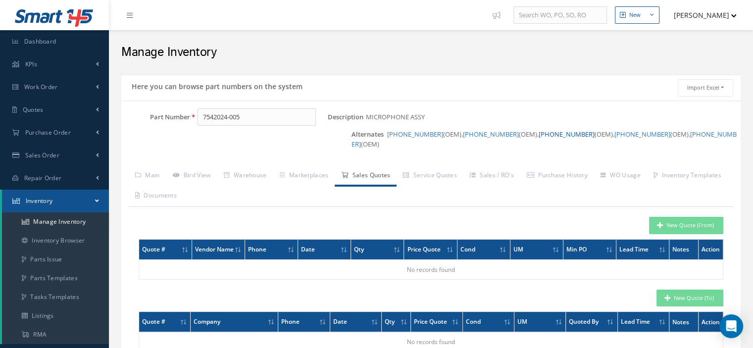
click at [540, 136] on link "[PHONE_NUMBER]" at bounding box center [567, 134] width 56 height 9
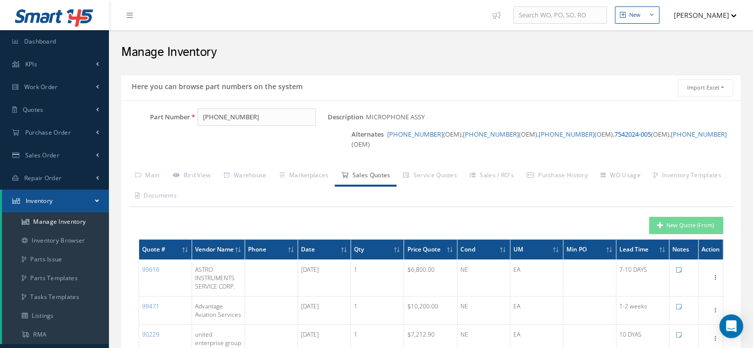
click at [614, 135] on link "7542024-005" at bounding box center [632, 134] width 37 height 9
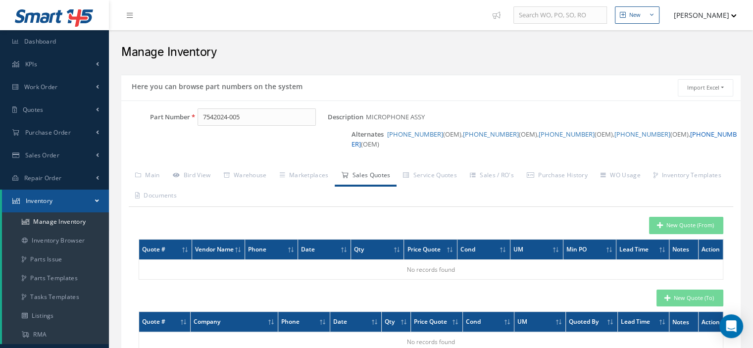
click at [654, 130] on link "[PHONE_NUMBER]" at bounding box center [544, 139] width 385 height 19
drag, startPoint x: 256, startPoint y: 118, endPoint x: 200, endPoint y: 114, distance: 56.1
click at [202, 114] on input "[PHONE_NUMBER]" at bounding box center [257, 117] width 118 height 18
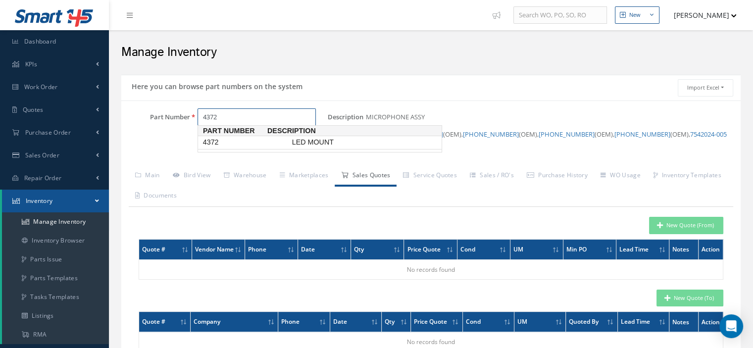
click at [209, 139] on span "4372" at bounding box center [245, 142] width 89 height 10
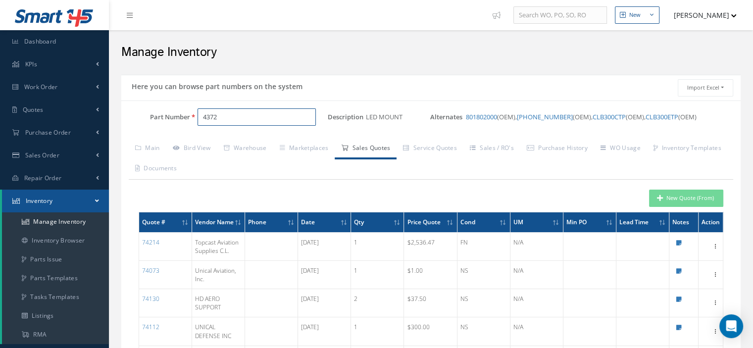
drag, startPoint x: 228, startPoint y: 117, endPoint x: 204, endPoint y: 116, distance: 24.3
click at [204, 116] on input "4372" at bounding box center [257, 117] width 118 height 18
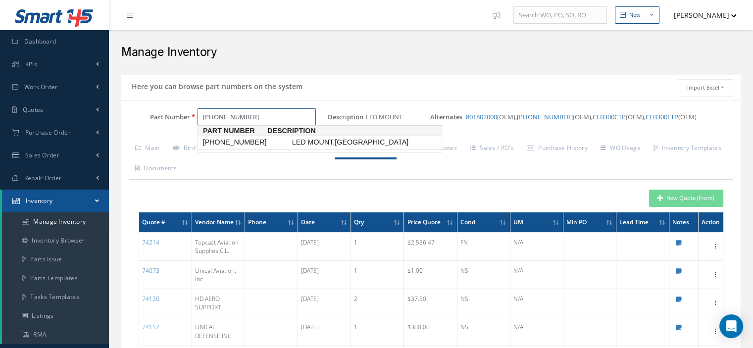
click at [225, 142] on span "[PHONE_NUMBER]" at bounding box center [245, 142] width 89 height 10
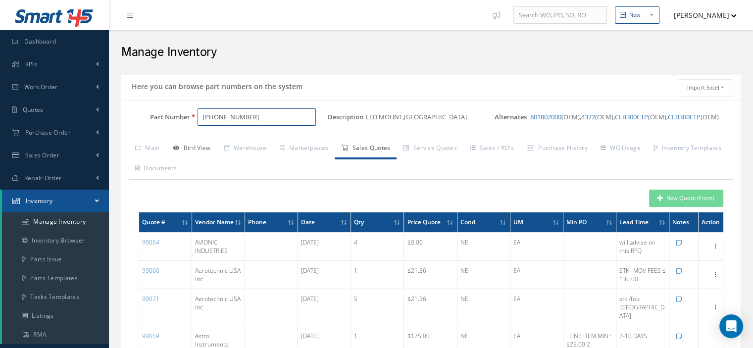
type input "[PHONE_NUMBER]"
click at [196, 154] on link "Bird View" at bounding box center [191, 149] width 51 height 21
